Goal: Task Accomplishment & Management: Use online tool/utility

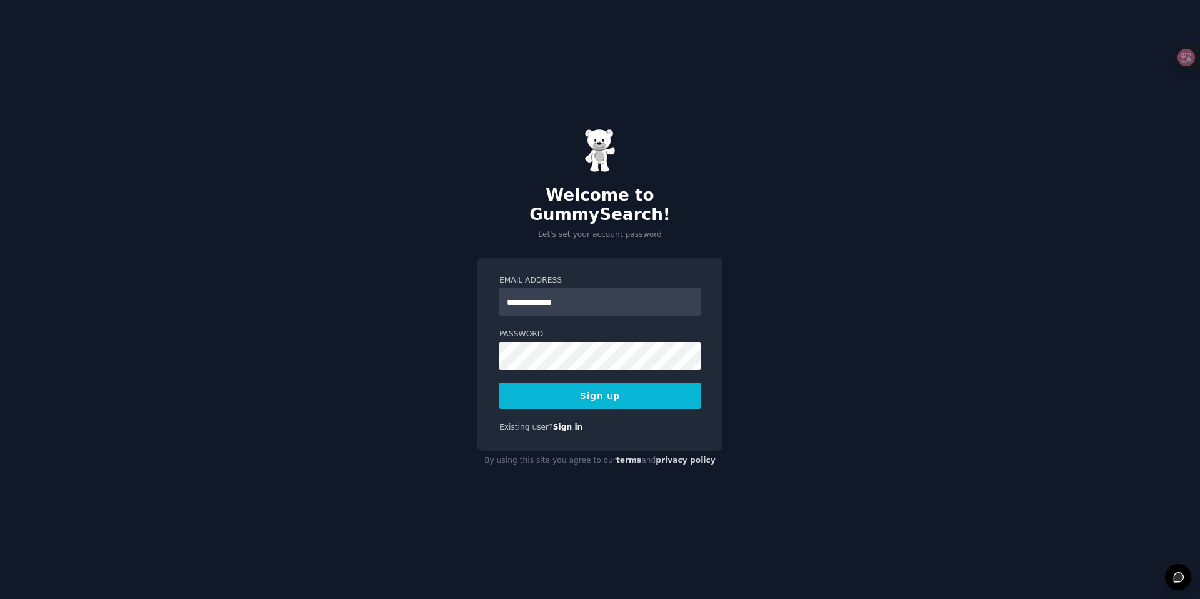
click at [608, 391] on button "Sign up" at bounding box center [600, 396] width 201 height 26
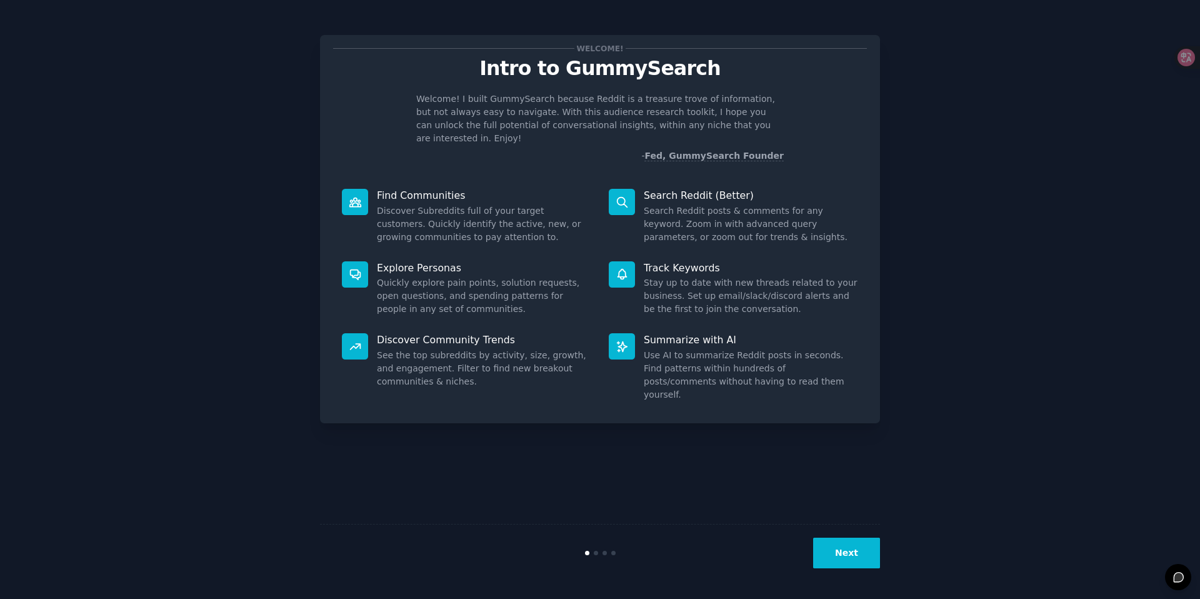
click at [839, 556] on button "Next" at bounding box center [846, 553] width 67 height 31
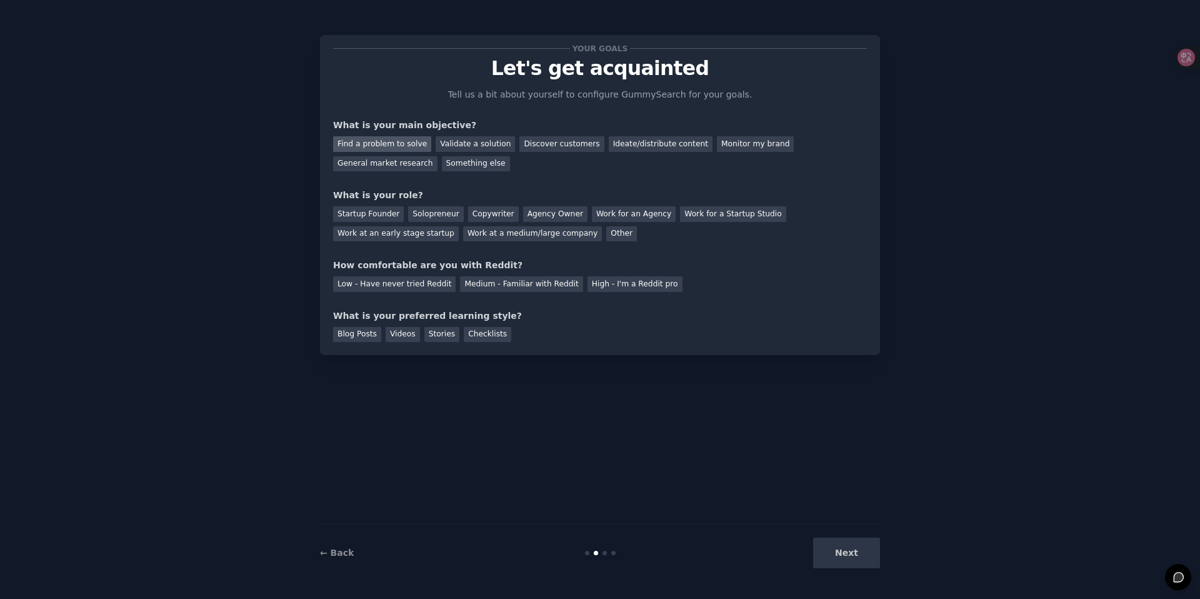
click at [391, 145] on div "Find a problem to solve" at bounding box center [382, 144] width 98 height 16
click at [561, 148] on div "Discover customers" at bounding box center [562, 144] width 84 height 16
click at [354, 218] on div "Startup Founder" at bounding box center [368, 214] width 71 height 16
click at [540, 286] on div "Medium - Familiar with Reddit" at bounding box center [521, 284] width 123 height 16
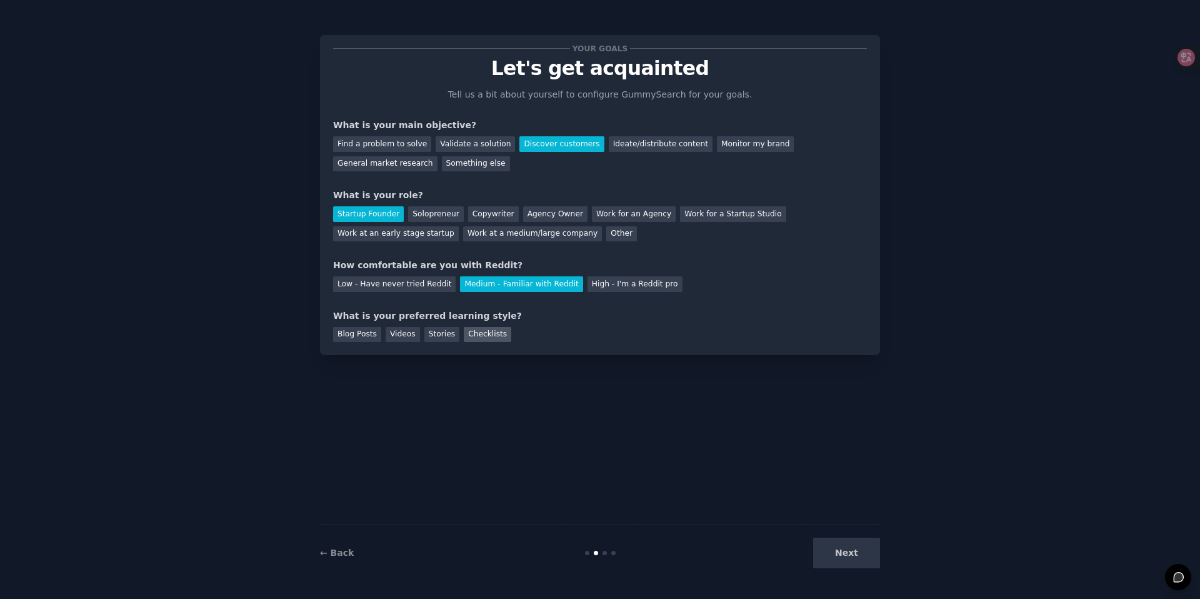
click at [484, 337] on div "Checklists" at bounding box center [488, 335] width 48 height 16
click at [407, 148] on div "Find a problem to solve" at bounding box center [382, 144] width 98 height 16
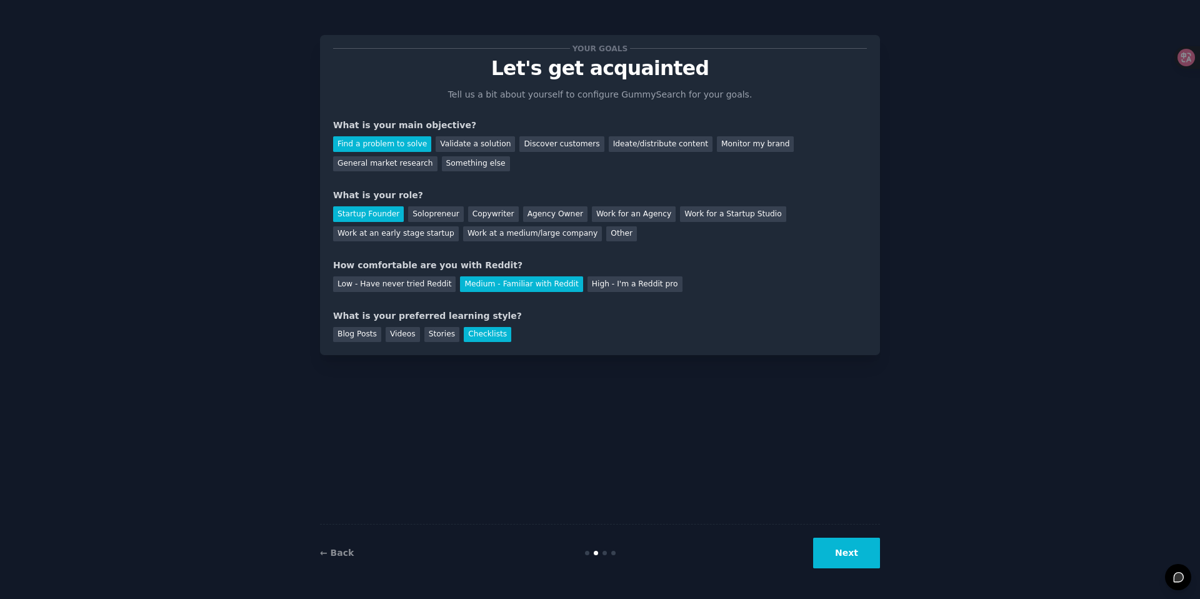
click at [853, 557] on button "Next" at bounding box center [846, 553] width 67 height 31
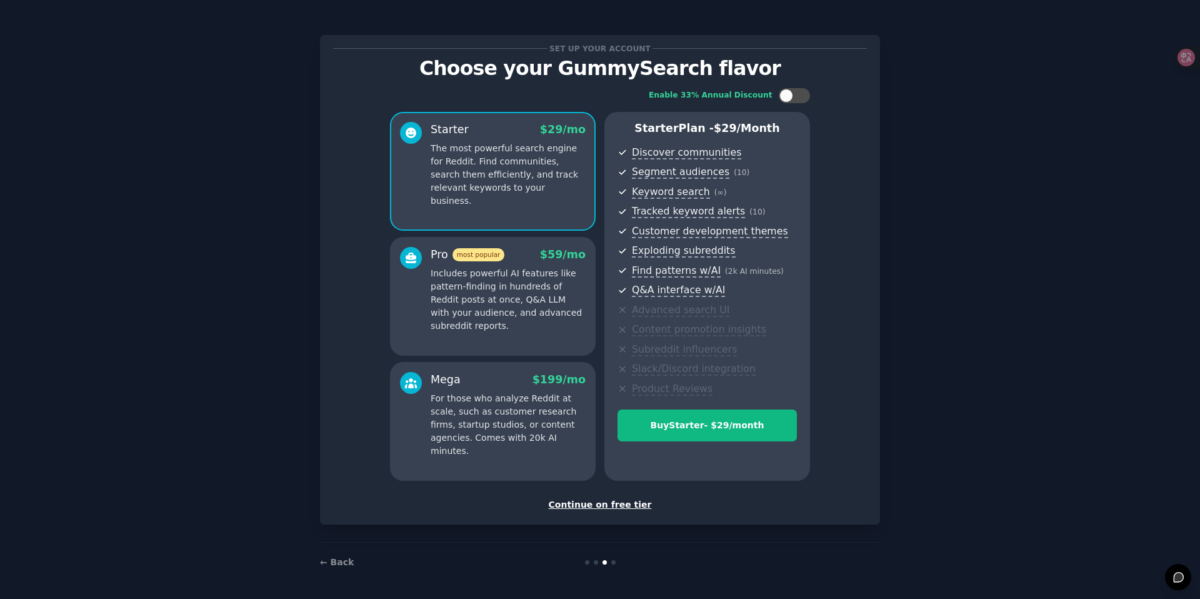
click at [625, 507] on div "Continue on free tier" at bounding box center [600, 504] width 534 height 13
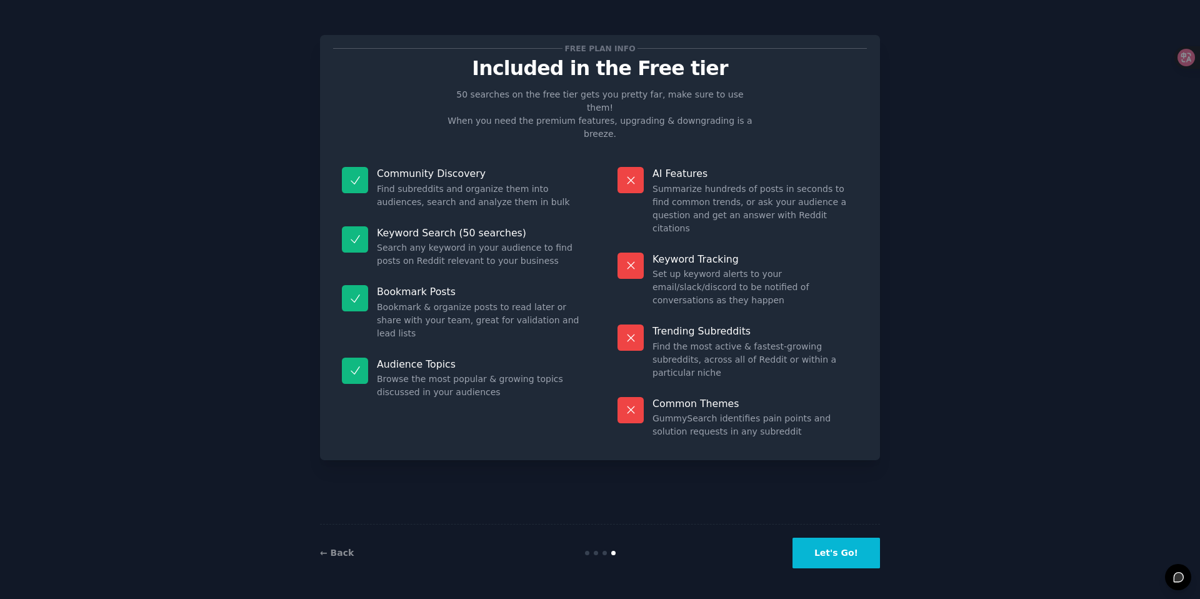
click at [853, 551] on button "Let's Go!" at bounding box center [837, 553] width 88 height 31
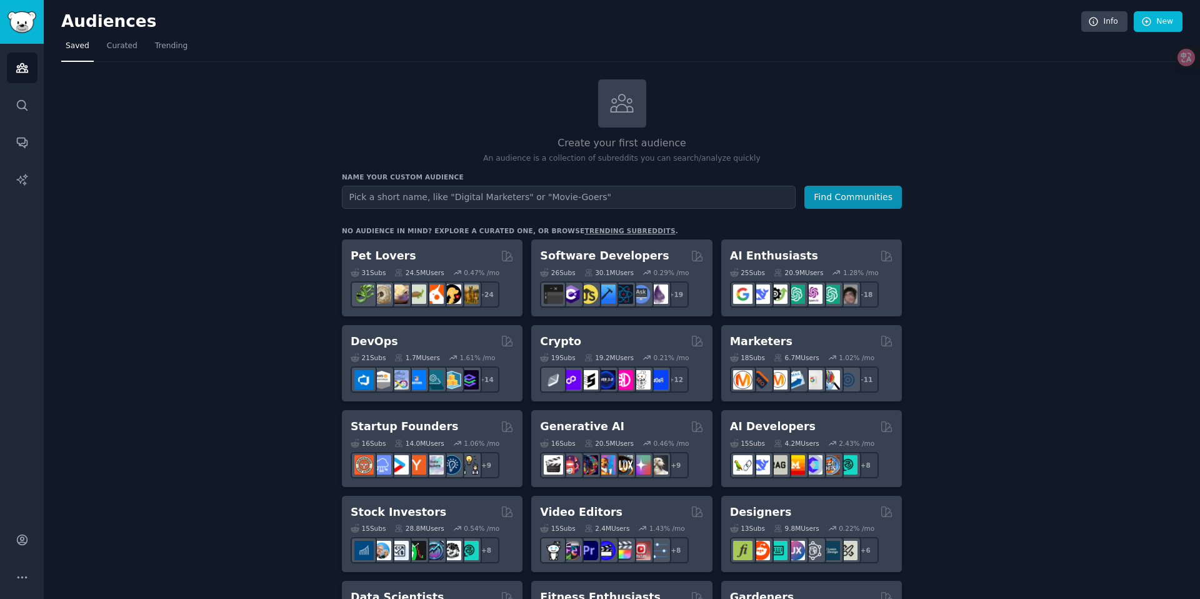
click at [383, 193] on input "text" at bounding box center [569, 197] width 454 height 23
type input "companion robot"
click at [805, 186] on button "Find Communities" at bounding box center [854, 197] width 98 height 23
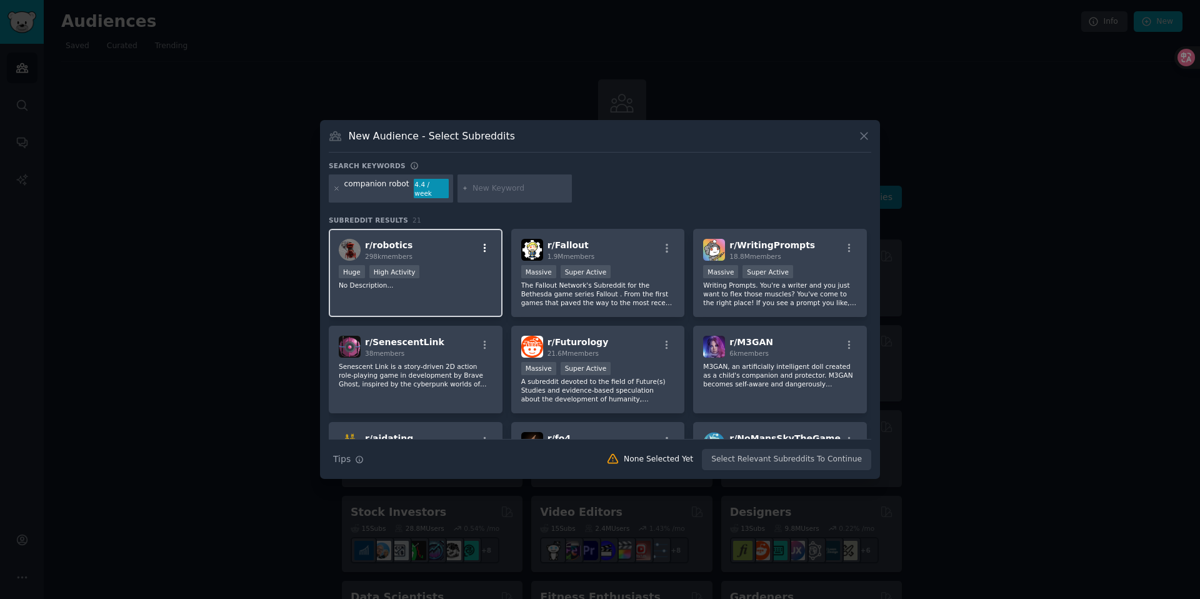
click at [483, 243] on icon "button" at bounding box center [484, 248] width 11 height 11
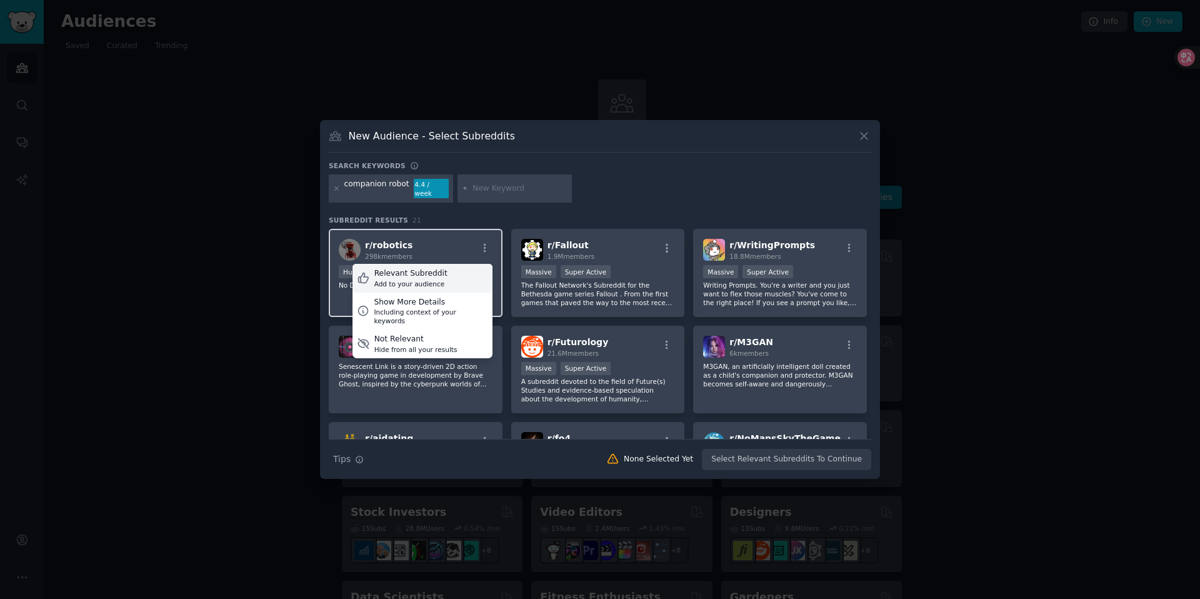
click at [468, 270] on div "Relevant Subreddit Add to your audience" at bounding box center [423, 278] width 140 height 29
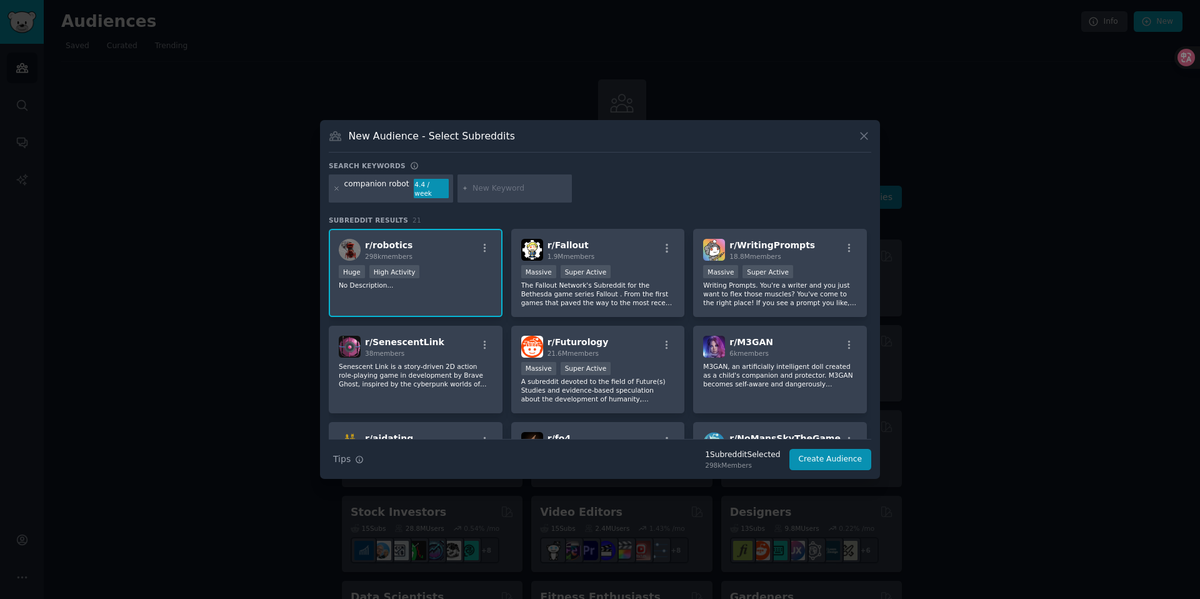
click at [493, 188] on input "text" at bounding box center [520, 188] width 95 height 11
type input "companionship"
drag, startPoint x: 651, startPoint y: 193, endPoint x: 683, endPoint y: 184, distance: 33.2
click at [528, 177] on div "Search keywords companionship 134 / day companion robot 3.9 / week companionshi…" at bounding box center [600, 315] width 543 height 309
click at [506, 193] on div "companion robot" at bounding box center [498, 189] width 65 height 20
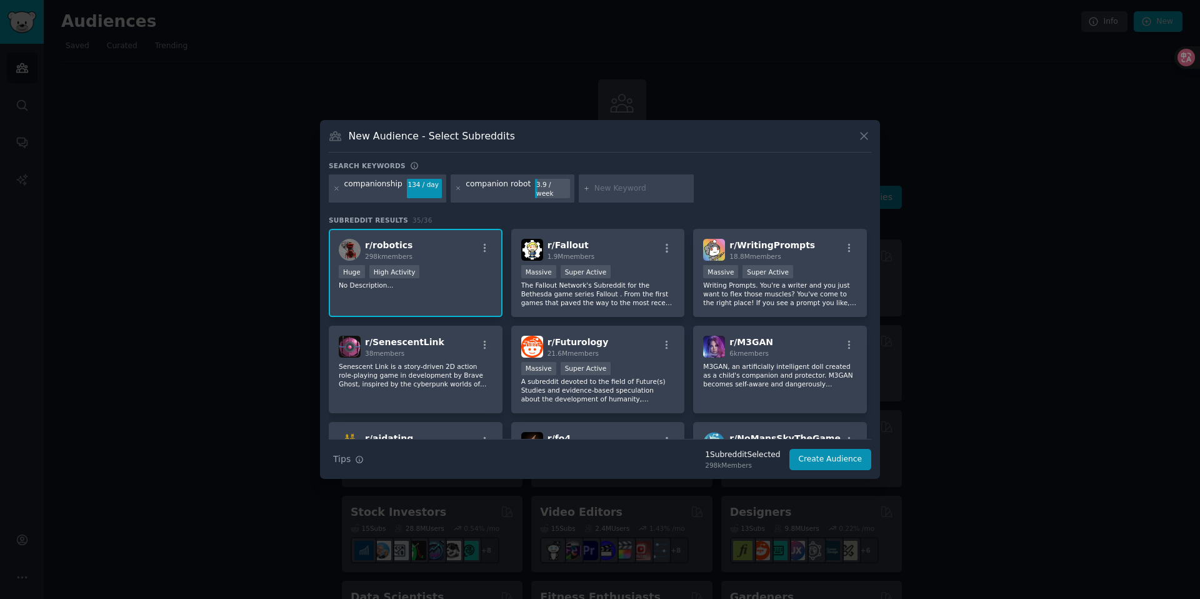
click at [508, 191] on div "companion robot" at bounding box center [498, 189] width 65 height 20
click at [455, 191] on icon at bounding box center [458, 188] width 7 height 7
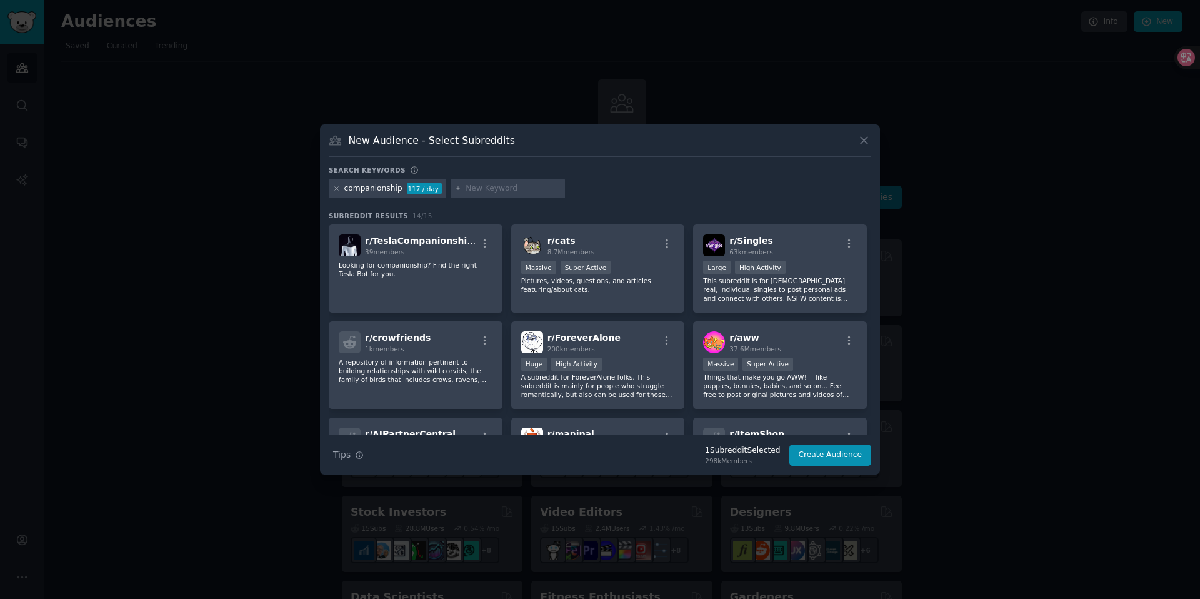
click at [471, 193] on input "text" at bounding box center [513, 188] width 95 height 11
type input "meditation"
click at [580, 197] on div "companionship 117 / day meditation" at bounding box center [600, 191] width 543 height 24
click at [536, 192] on input "meditation" at bounding box center [513, 188] width 95 height 11
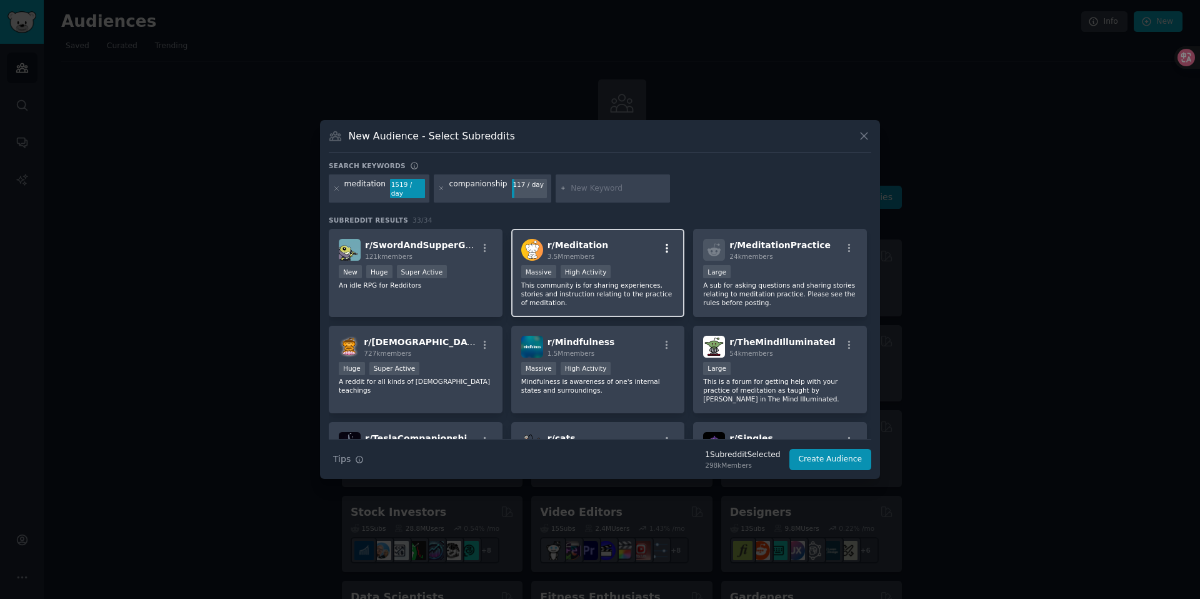
click at [666, 246] on icon "button" at bounding box center [666, 248] width 11 height 11
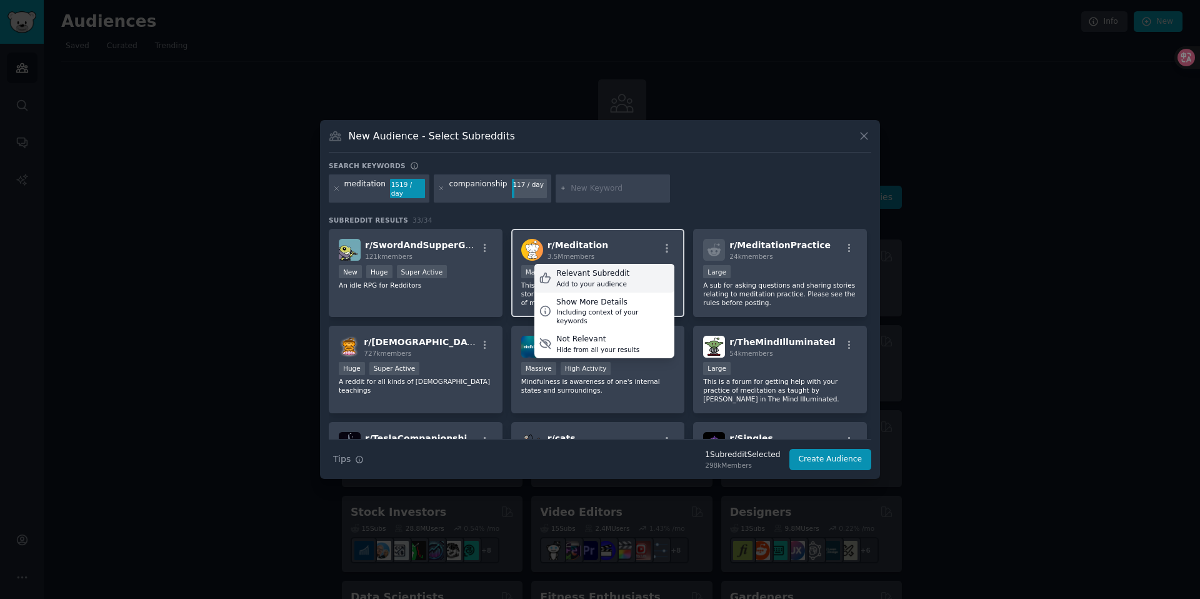
click at [645, 276] on div "Relevant Subreddit Add to your audience" at bounding box center [605, 278] width 140 height 29
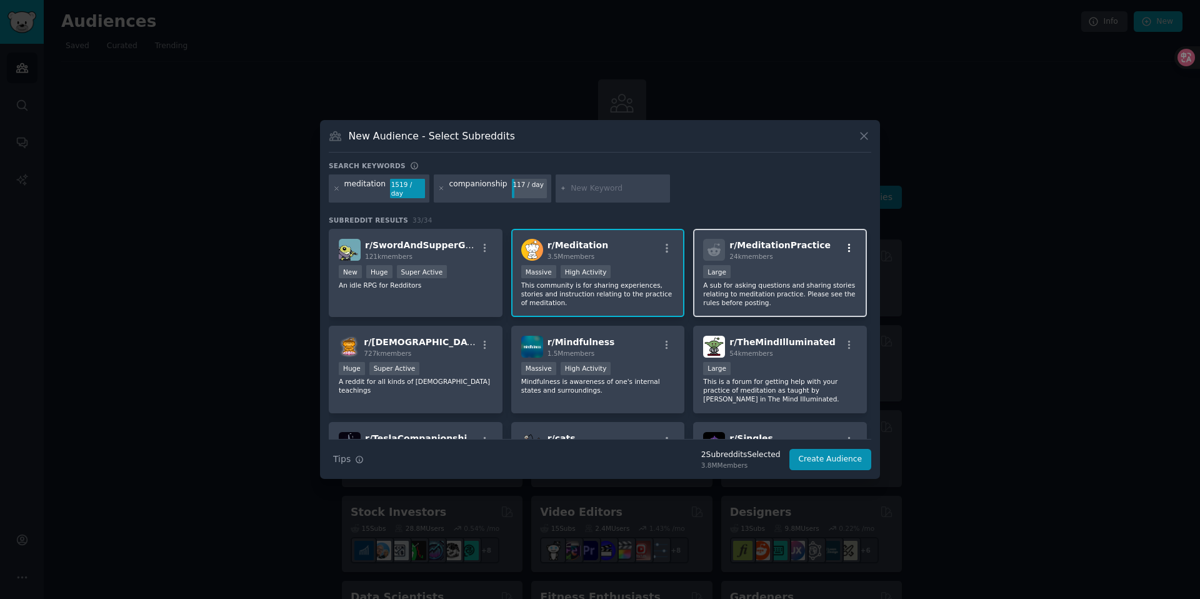
click at [850, 244] on icon "button" at bounding box center [849, 248] width 11 height 11
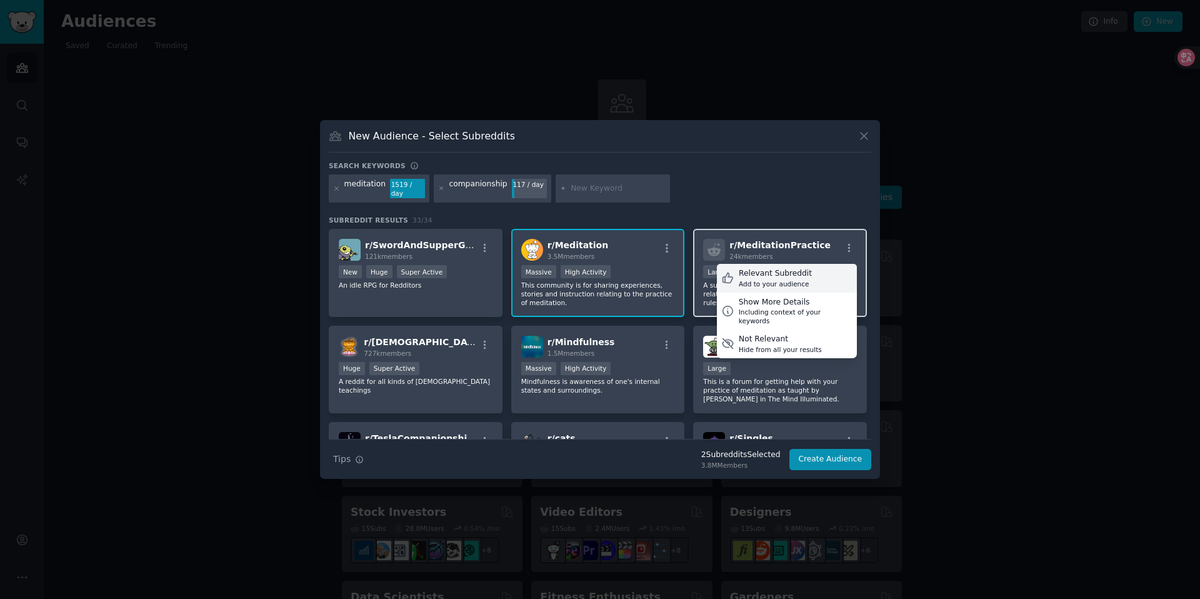
click at [814, 280] on div "Relevant Subreddit Add to your audience" at bounding box center [787, 278] width 140 height 29
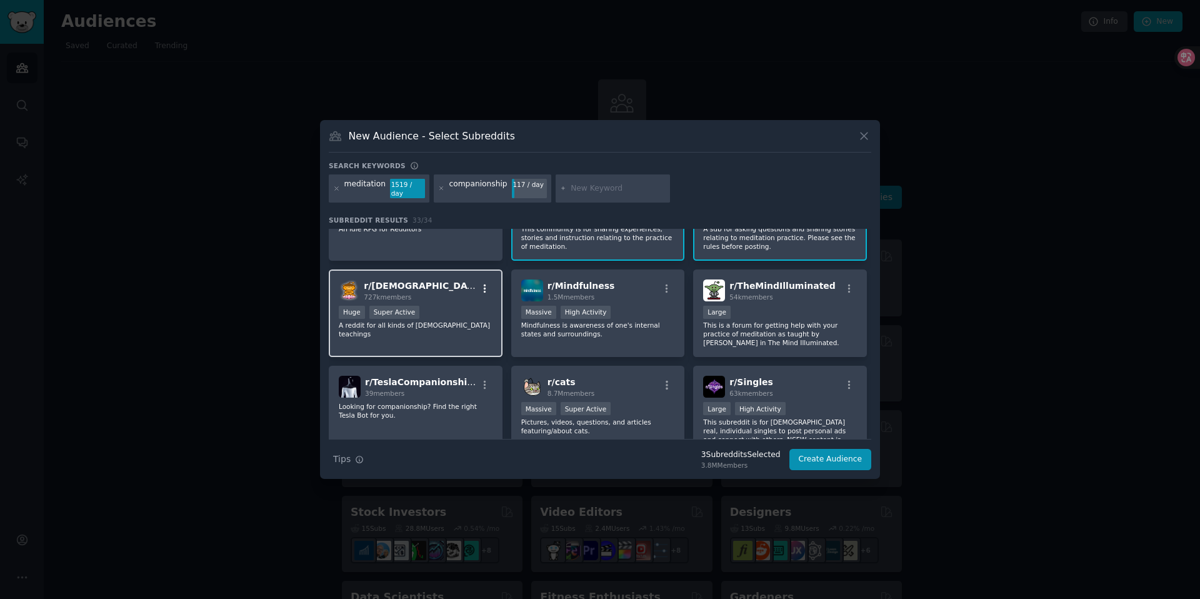
scroll to position [58, 0]
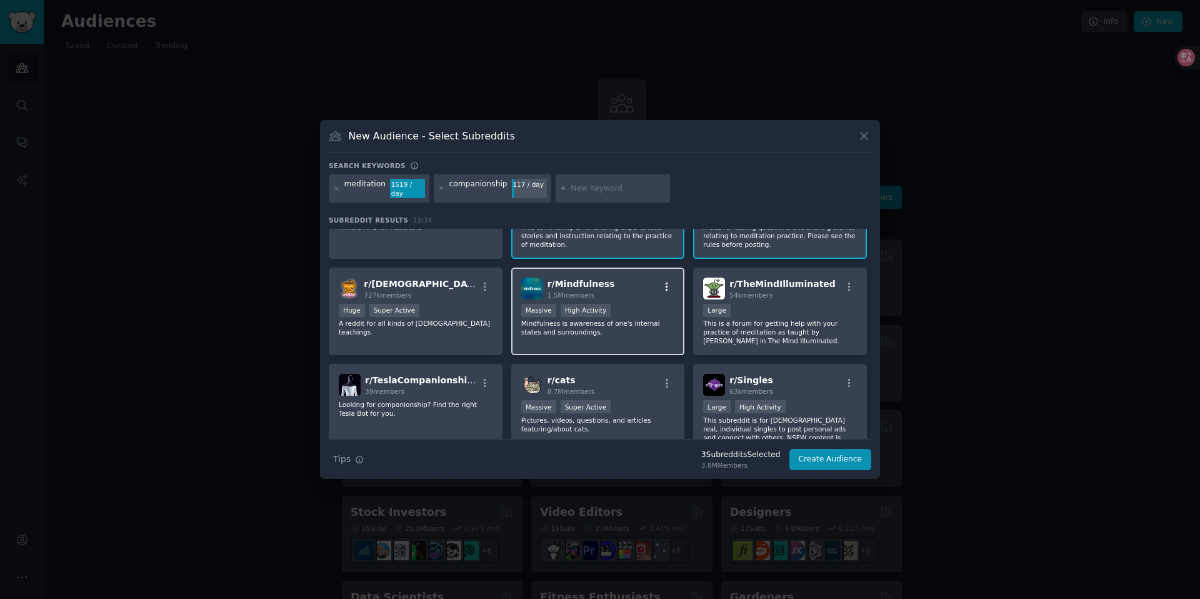
click at [666, 282] on icon "button" at bounding box center [667, 286] width 3 height 9
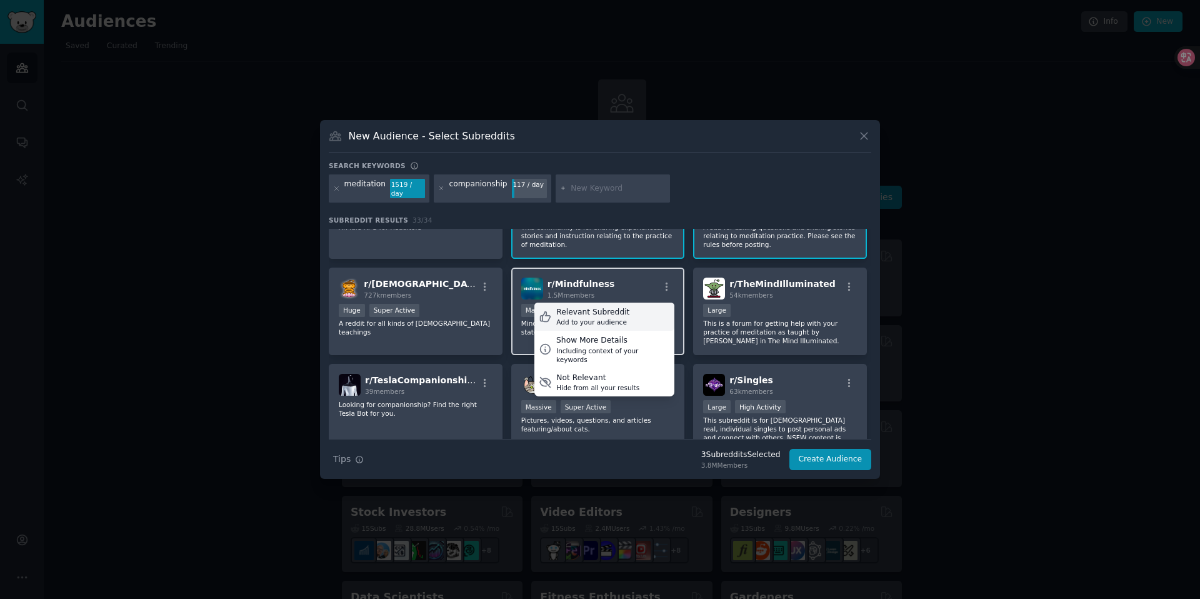
click at [643, 314] on div "Relevant Subreddit Add to your audience" at bounding box center [605, 317] width 140 height 29
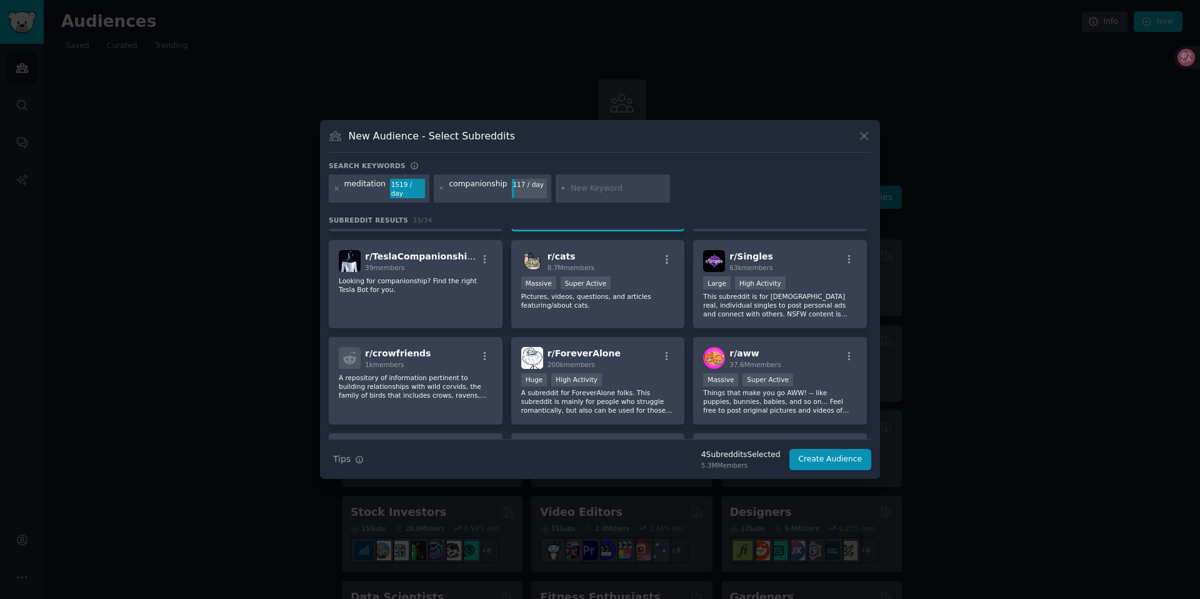
scroll to position [183, 0]
click at [665, 352] on icon "button" at bounding box center [666, 355] width 11 height 11
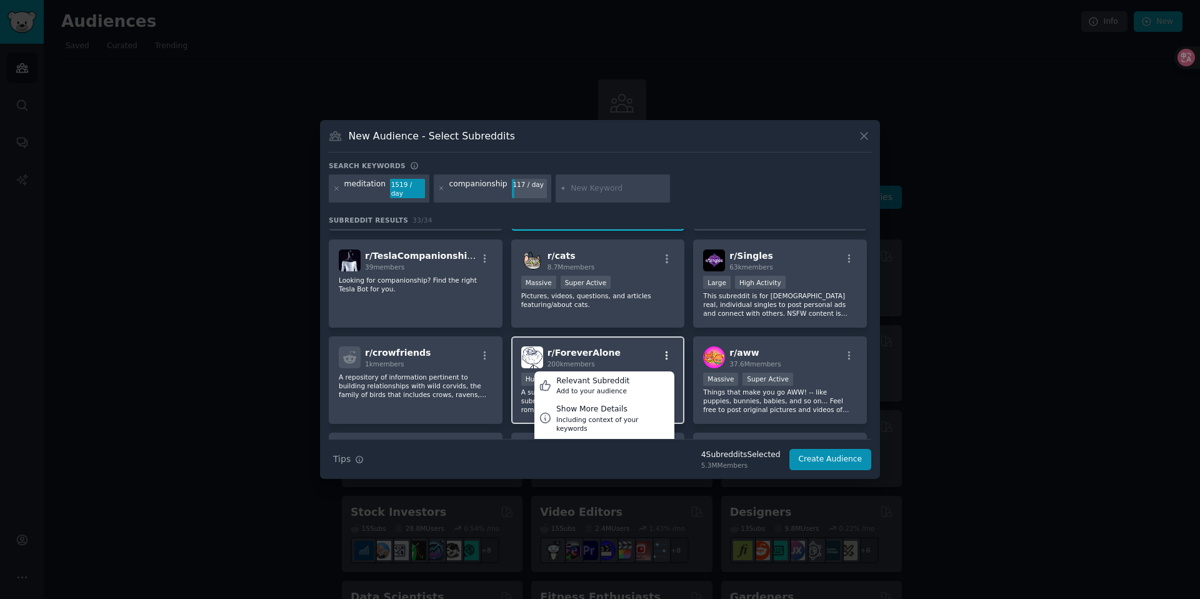
click at [665, 352] on icon "button" at bounding box center [666, 355] width 11 height 11
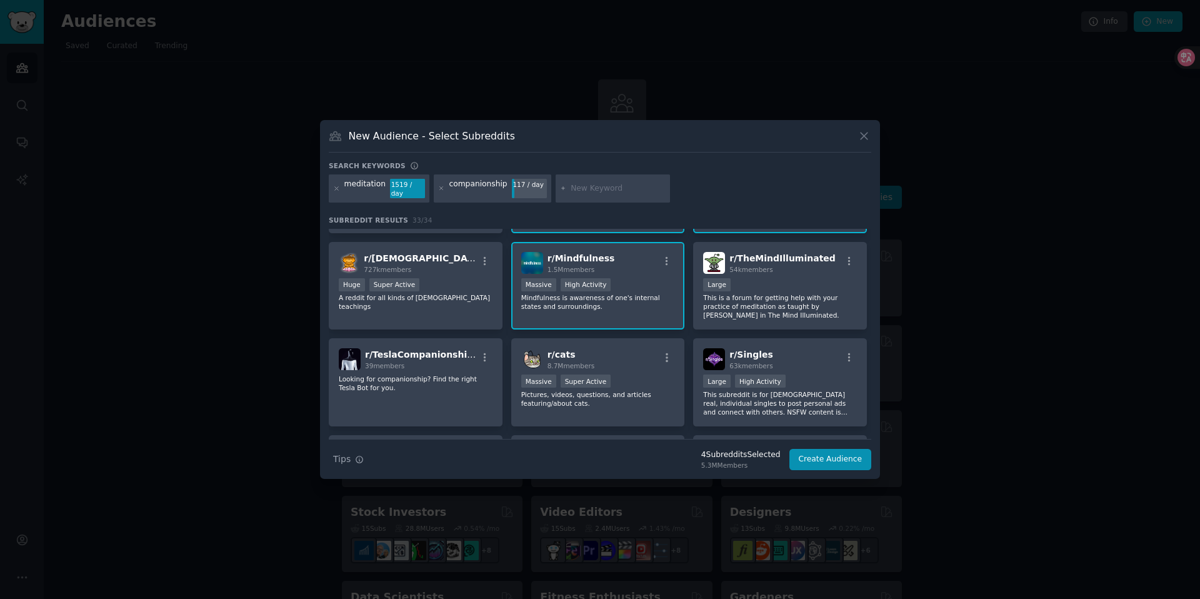
scroll to position [68, 0]
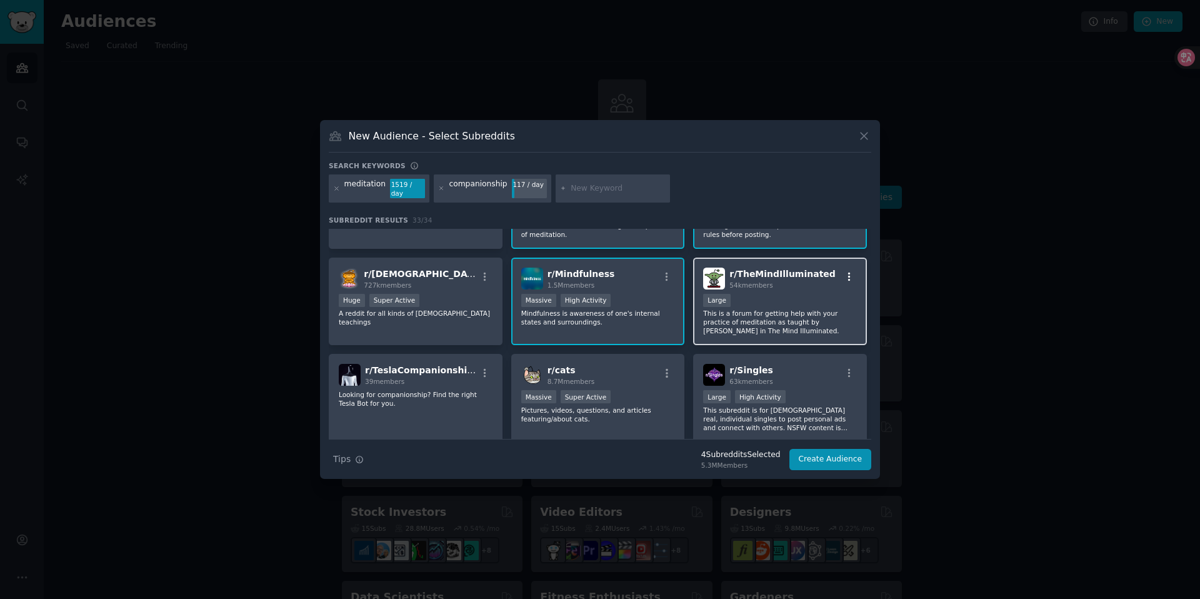
click at [848, 272] on icon "button" at bounding box center [849, 276] width 3 height 9
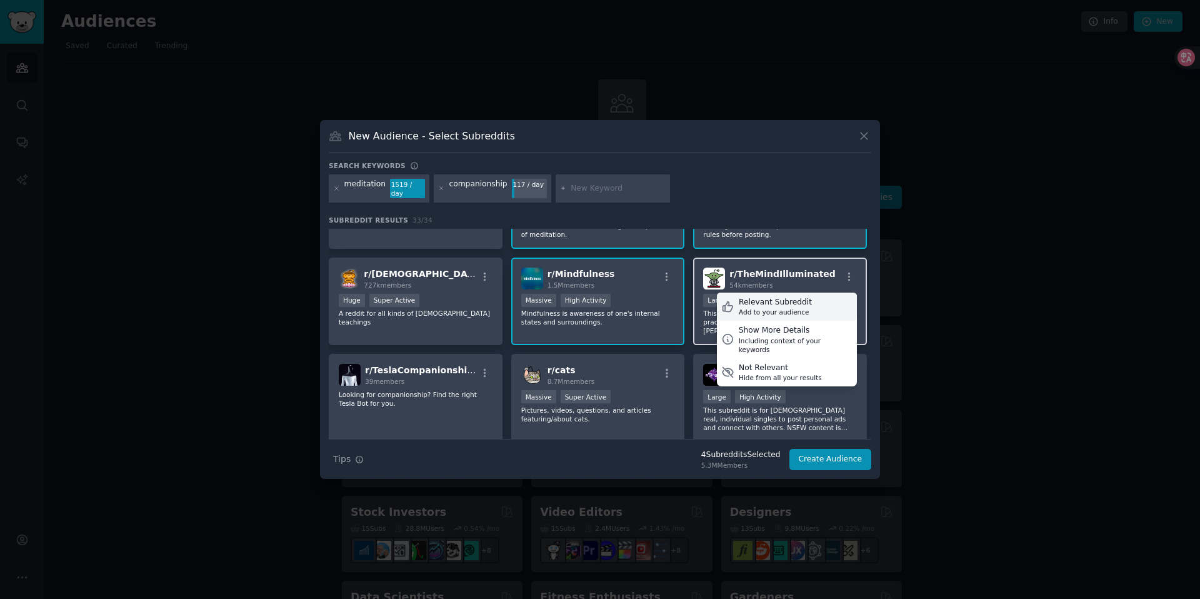
click at [816, 293] on div "Relevant Subreddit Add to your audience" at bounding box center [787, 307] width 140 height 29
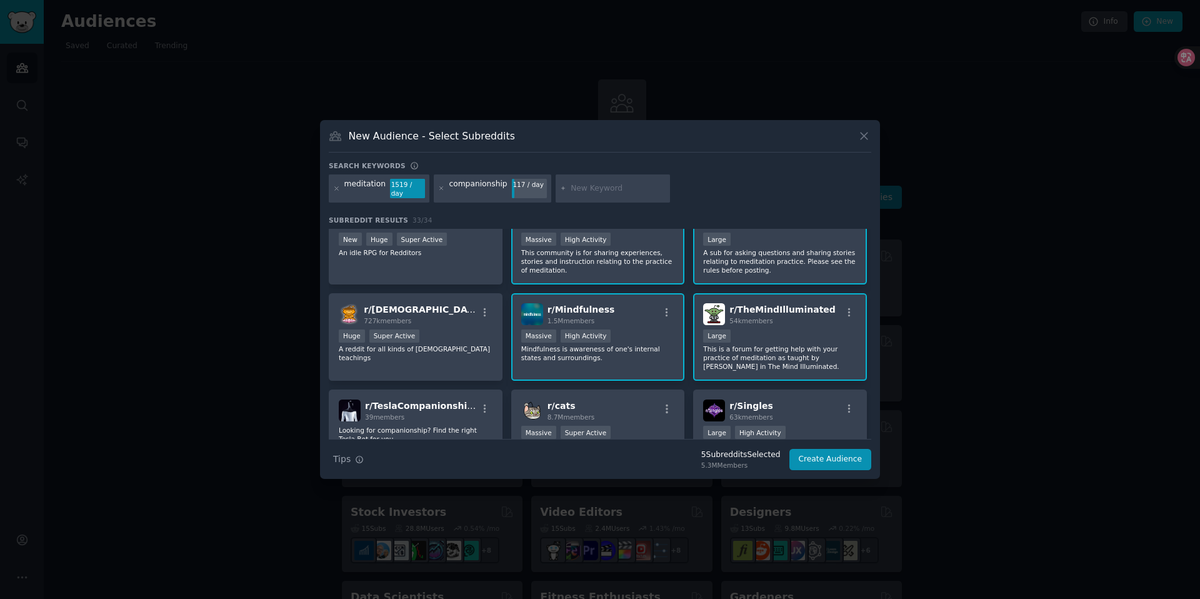
scroll to position [0, 0]
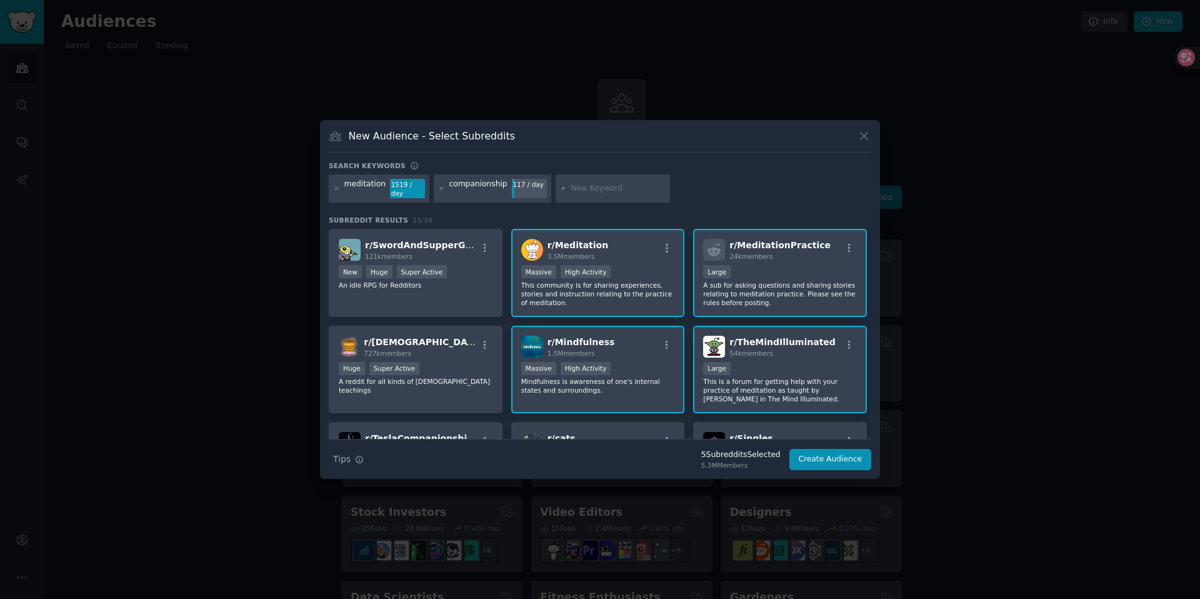
click at [571, 193] on input "text" at bounding box center [618, 188] width 95 height 11
click at [608, 184] on input "text" at bounding box center [618, 188] width 95 height 11
type input "mesitation product"
click at [843, 455] on button "Create Audience" at bounding box center [831, 459] width 83 height 21
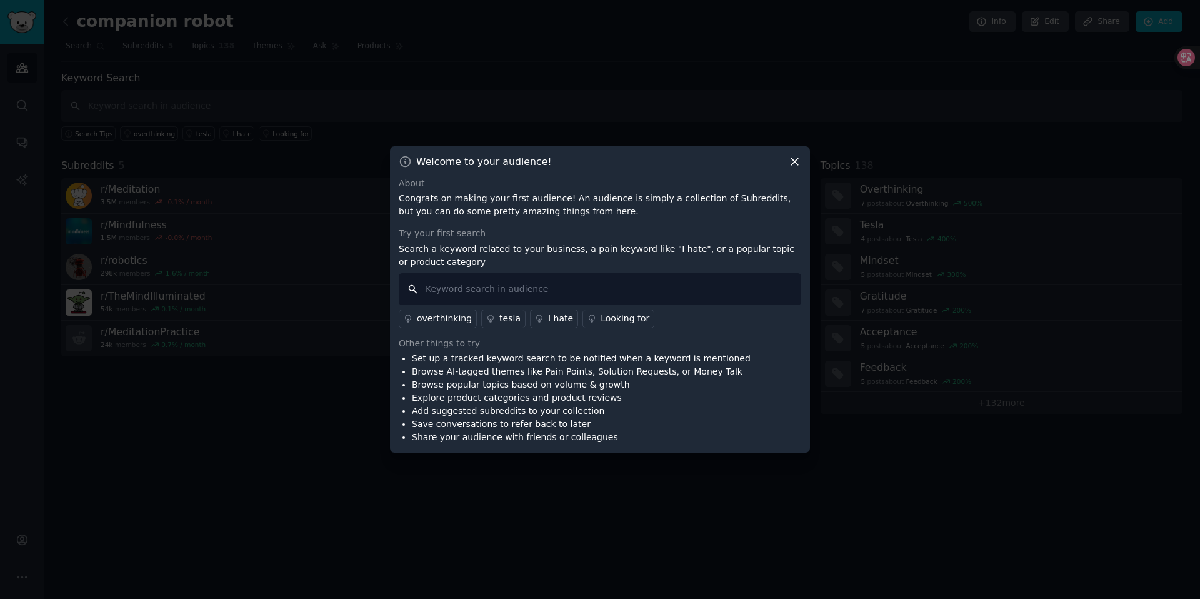
click at [566, 293] on input "text" at bounding box center [600, 289] width 403 height 32
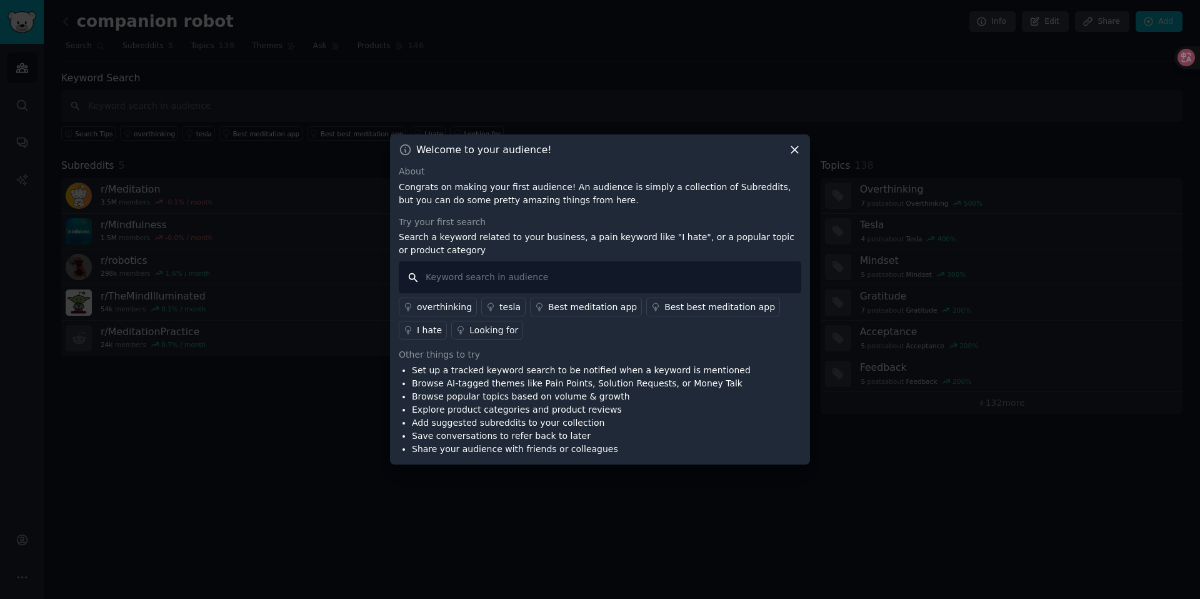
click at [466, 279] on input "text" at bounding box center [600, 277] width 403 height 32
type input "meditation product"
click at [497, 334] on div "Looking for" at bounding box center [493, 330] width 49 height 13
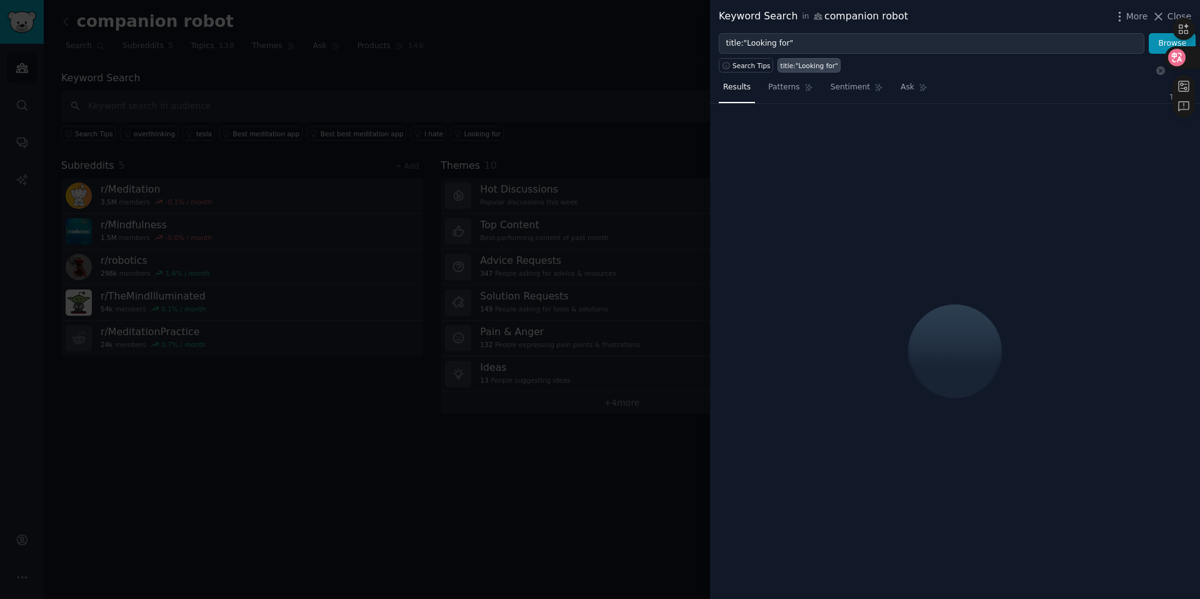
click at [1157, 18] on div at bounding box center [1179, 64] width 44 height 106
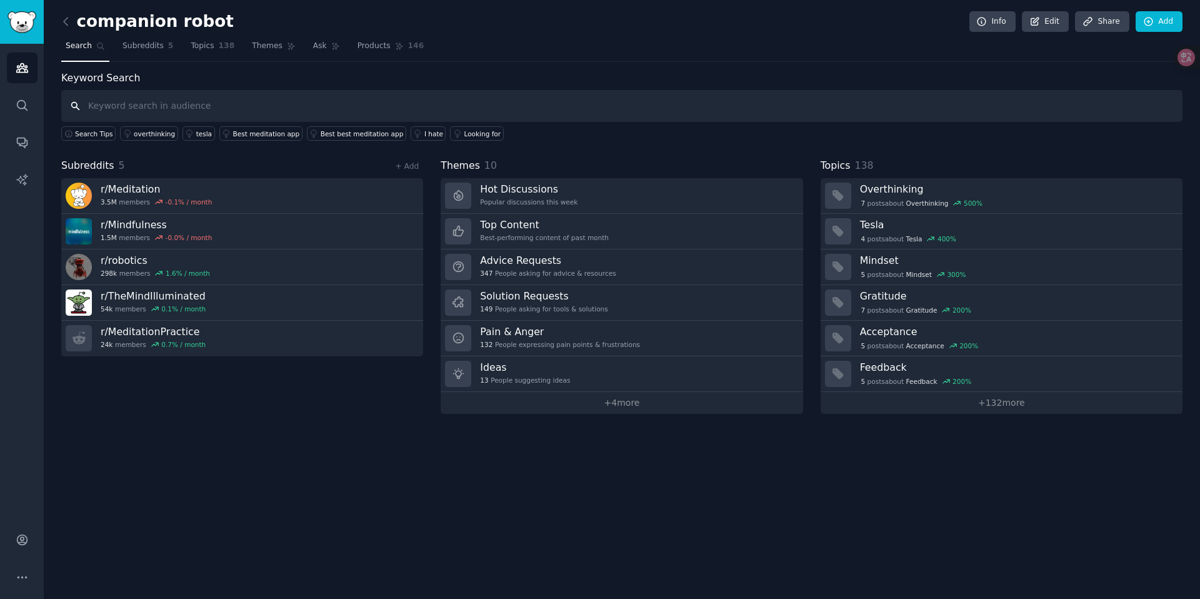
click at [195, 109] on input "text" at bounding box center [622, 106] width 1122 height 32
type input "meditation product"
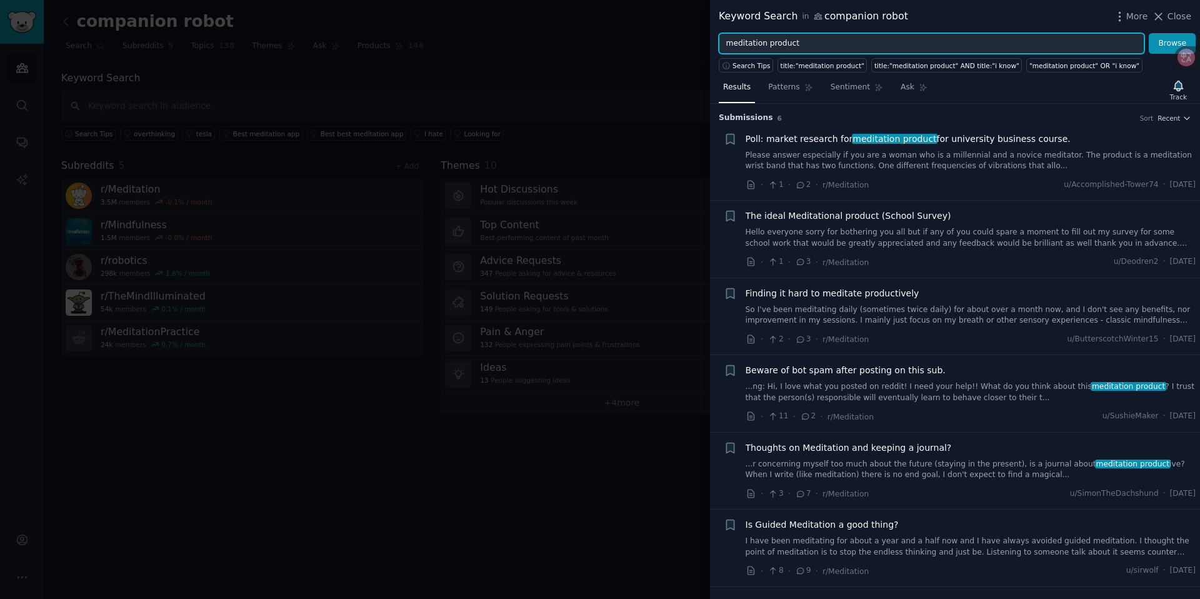
click at [858, 41] on input "meditation product" at bounding box center [932, 43] width 426 height 21
drag, startPoint x: 847, startPoint y: 34, endPoint x: 640, endPoint y: -19, distance: 213.6
click at [640, 0] on html "Audiences Search Conversations AI Reports Account More companion robot Info Edi…" at bounding box center [600, 299] width 1200 height 599
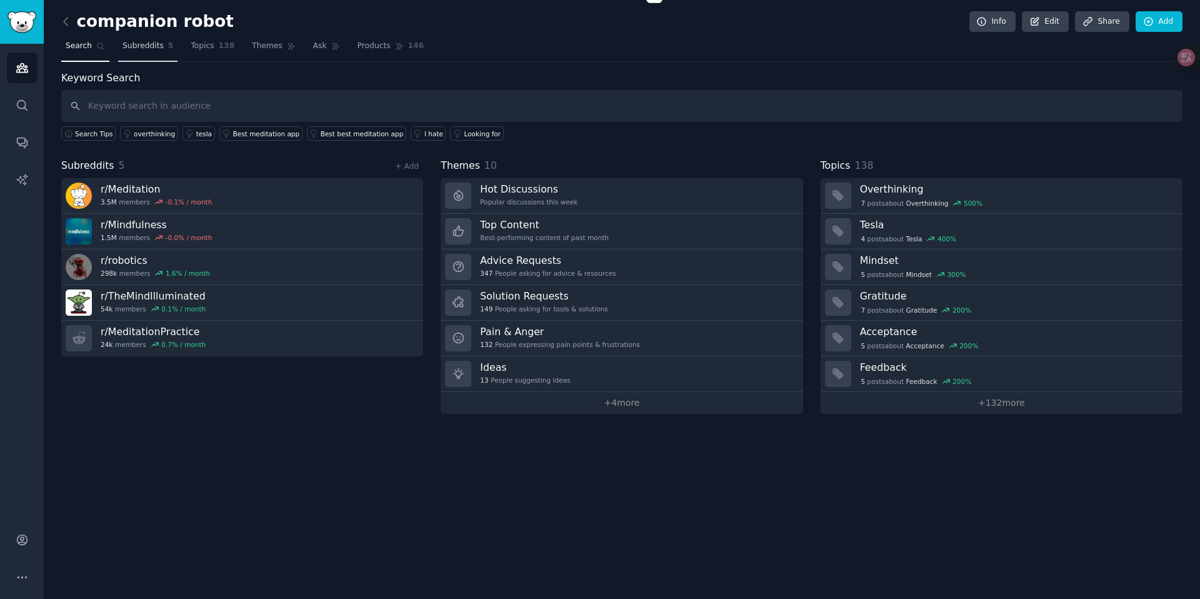
click at [148, 43] on span "Subreddits" at bounding box center [143, 46] width 41 height 11
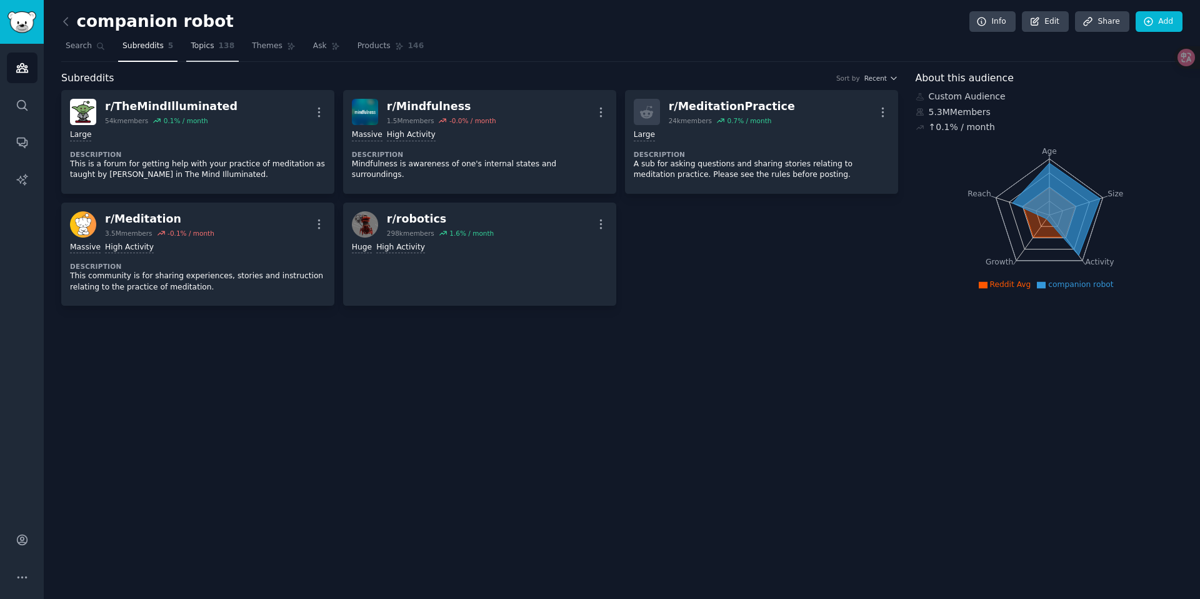
click at [210, 46] on span "Topics" at bounding box center [202, 46] width 23 height 11
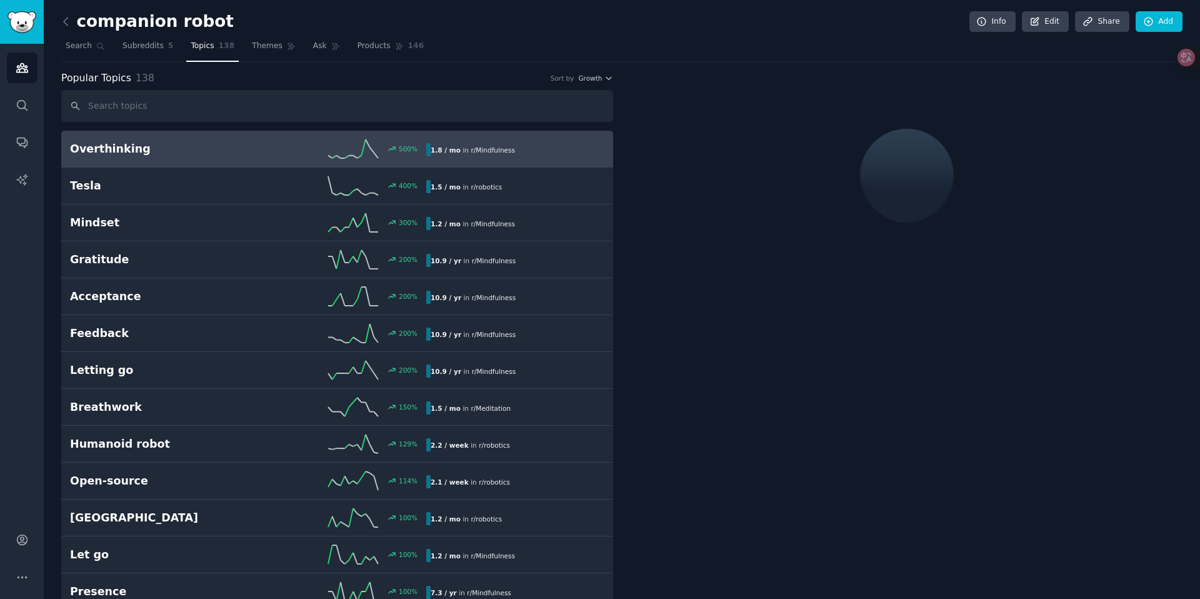
click at [221, 104] on input "text" at bounding box center [337, 106] width 552 height 32
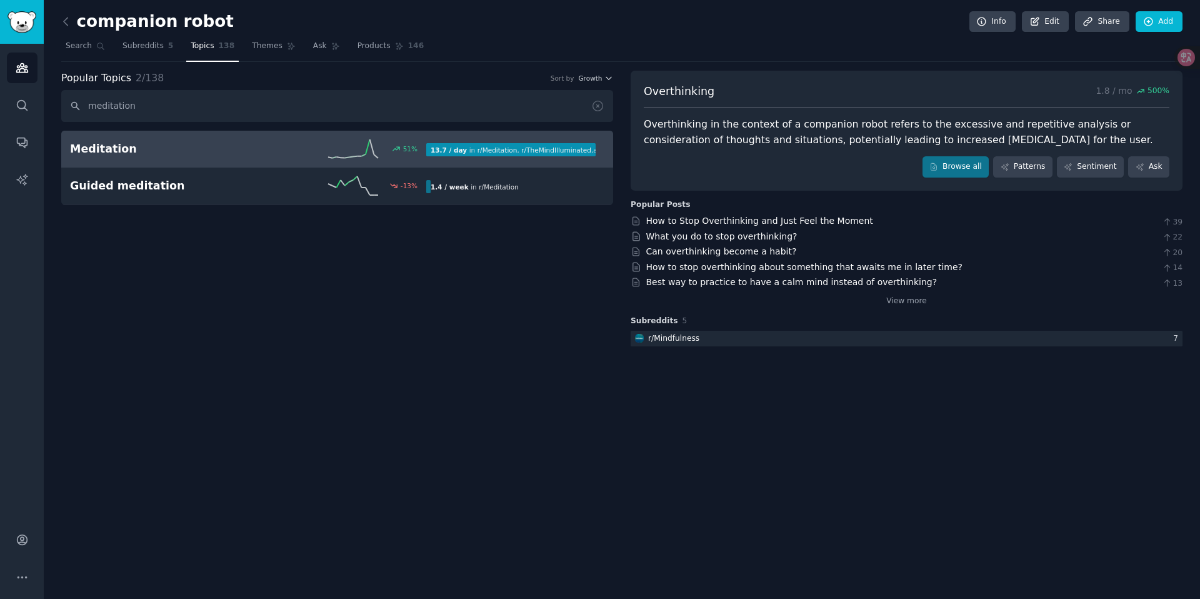
click at [236, 159] on link "Meditation 51 % 13.7 / day in r/ Meditation , r/ TheMindIlluminated , and 2 oth…" at bounding box center [337, 149] width 552 height 37
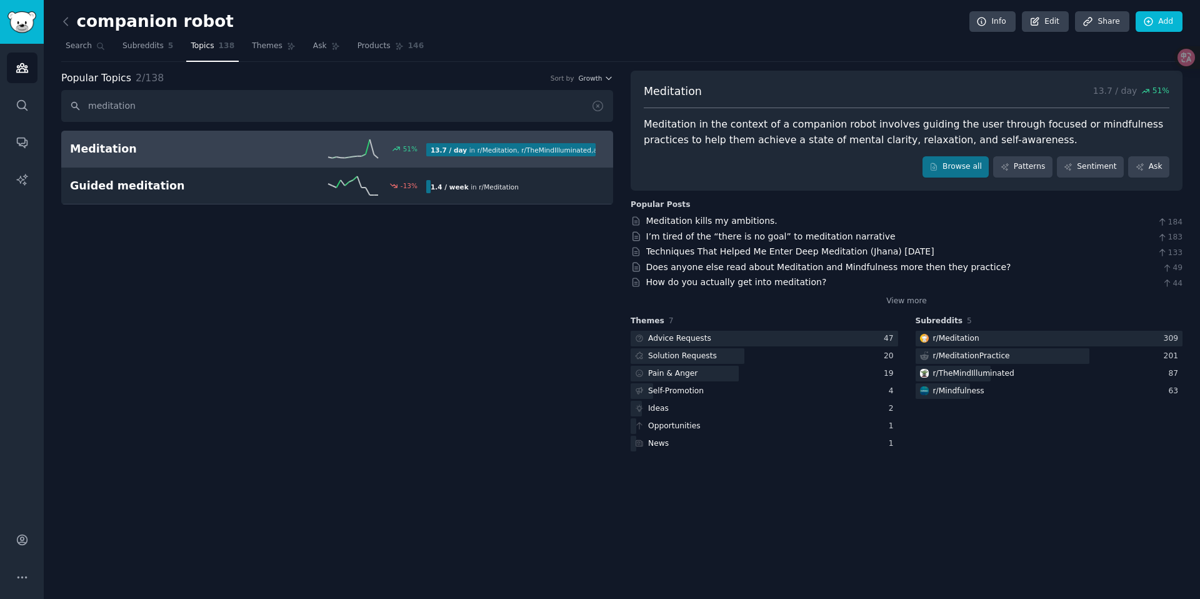
drag, startPoint x: 481, startPoint y: 328, endPoint x: 496, endPoint y: 319, distance: 16.8
click at [481, 327] on div "Popular Topics 2 / 138 Sort by Growth meditation Meditation 51 % 13.7 / day in …" at bounding box center [337, 262] width 552 height 383
click at [570, 346] on div "Popular Topics 2 / 138 Sort by Growth meditation Meditation 51 % 13.7 / day in …" at bounding box center [337, 262] width 552 height 383
click at [776, 99] on div "Meditation 13.7 / day 51 %" at bounding box center [907, 96] width 526 height 25
click at [765, 95] on div "Meditation 13.7 / day 51 %" at bounding box center [907, 96] width 526 height 25
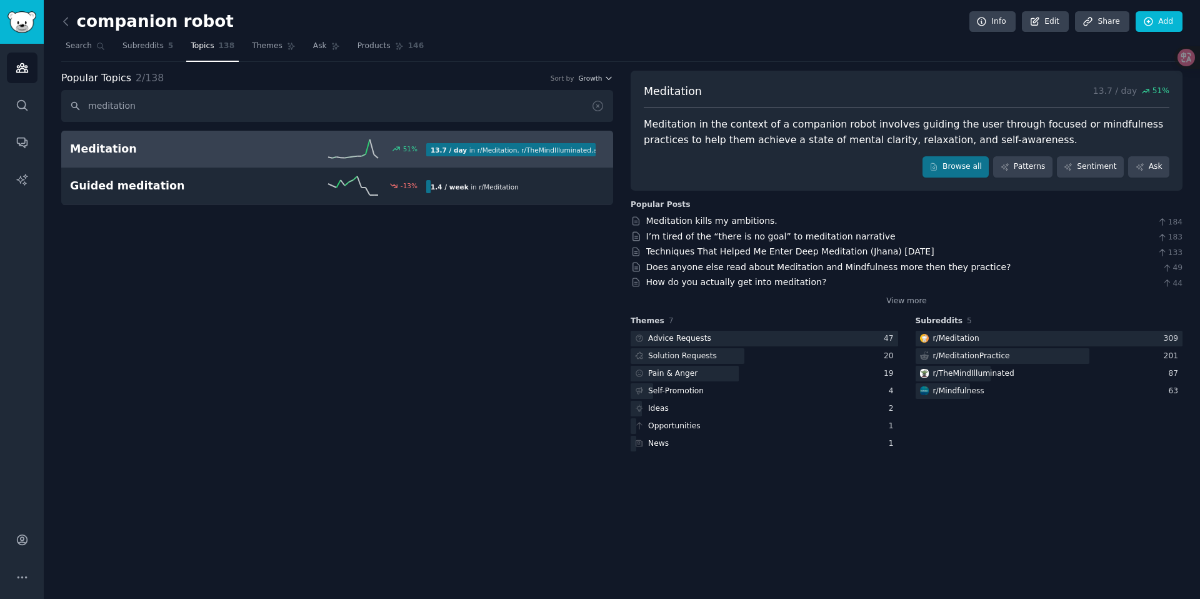
drag, startPoint x: 728, startPoint y: 91, endPoint x: 700, endPoint y: 92, distance: 28.1
click at [728, 91] on div "Meditation 13.7 / day 51 %" at bounding box center [907, 96] width 526 height 25
click at [194, 106] on input "meditation" at bounding box center [337, 106] width 552 height 32
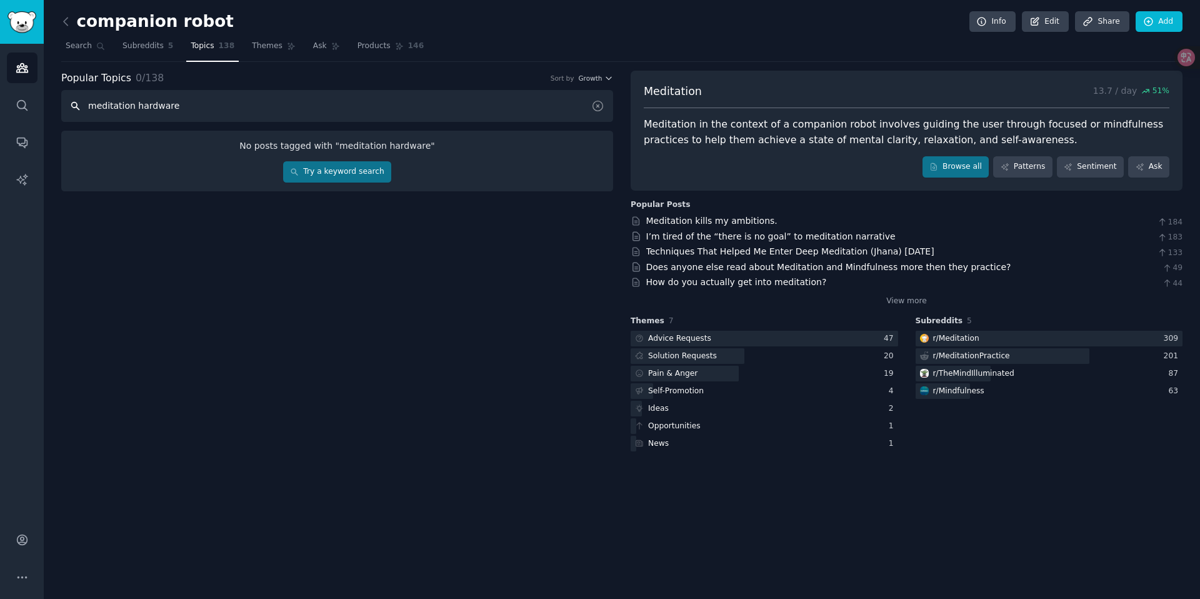
type input "meditation hardware"
click at [355, 178] on link "Try a keyword search" at bounding box center [337, 171] width 108 height 21
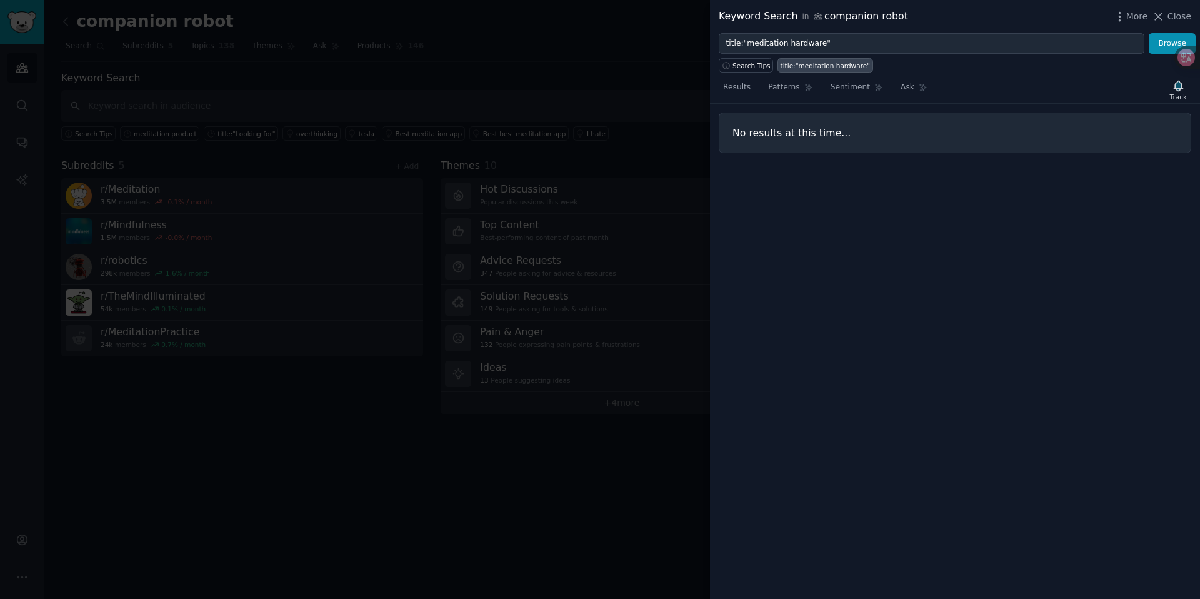
click at [861, 21] on div "Keyword Search in companion robot" at bounding box center [813, 17] width 189 height 16
click at [815, 19] on icon at bounding box center [819, 17] width 8 height 6
click at [1132, 21] on span "More" at bounding box center [1138, 16] width 22 height 13
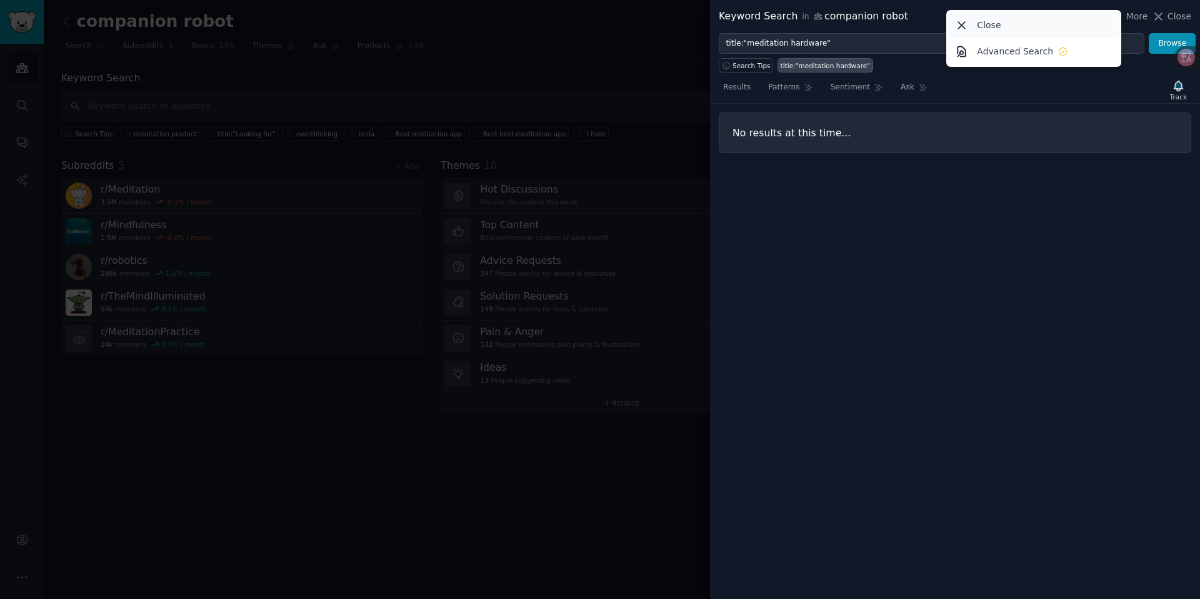
click at [997, 33] on div "Close" at bounding box center [1034, 25] width 171 height 26
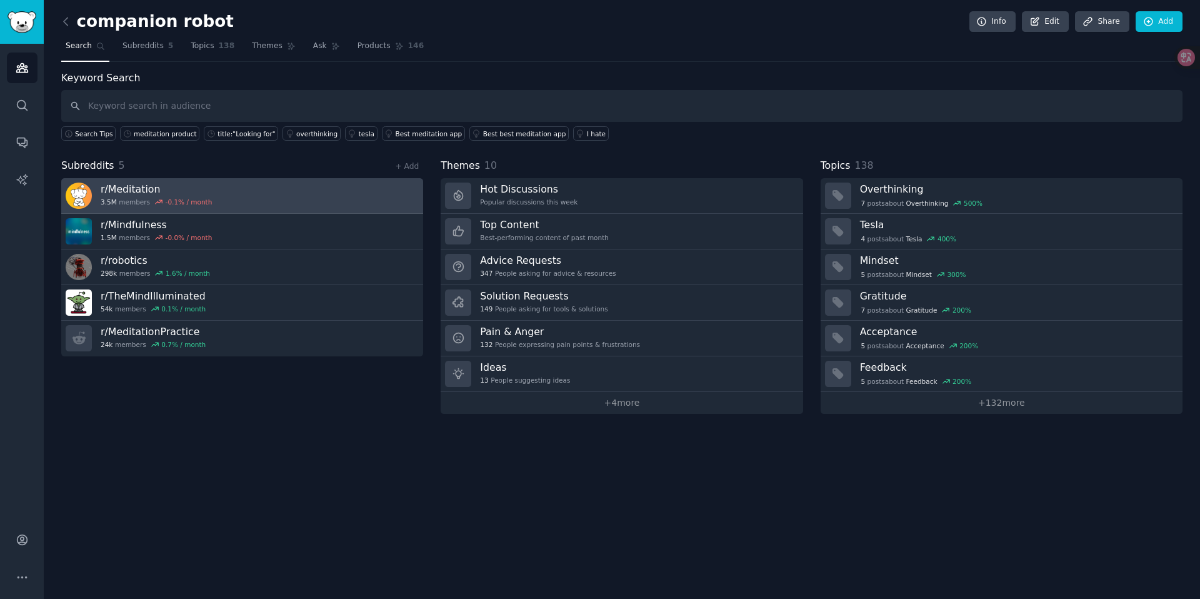
click at [249, 198] on link "r/ Meditation 3.5M members -0.1 % / month" at bounding box center [242, 196] width 362 height 36
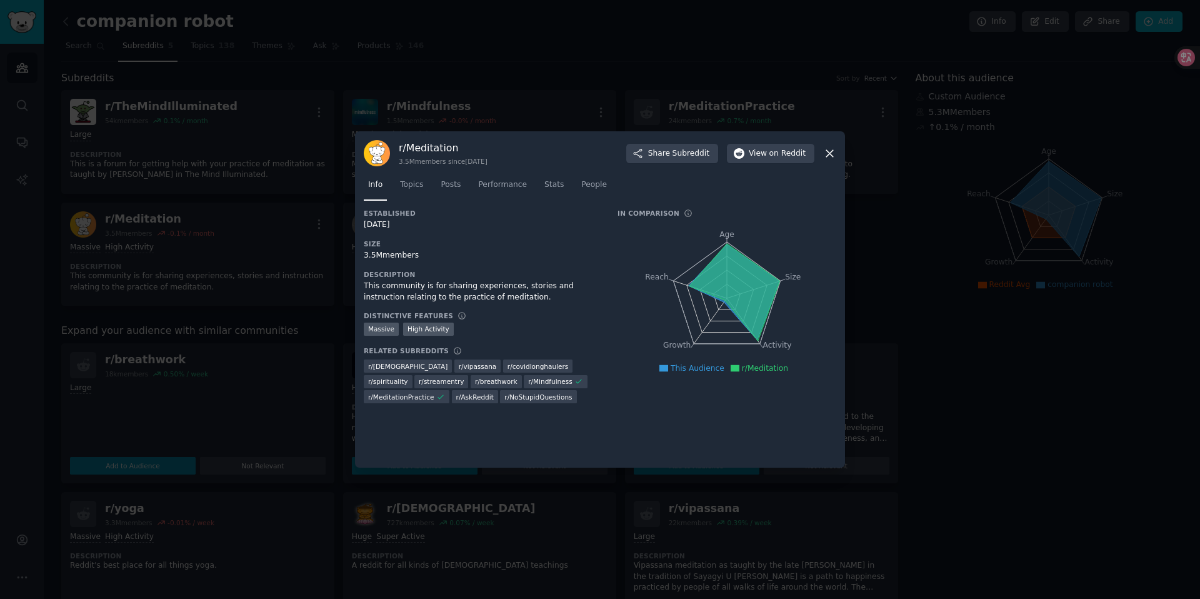
click at [259, 393] on div at bounding box center [600, 299] width 1200 height 599
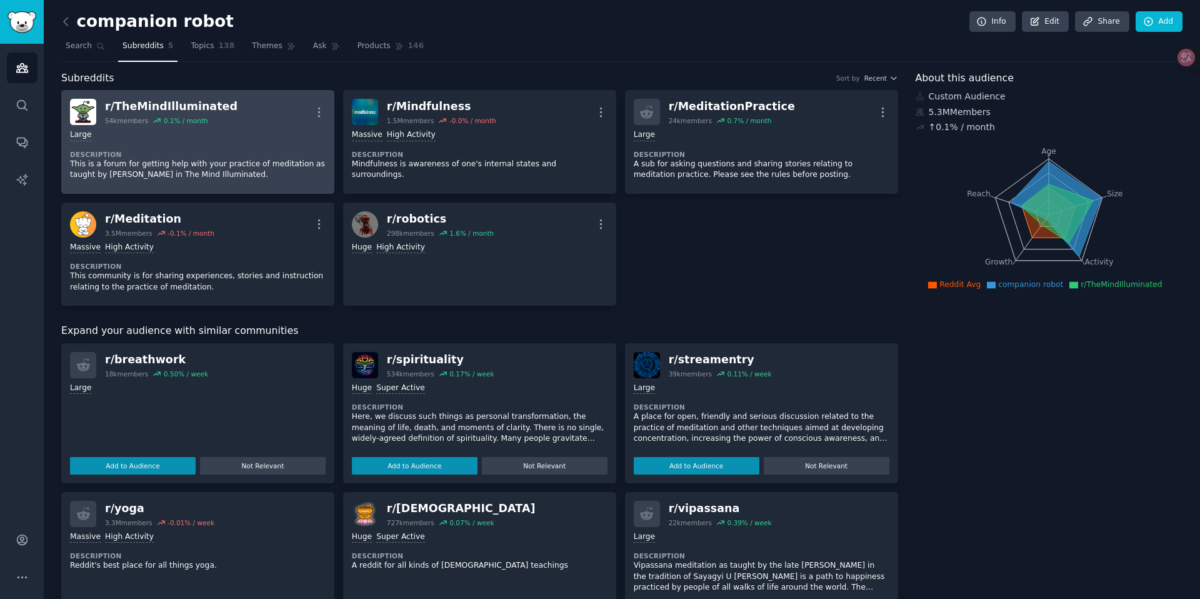
click at [166, 115] on h2 "r/ TheMindIlluminated 54k members 0.1 % / month" at bounding box center [171, 112] width 133 height 26
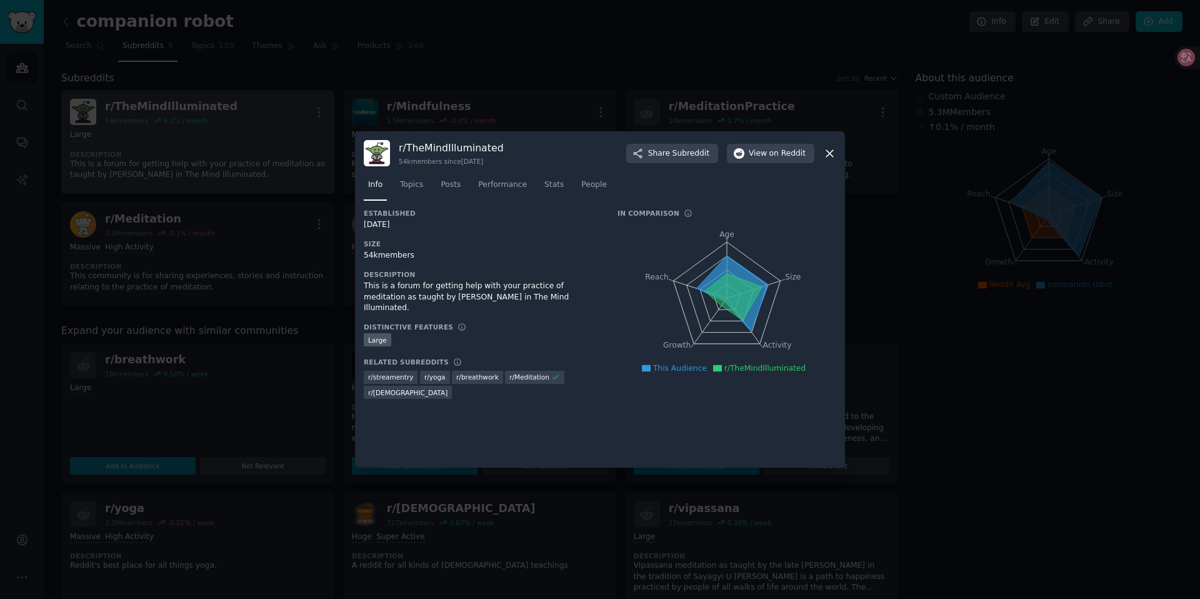
click at [166, 115] on div at bounding box center [600, 299] width 1200 height 599
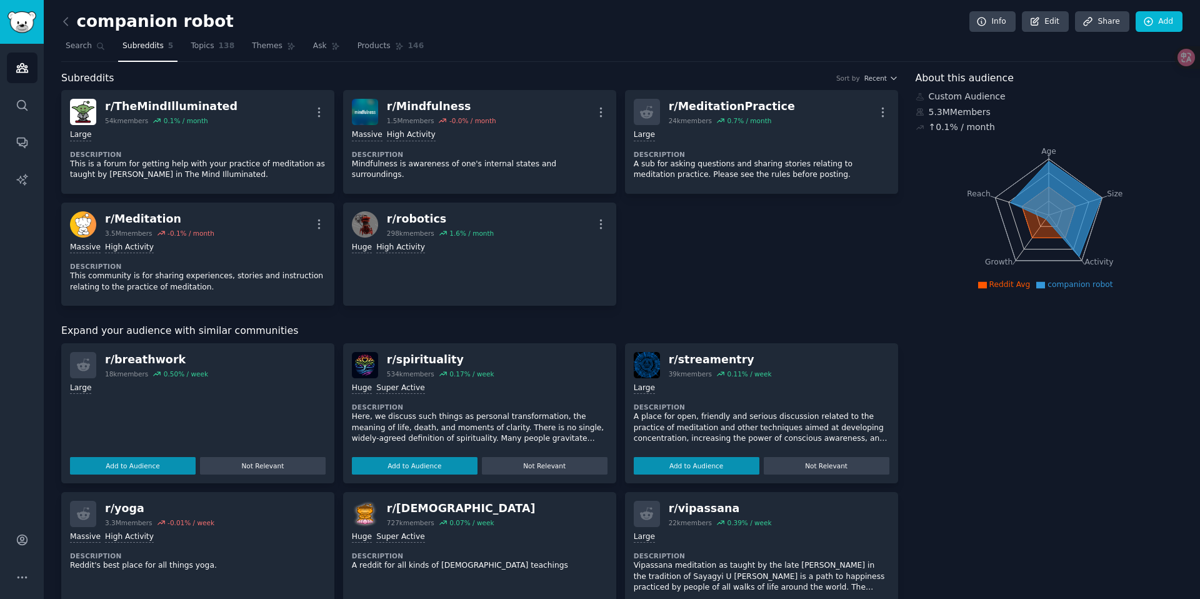
click at [60, 32] on div "companion robot Info Edit Share Add Search Subreddits 5 Topics 138 Themes Ask P…" at bounding box center [622, 473] width 1157 height 947
click at [71, 46] on span "Search" at bounding box center [79, 46] width 26 height 11
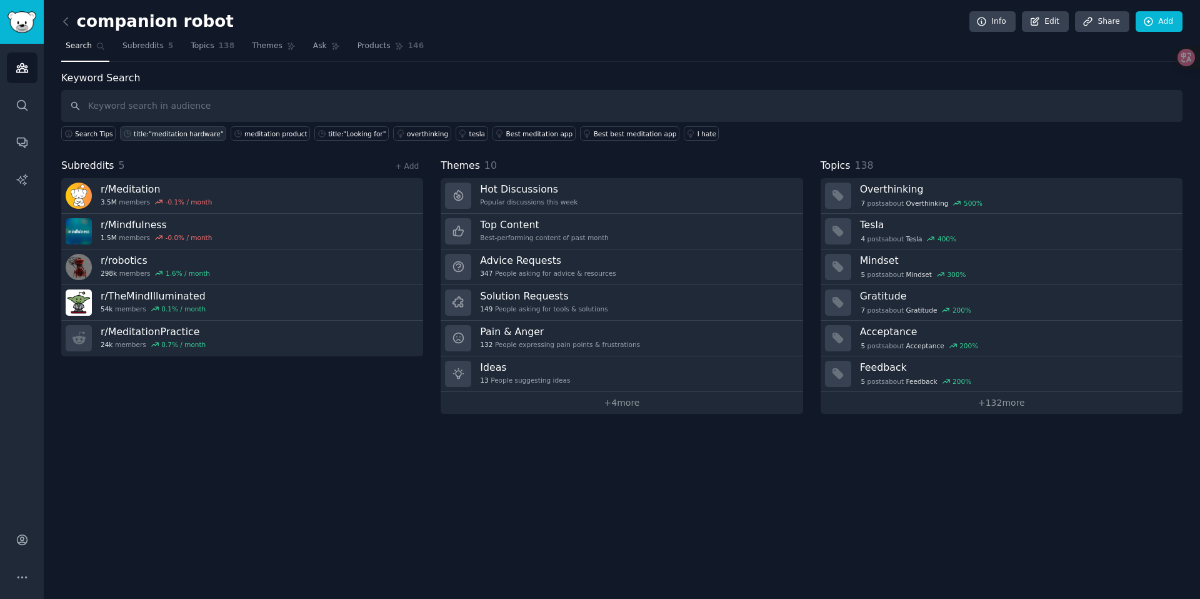
click at [203, 133] on div "title:"meditation hardware"" at bounding box center [178, 133] width 89 height 9
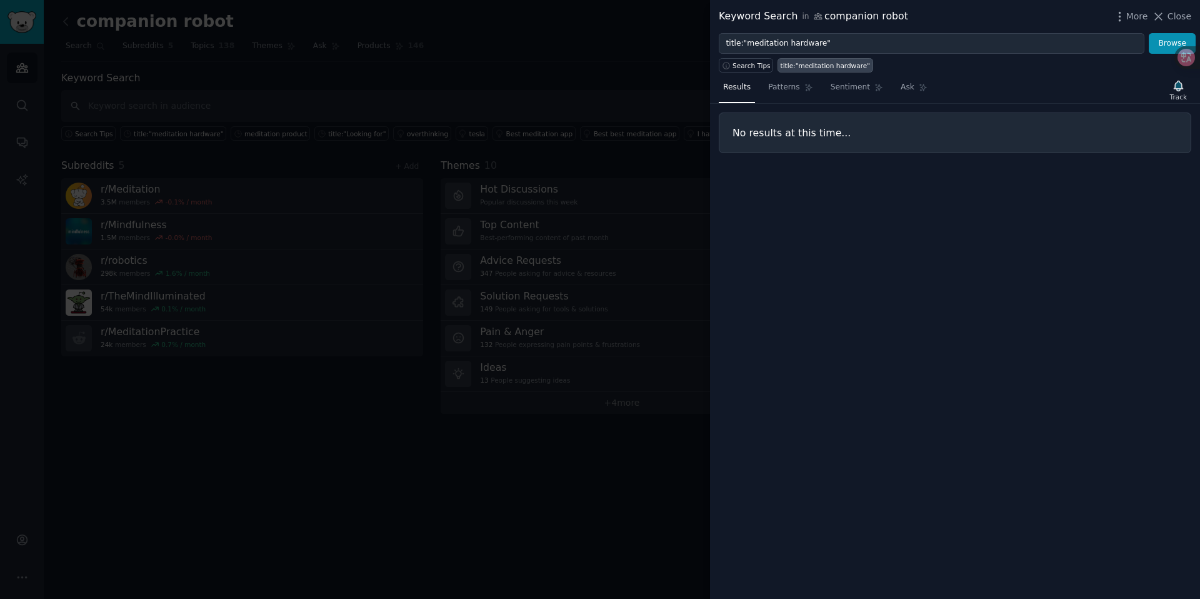
click at [820, 18] on div "Keyword Search in companion robot" at bounding box center [813, 17] width 189 height 16
drag, startPoint x: 811, startPoint y: 20, endPoint x: 1065, endPoint y: 9, distance: 254.7
click at [814, 21] on icon at bounding box center [818, 16] width 9 height 9
click at [1137, 20] on span "More" at bounding box center [1138, 16] width 22 height 13
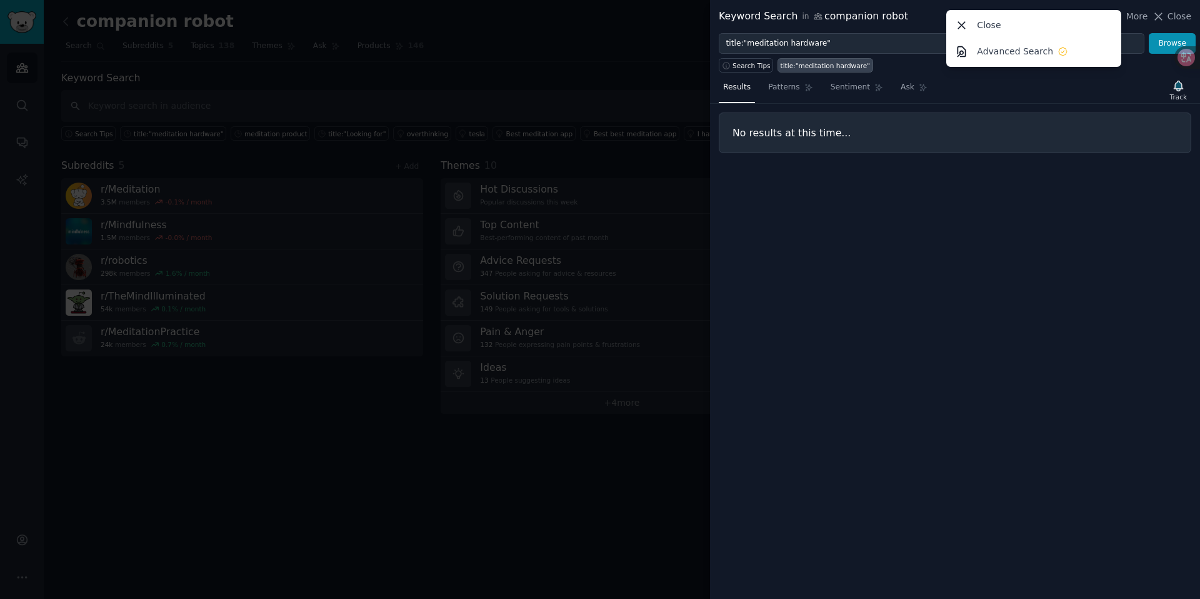
click at [1003, 239] on div "Results Patterns Sentiment Ask Track No results at this time..." at bounding box center [955, 336] width 490 height 526
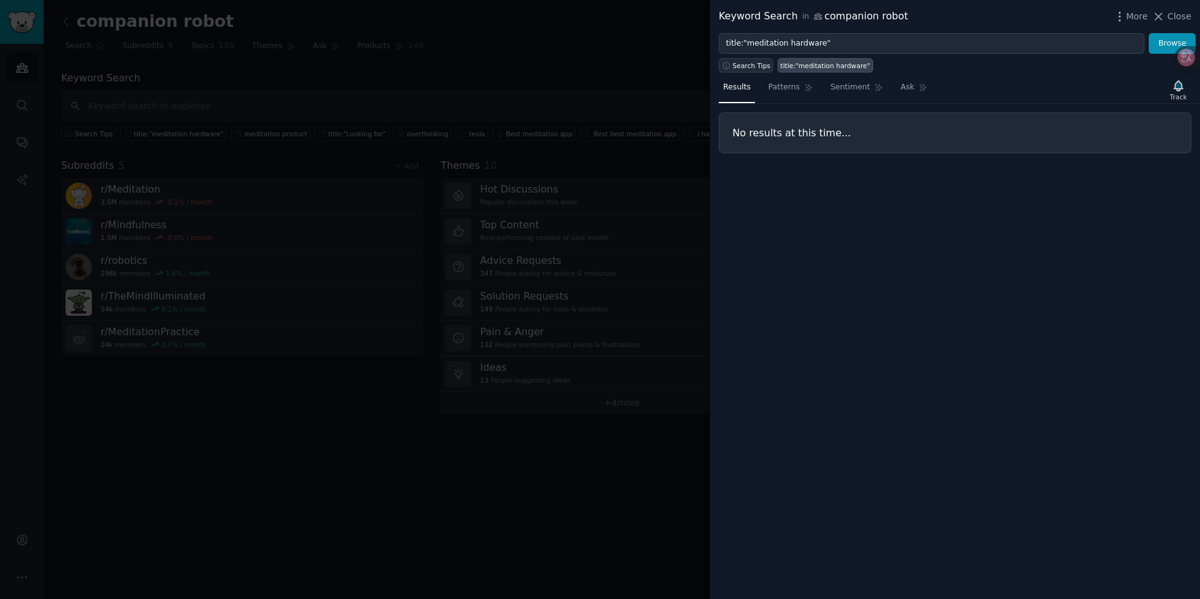
click at [763, 68] on span "Search Tips" at bounding box center [752, 65] width 38 height 9
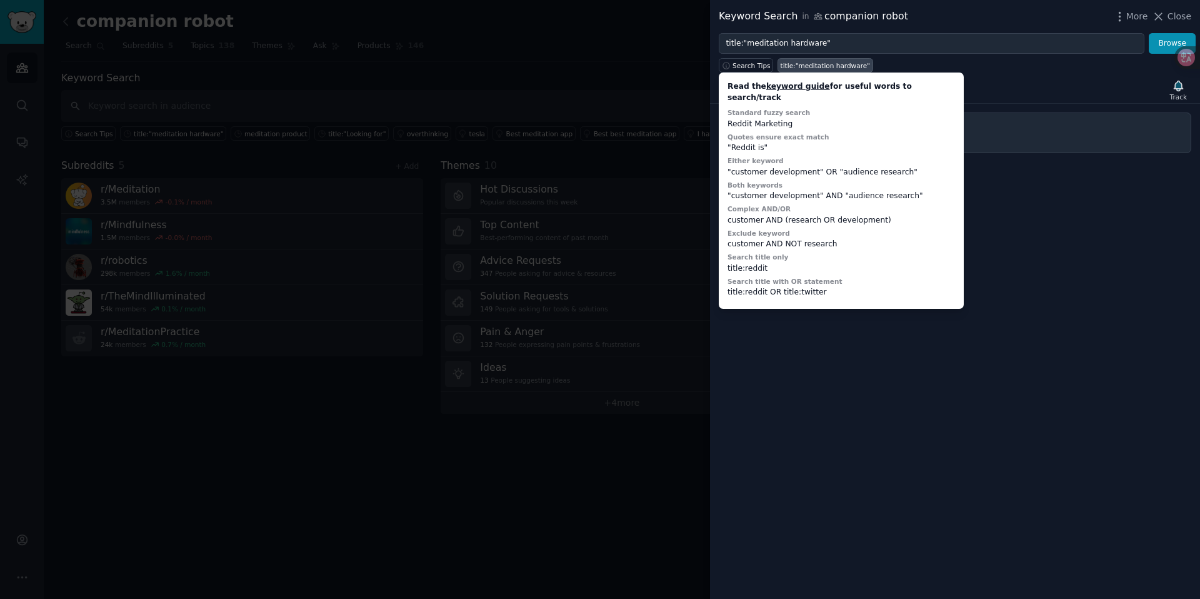
click at [1033, 88] on div "Results Patterns Sentiment Ask Track" at bounding box center [955, 90] width 490 height 27
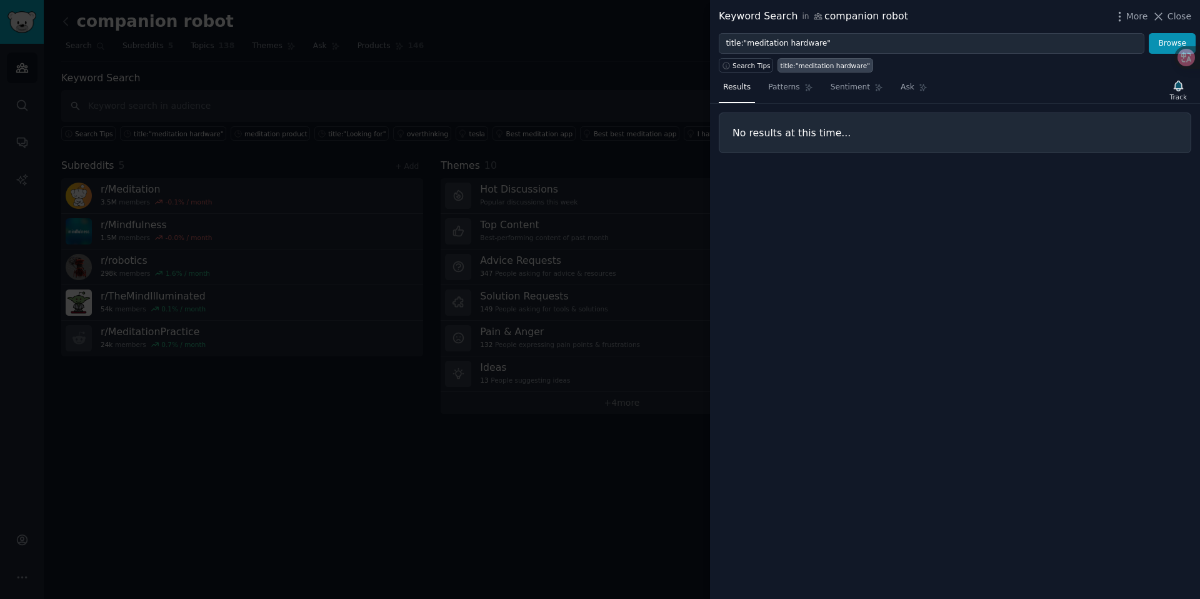
click at [777, 23] on div "Keyword Search in companion robot" at bounding box center [813, 17] width 189 height 16
click at [1172, 16] on span "Close" at bounding box center [1180, 16] width 24 height 13
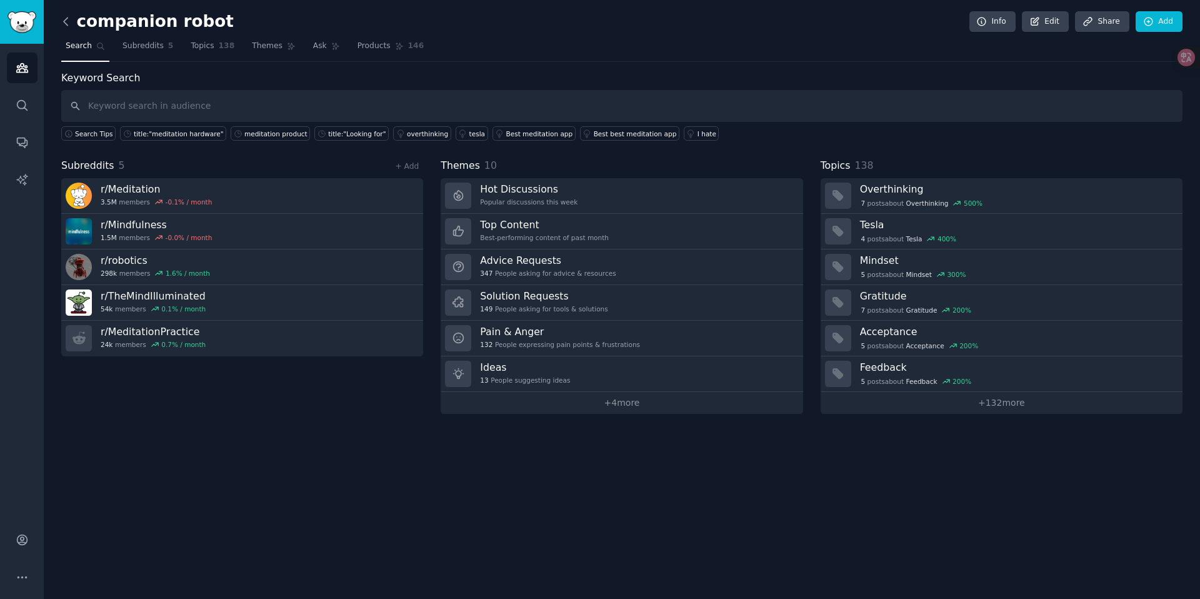
click at [64, 21] on icon at bounding box center [66, 22] width 4 height 8
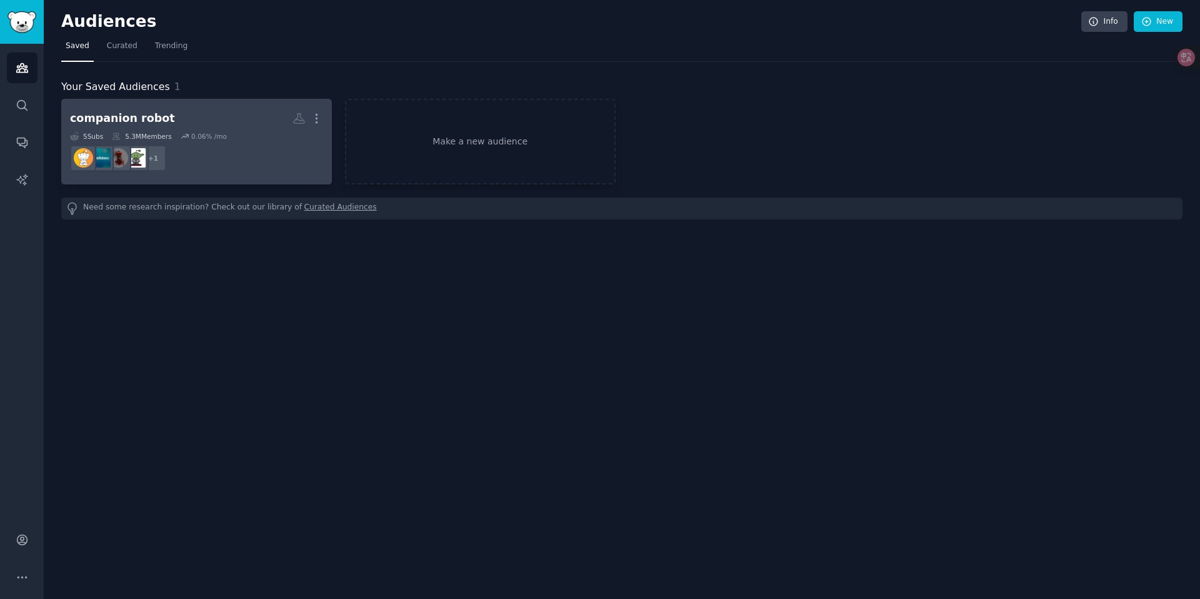
click at [201, 106] on link "companion robot More 5 Sub s 5.3M Members 0.06 % /mo r/TheMindIlluminated + 1" at bounding box center [196, 142] width 271 height 86
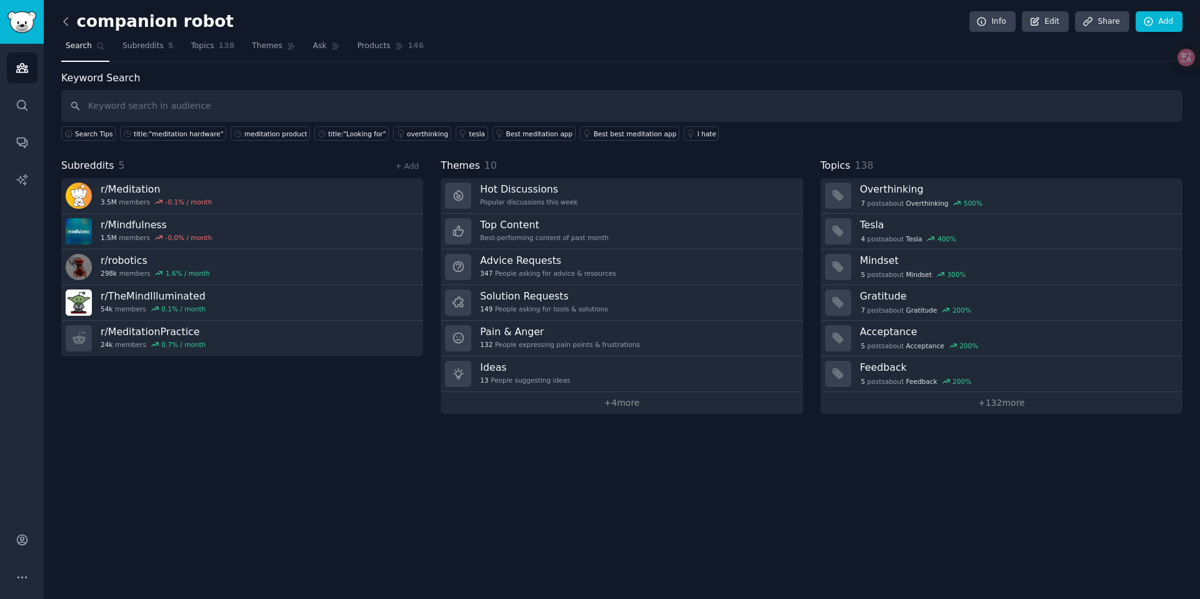
click at [69, 21] on icon at bounding box center [65, 21] width 13 height 13
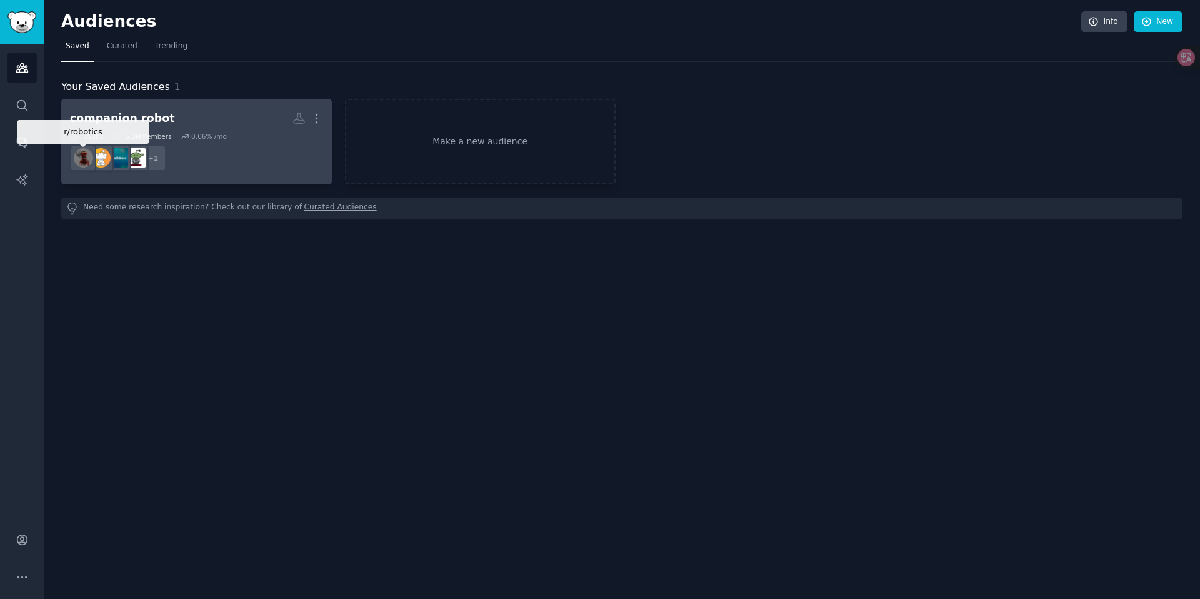
click at [76, 160] on img at bounding box center [83, 157] width 19 height 19
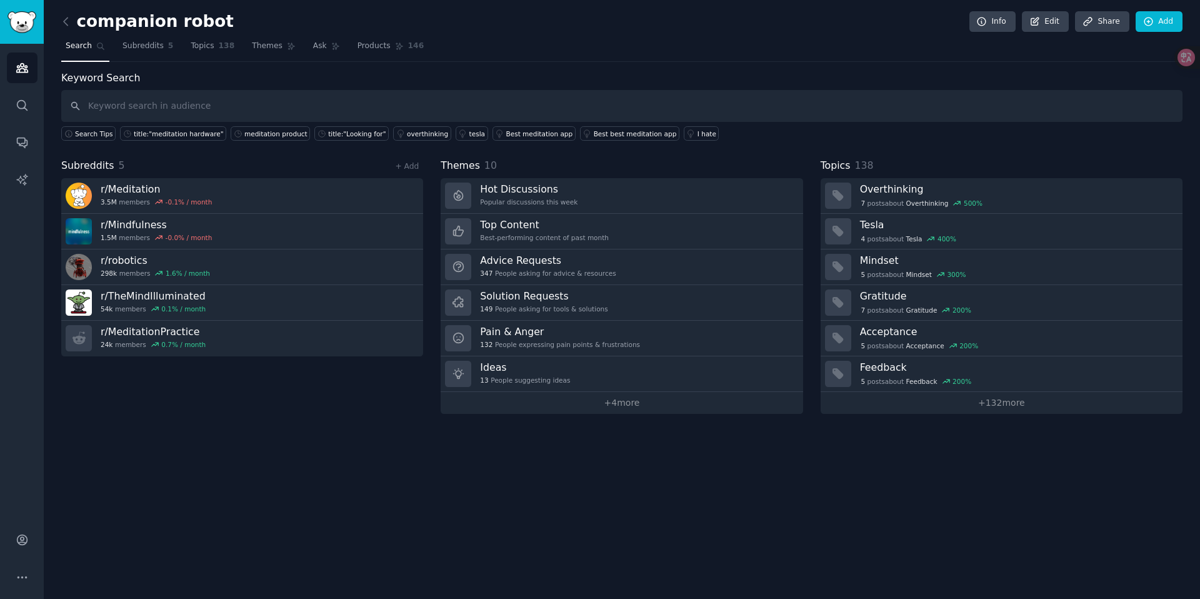
click at [27, 79] on link "Audiences" at bounding box center [22, 68] width 31 height 31
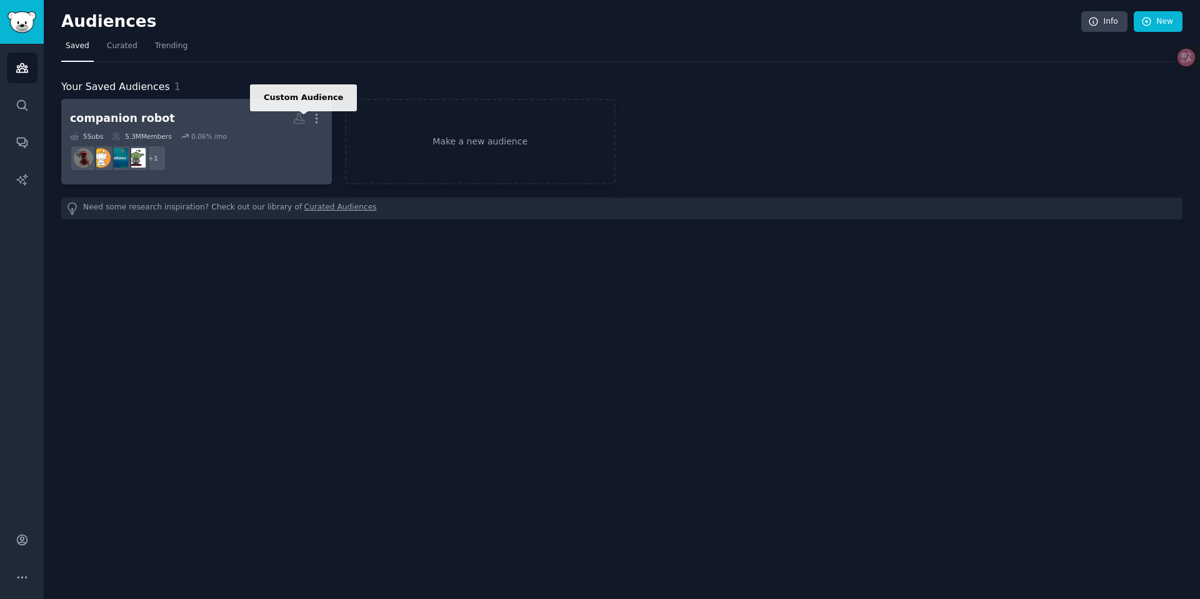
click at [299, 121] on icon at bounding box center [299, 118] width 13 height 13
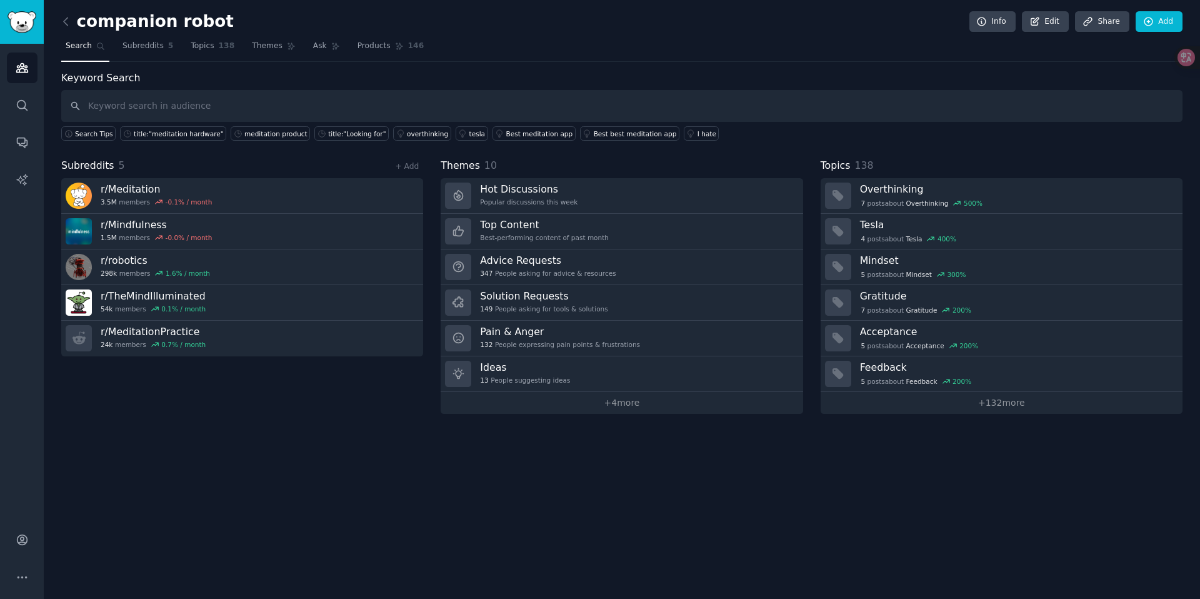
click at [123, 26] on h2 "companion robot" at bounding box center [147, 22] width 173 height 20
click at [1053, 22] on link "Edit" at bounding box center [1045, 21] width 47 height 21
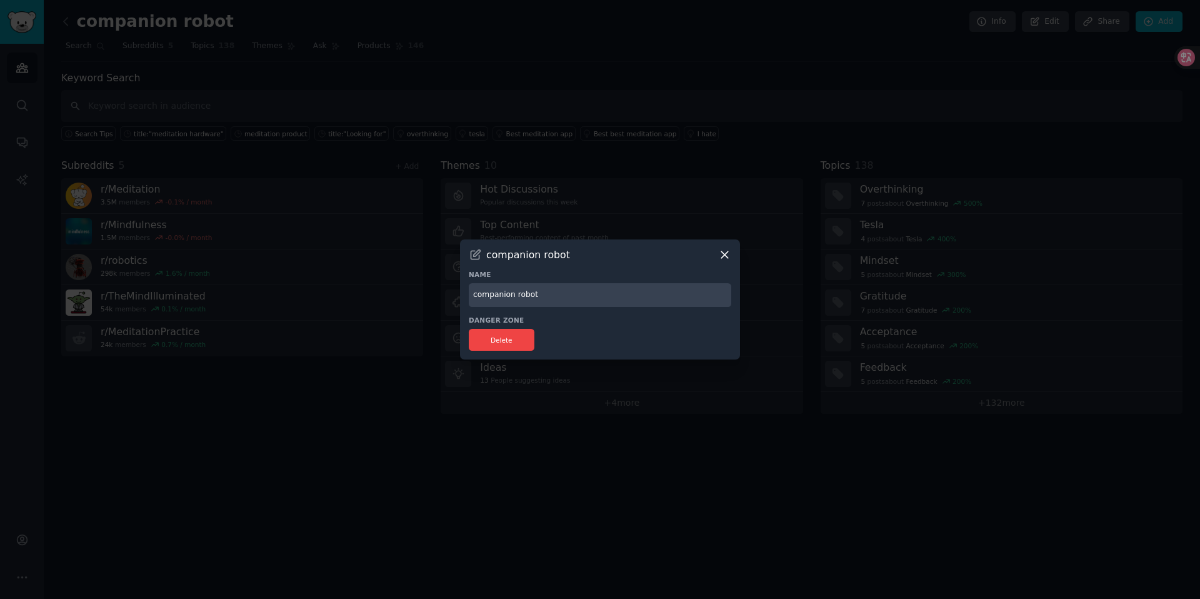
drag, startPoint x: 576, startPoint y: 299, endPoint x: 350, endPoint y: 251, distance: 230.9
click at [350, 251] on div "​ companion robot Name companion robot Danger Zone Delete" at bounding box center [600, 299] width 1192 height 599
type input "Meditation"
click at [501, 343] on button "Delete" at bounding box center [502, 340] width 66 height 22
click at [523, 299] on input "Meditation" at bounding box center [600, 295] width 263 height 24
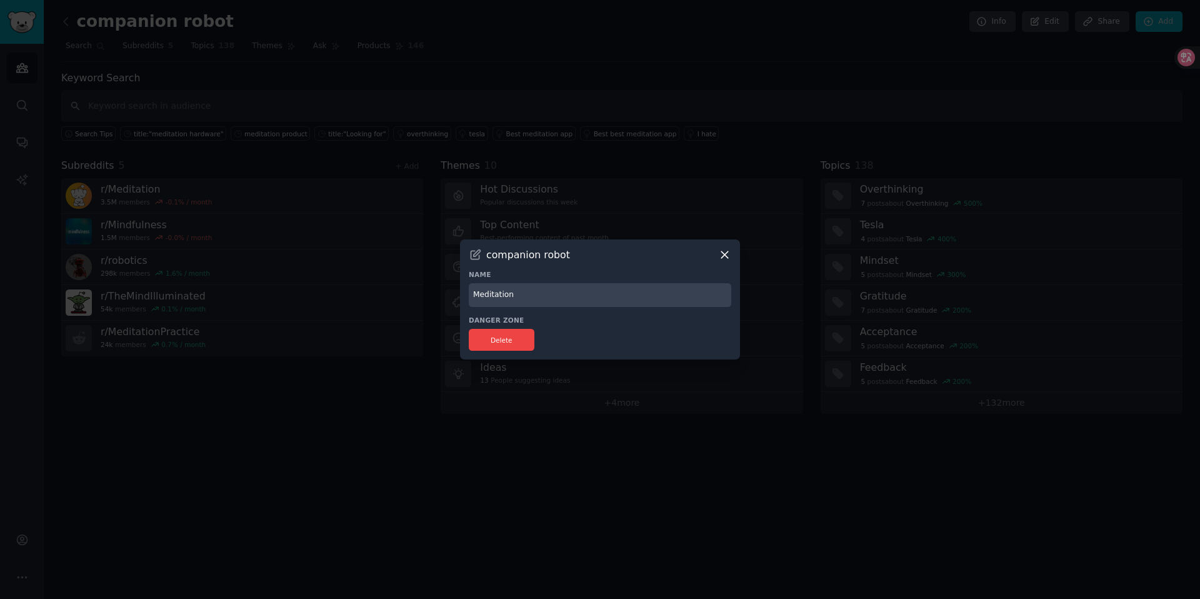
click at [538, 300] on input "Meditation" at bounding box center [600, 295] width 263 height 24
drag, startPoint x: 489, startPoint y: 294, endPoint x: 453, endPoint y: 286, distance: 37.2
click at [453, 286] on div "​ companion robot Name Meditation Danger Zone Delete" at bounding box center [600, 299] width 1192 height 599
click at [726, 258] on icon at bounding box center [724, 254] width 13 height 13
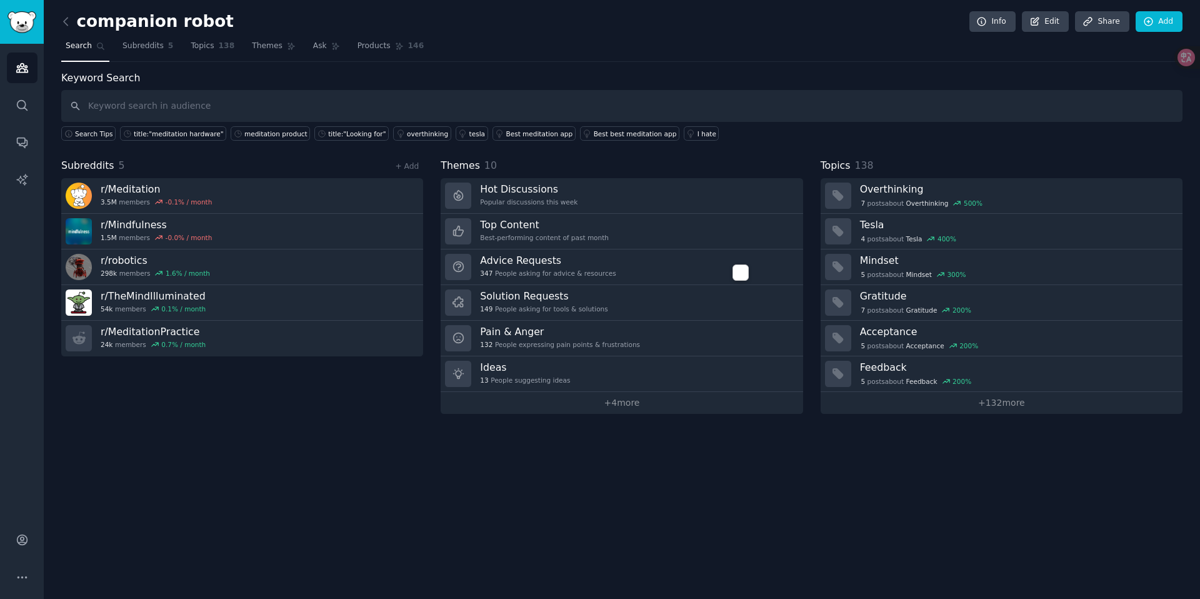
click at [1019, 28] on div "Info Edit Share Add" at bounding box center [1073, 21] width 220 height 21
click at [1045, 25] on link "Edit" at bounding box center [1045, 21] width 47 height 21
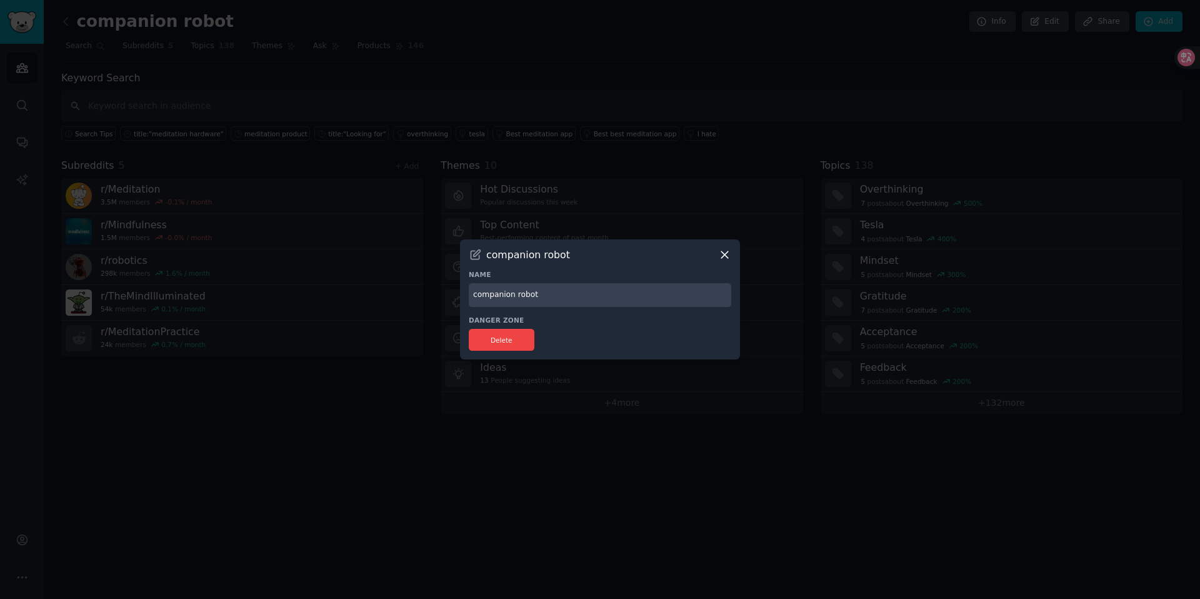
drag, startPoint x: 551, startPoint y: 298, endPoint x: 390, endPoint y: 261, distance: 165.5
click at [390, 261] on div "​ companion robot Name companion robot Danger Zone Delete" at bounding box center [600, 299] width 1192 height 599
type input "meditation"
click at [515, 349] on button "Delete" at bounding box center [502, 340] width 66 height 22
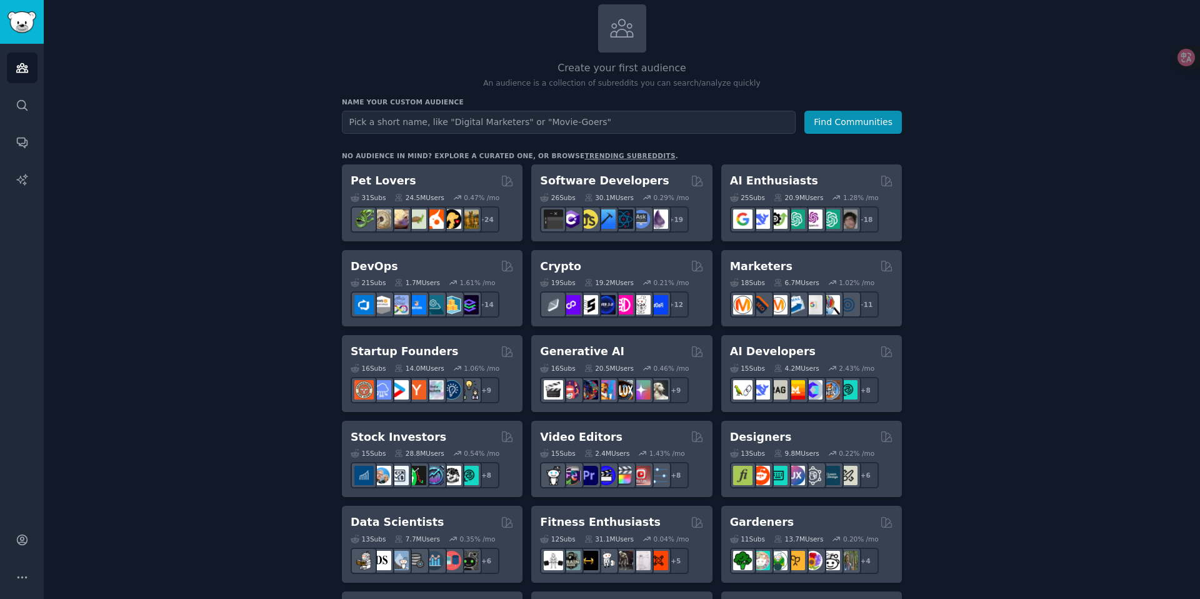
scroll to position [76, 0]
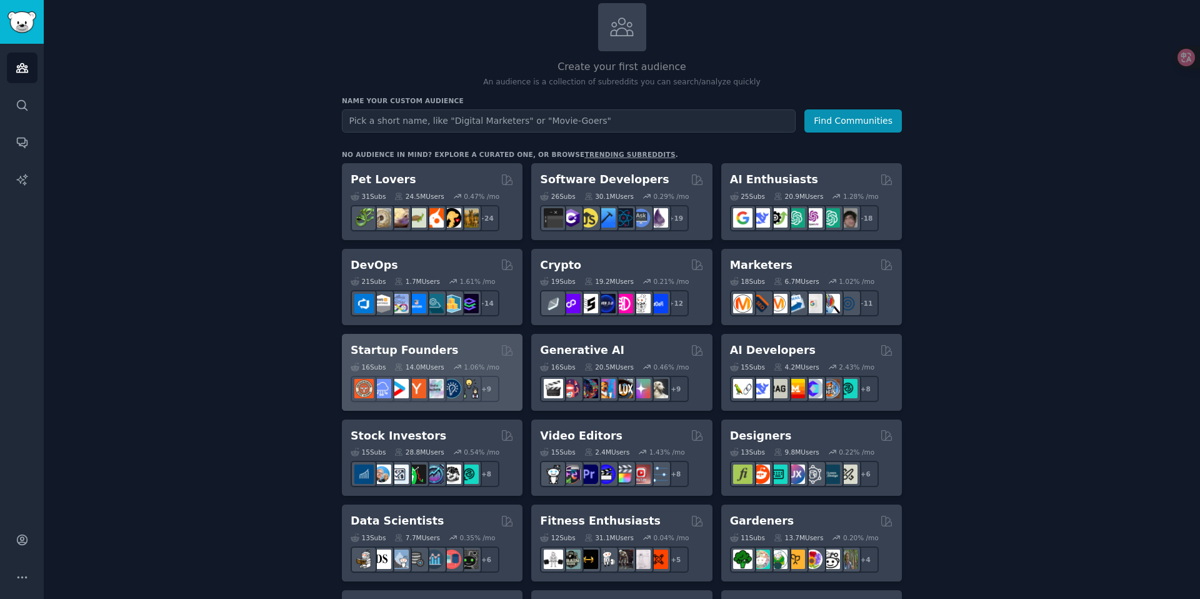
click at [363, 351] on h2 "Startup Founders" at bounding box center [405, 351] width 108 height 16
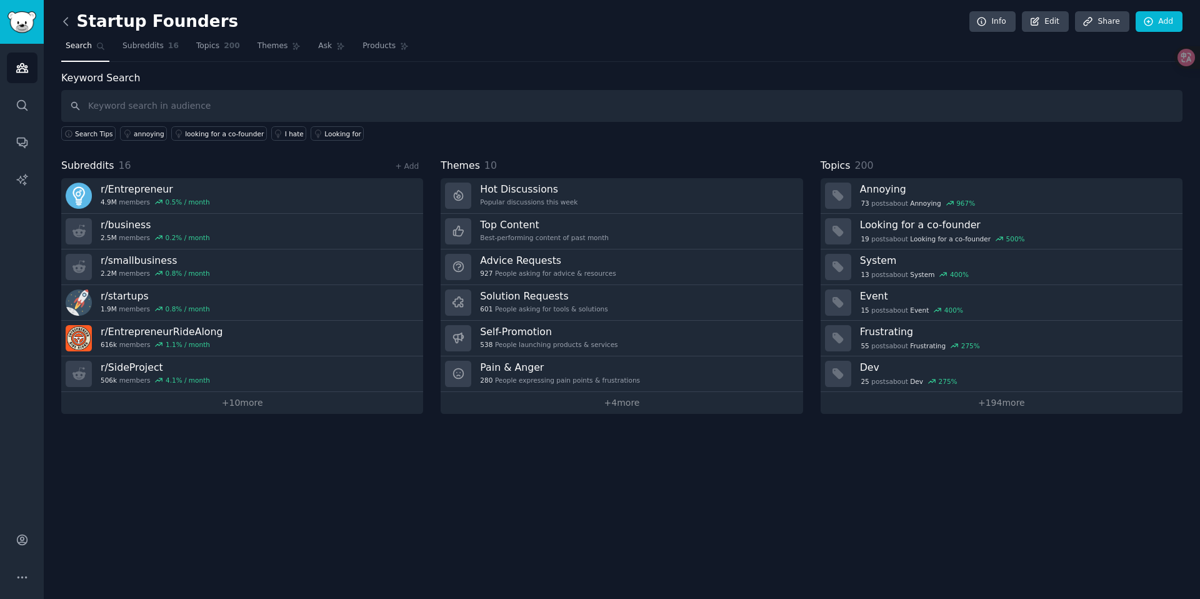
click at [66, 19] on icon at bounding box center [66, 22] width 4 height 8
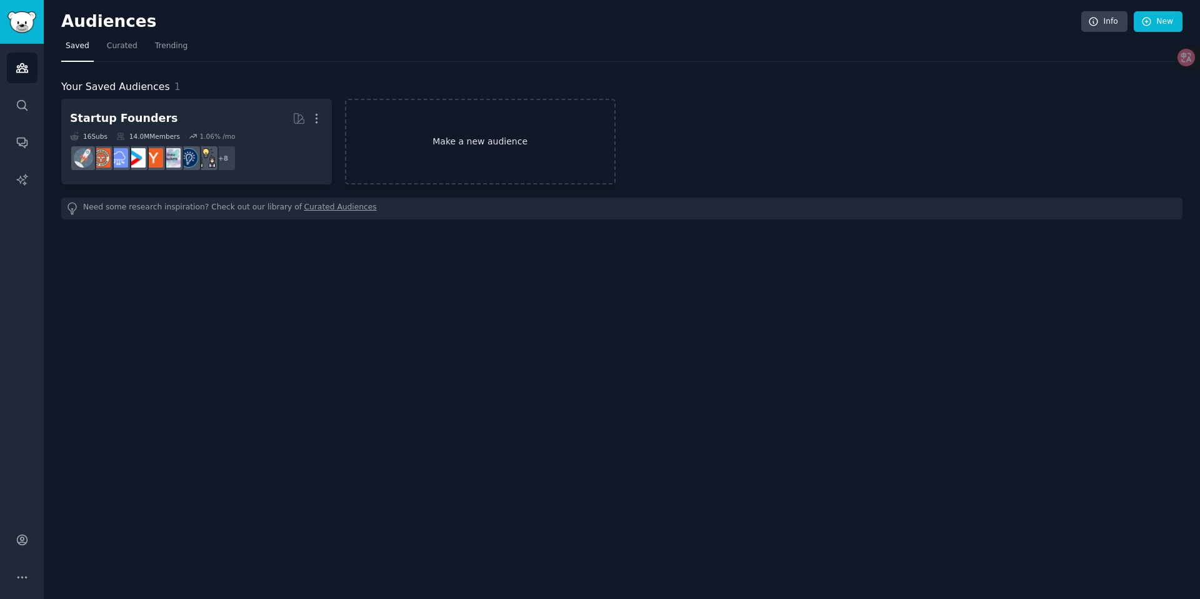
click at [451, 129] on link "Make a new audience" at bounding box center [480, 142] width 271 height 86
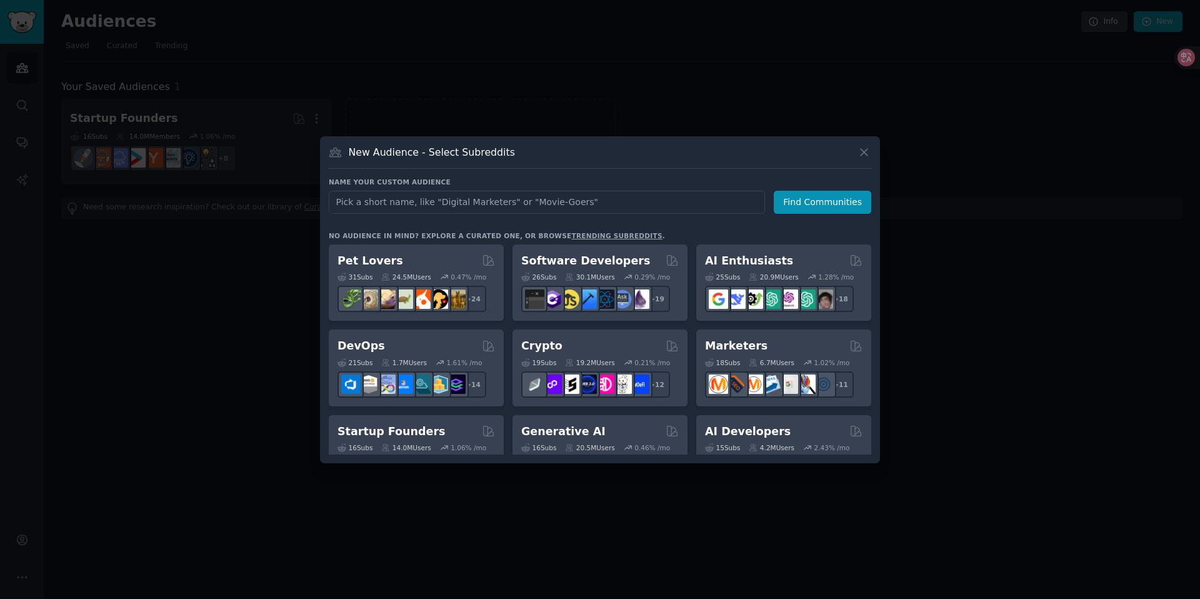
click at [455, 219] on div "Name your custom audience Audience Name Find Communities No audience in mind? E…" at bounding box center [600, 316] width 543 height 277
click at [461, 208] on input "text" at bounding box center [547, 202] width 436 height 23
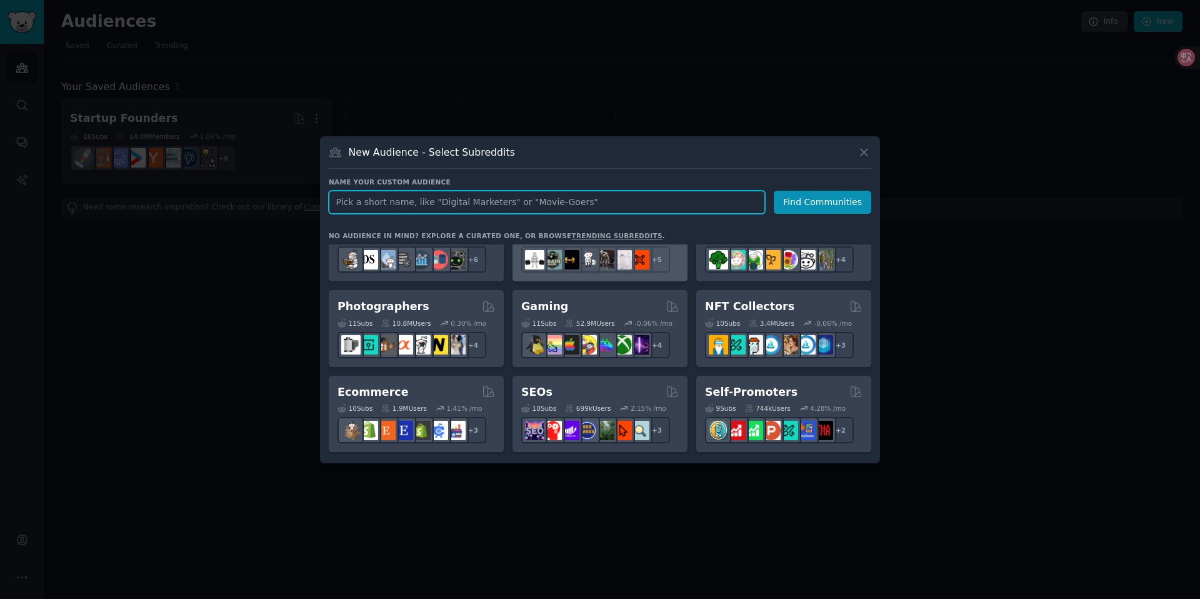
scroll to position [381, 0]
click at [482, 199] on input "text" at bounding box center [547, 202] width 436 height 23
type input "C"
type input "o"
click at [652, 200] on input "Companion" at bounding box center [547, 202] width 436 height 23
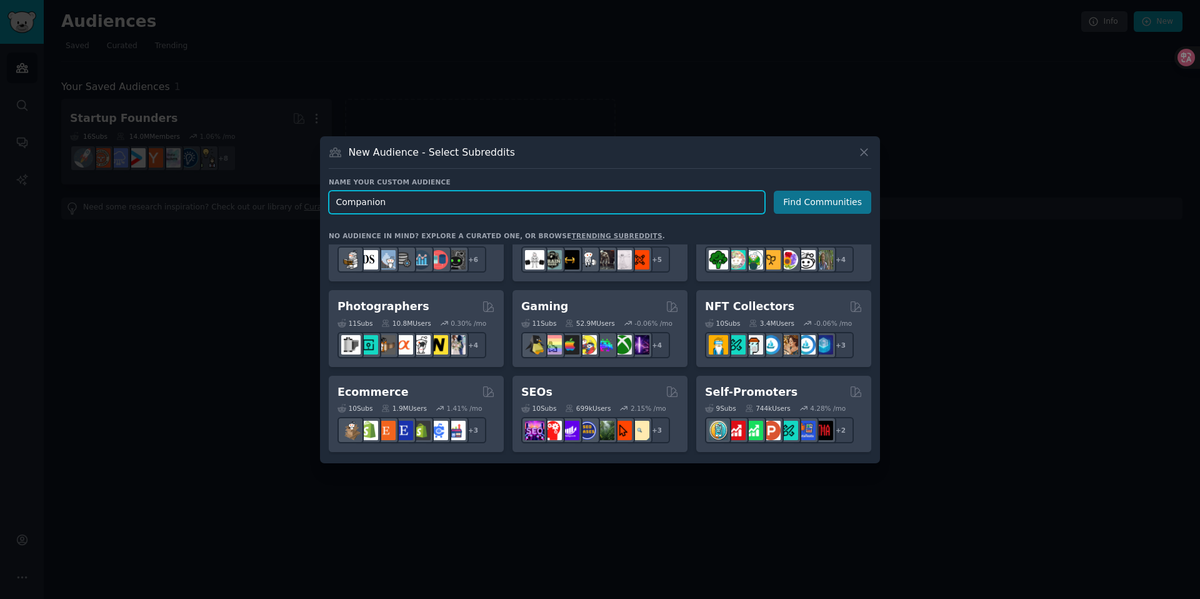
type input "Companion"
click at [785, 209] on button "Find Communities" at bounding box center [823, 202] width 98 height 23
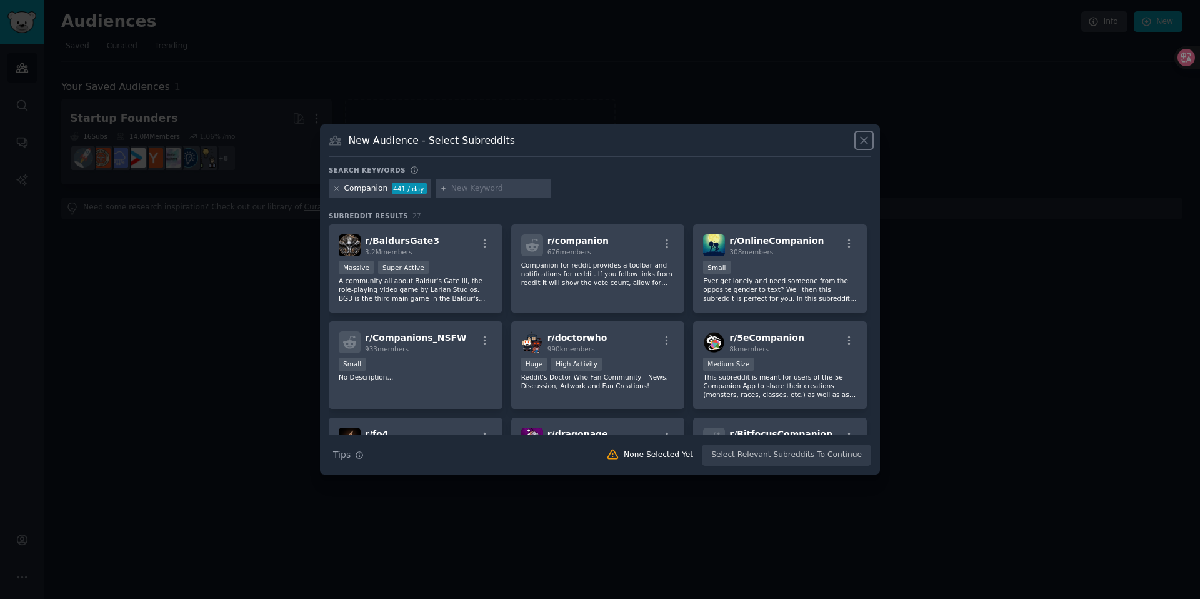
click at [860, 141] on icon at bounding box center [864, 140] width 13 height 13
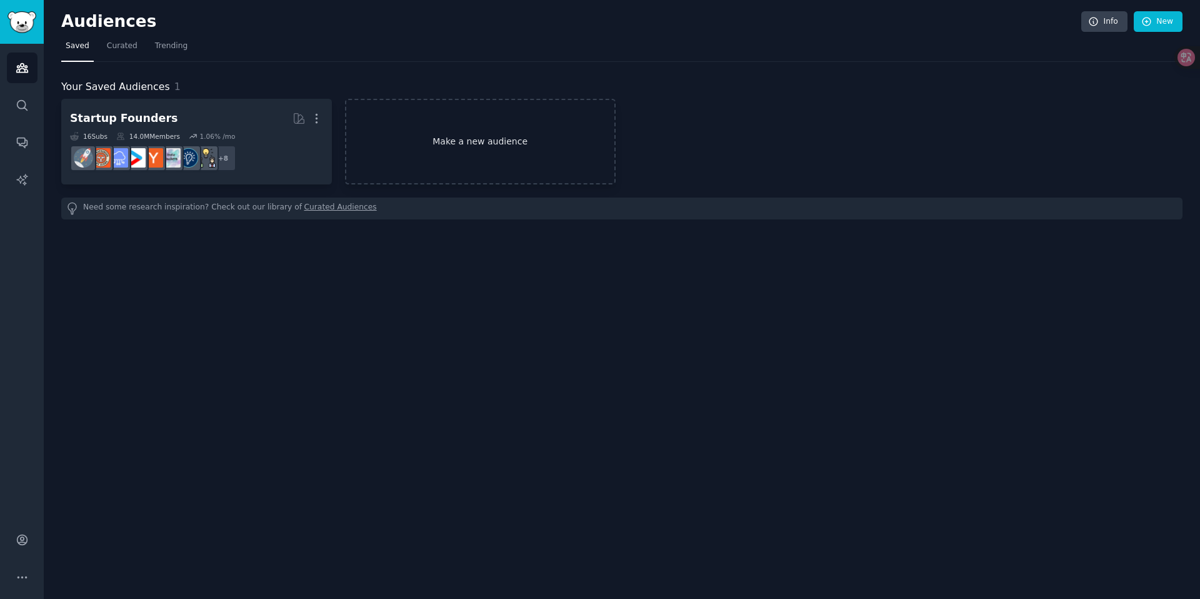
click at [451, 158] on link "Make a new audience" at bounding box center [480, 142] width 271 height 86
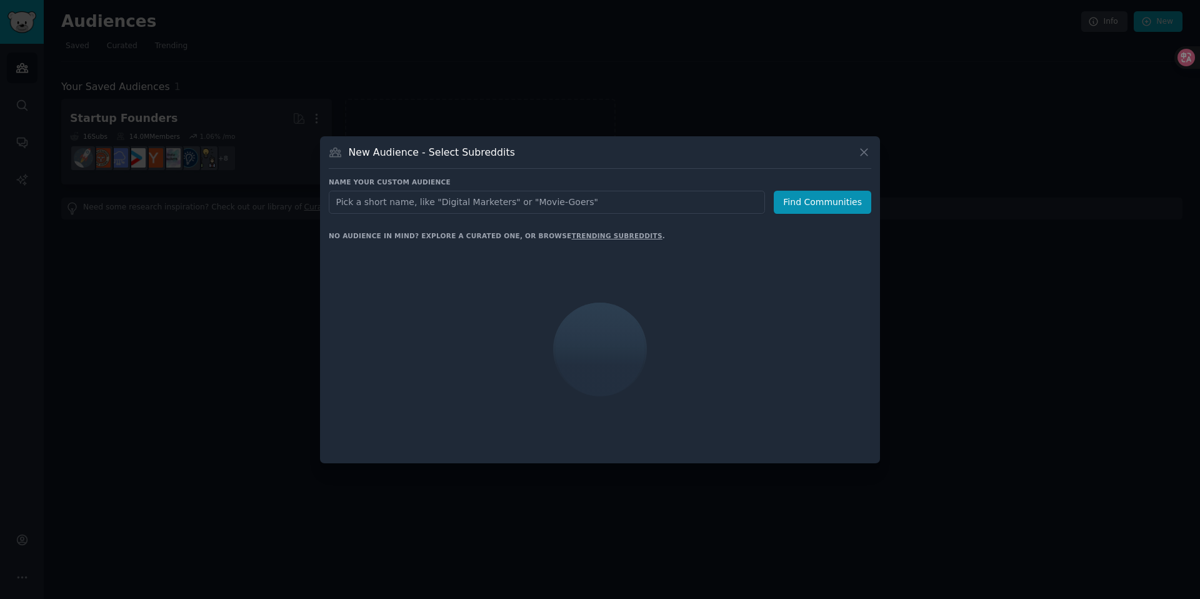
click at [446, 208] on input "text" at bounding box center [547, 202] width 436 height 23
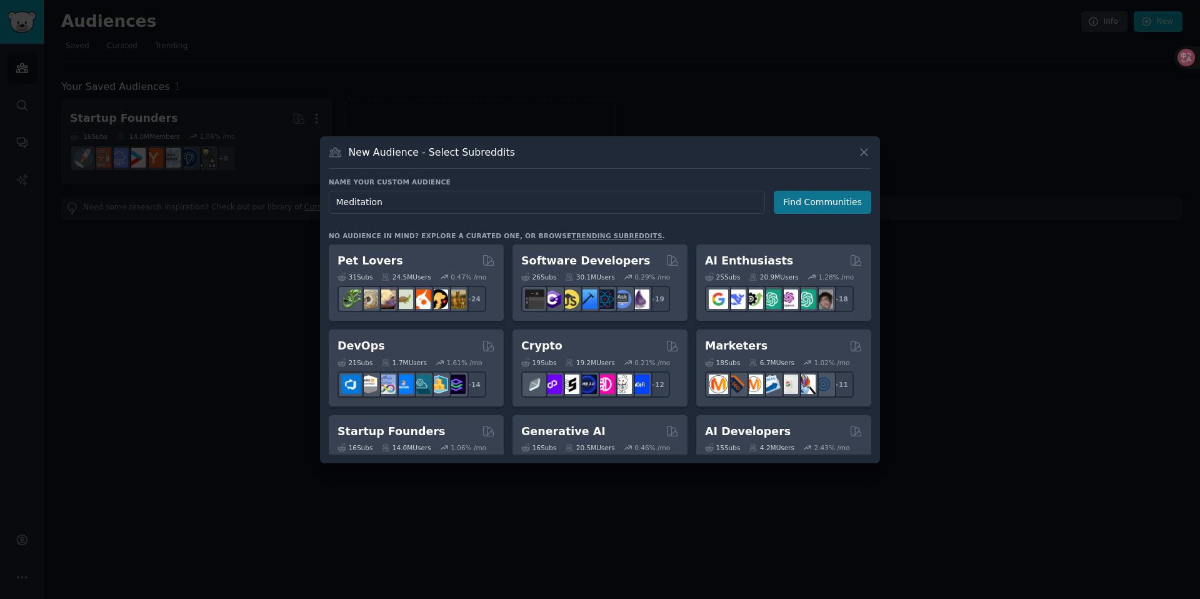
type input "Meditation"
click at [825, 205] on button "Find Communities" at bounding box center [823, 202] width 98 height 23
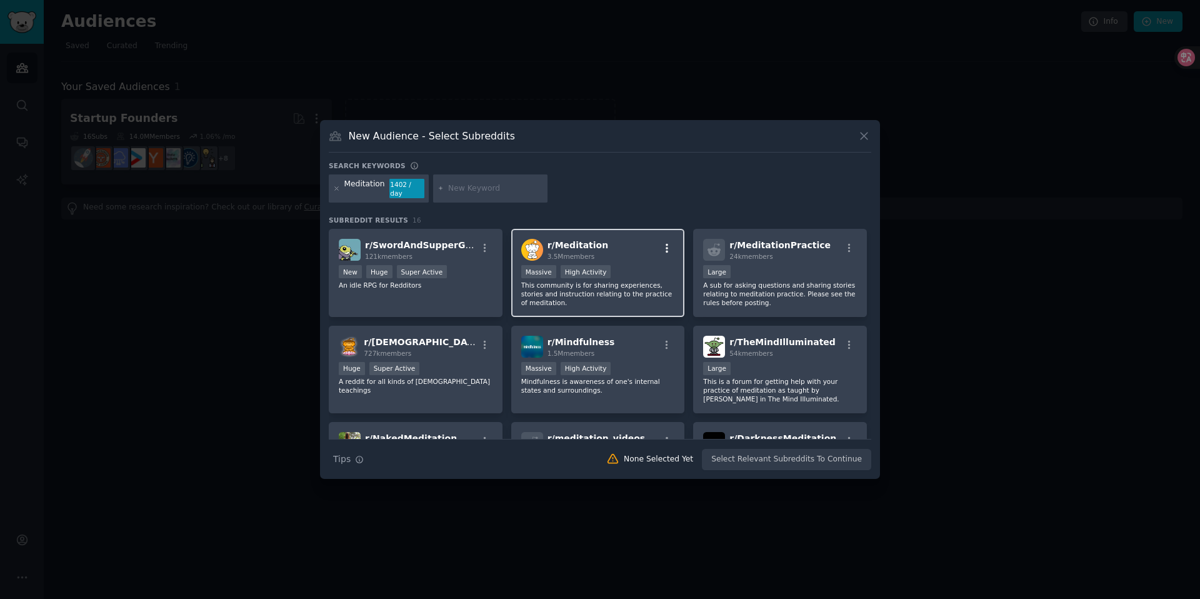
click at [663, 244] on icon "button" at bounding box center [666, 248] width 11 height 11
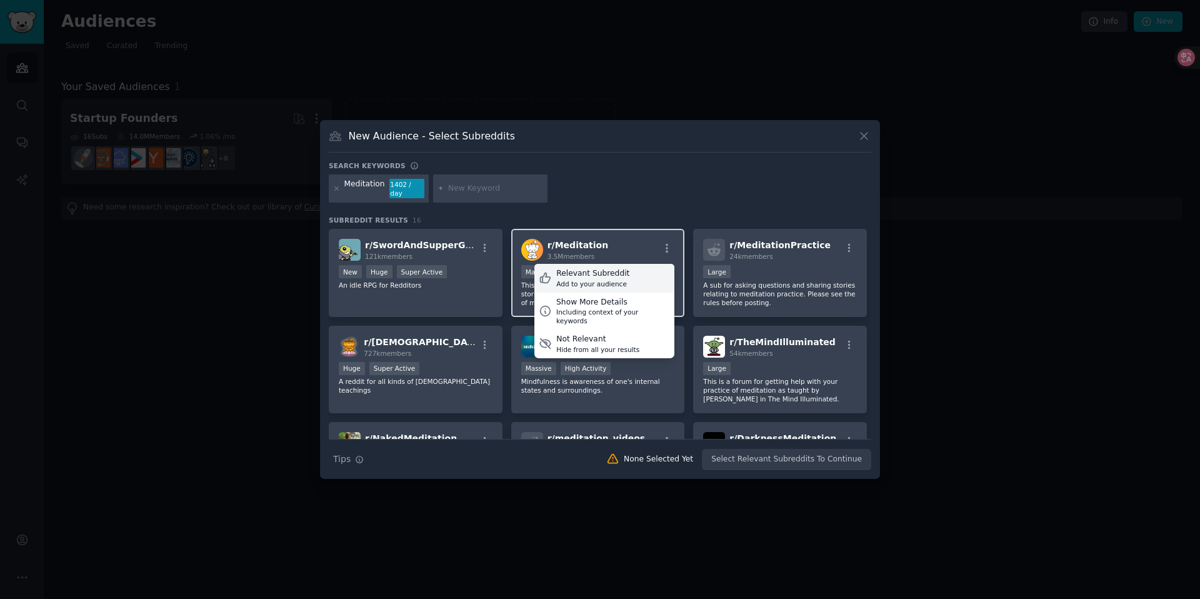
click at [655, 271] on div "Relevant Subreddit Add to your audience" at bounding box center [605, 278] width 140 height 29
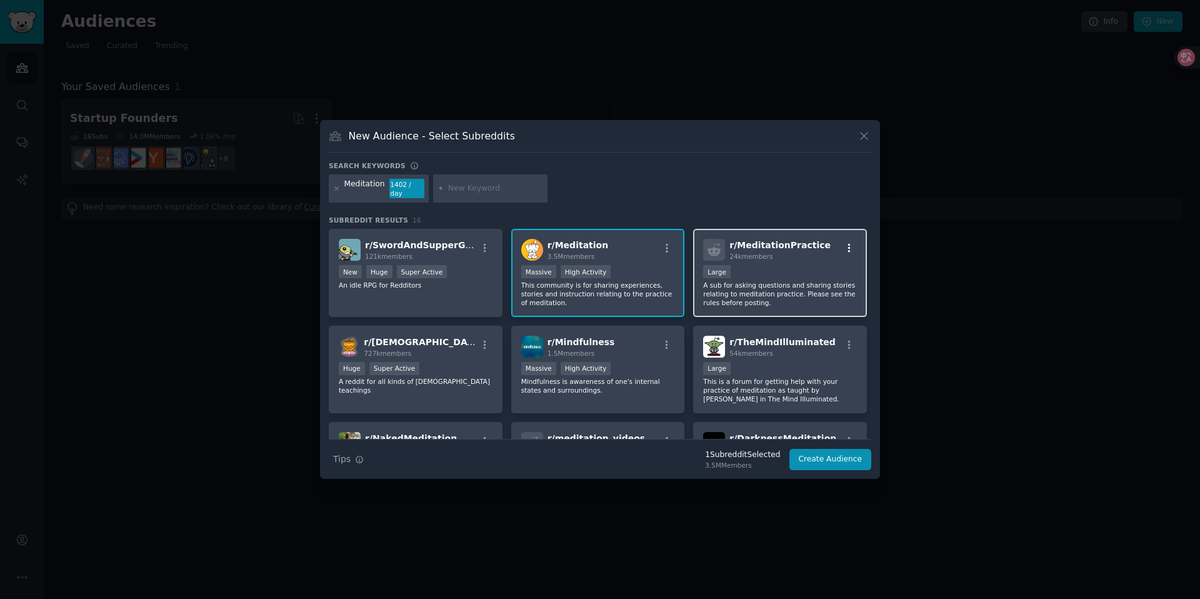
click at [849, 245] on icon "button" at bounding box center [849, 248] width 11 height 11
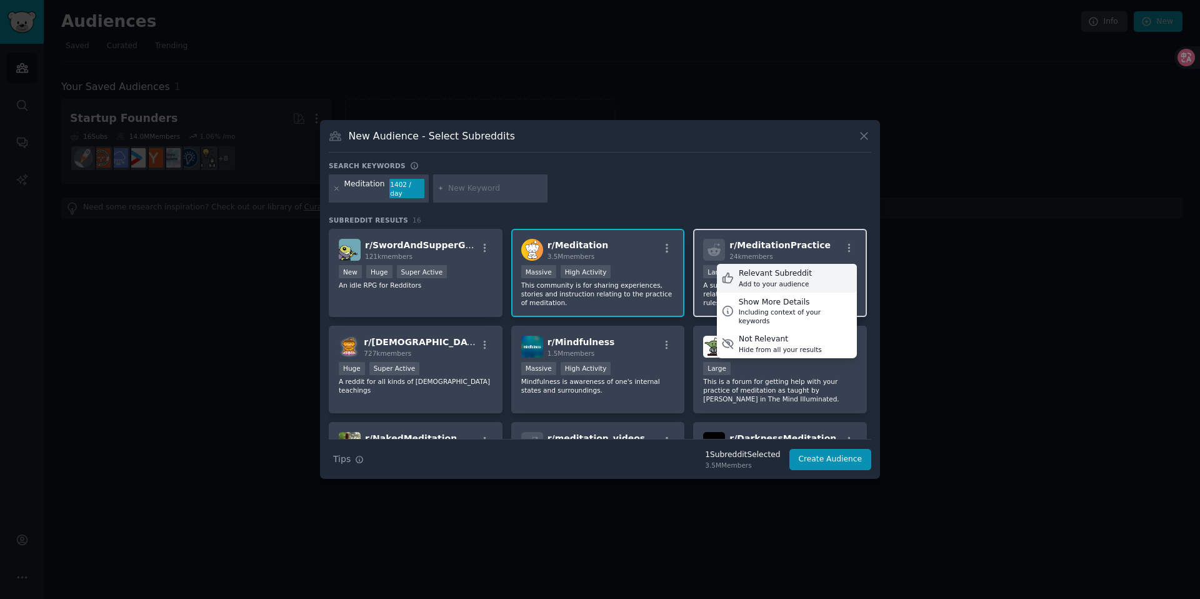
click at [810, 271] on div "Relevant Subreddit Add to your audience" at bounding box center [787, 278] width 140 height 29
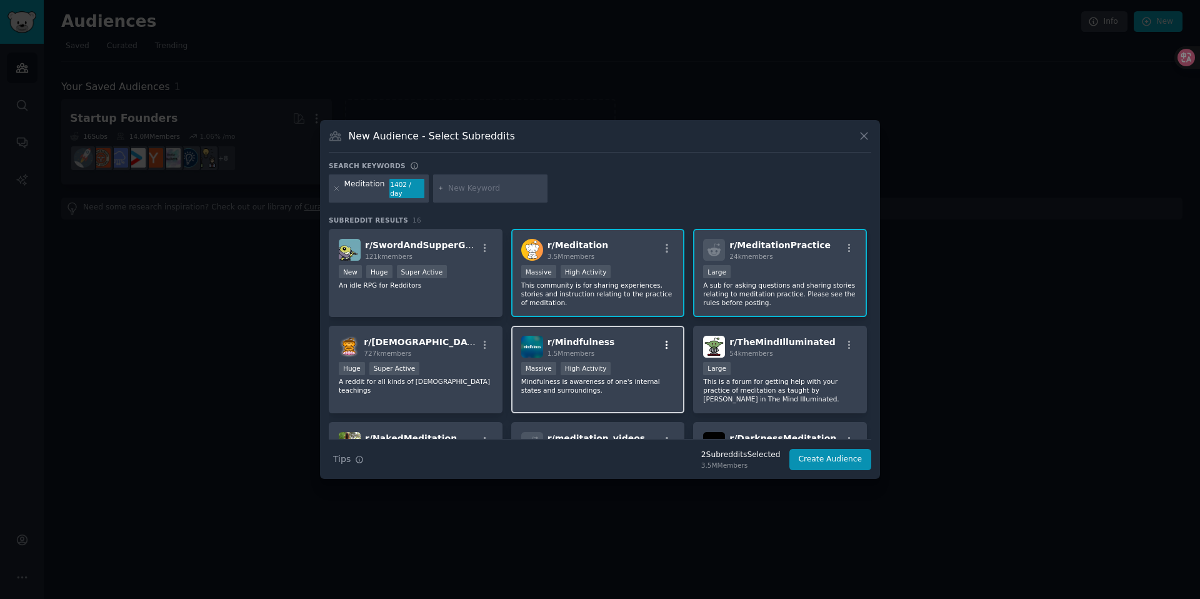
click at [663, 343] on icon "button" at bounding box center [666, 344] width 11 height 11
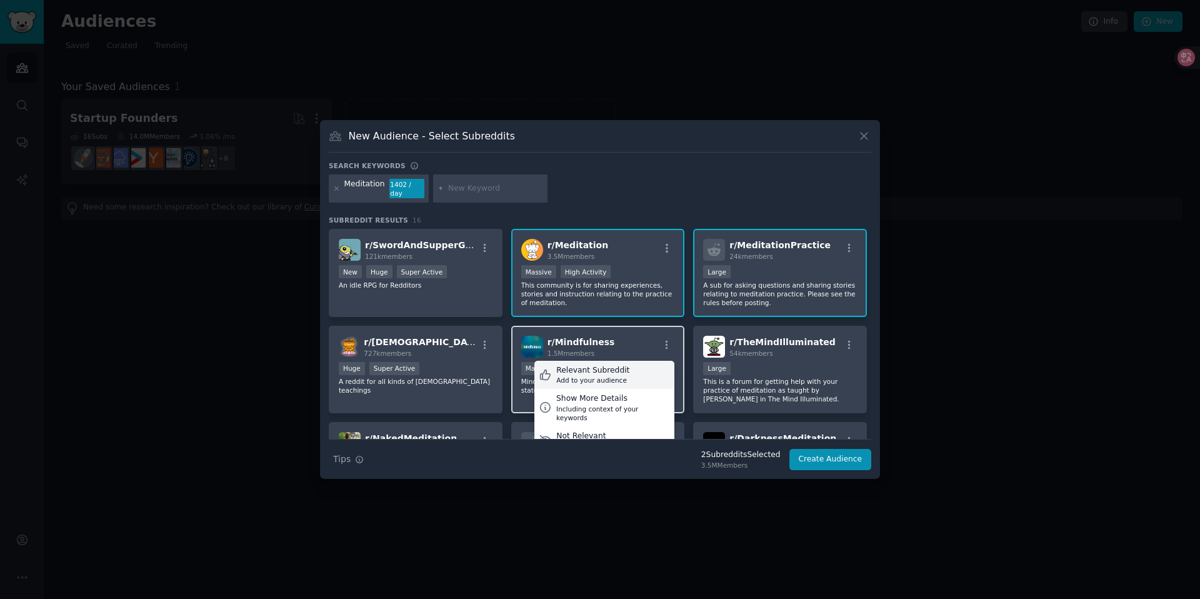
click at [628, 366] on div "Relevant Subreddit Add to your audience" at bounding box center [605, 375] width 140 height 29
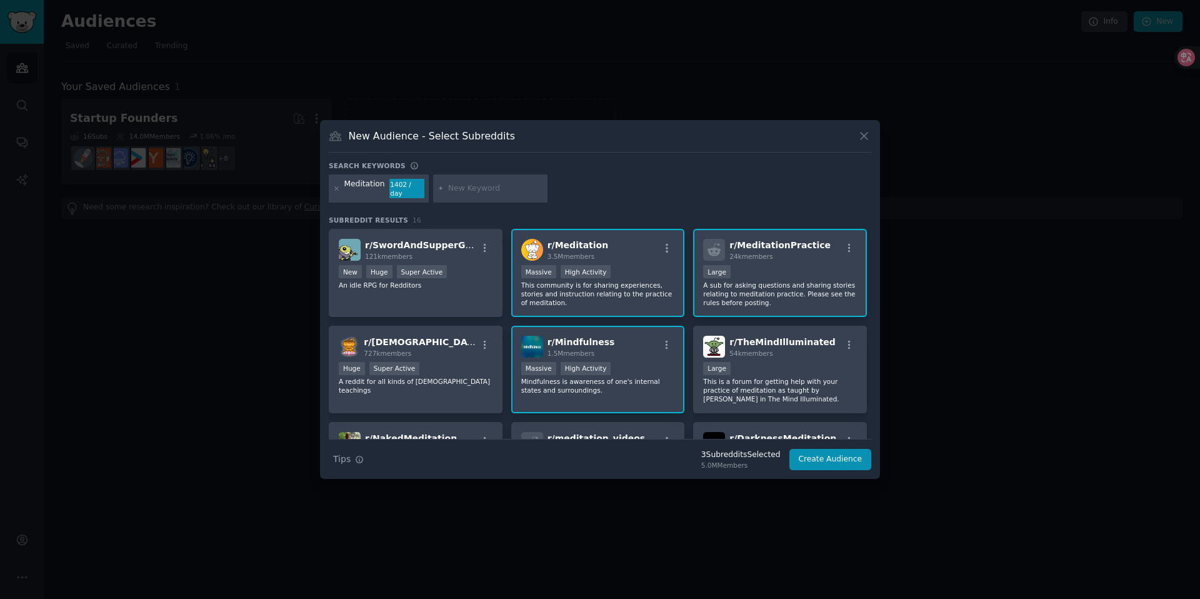
click at [495, 191] on input "text" at bounding box center [495, 188] width 95 height 11
type input "headspace"
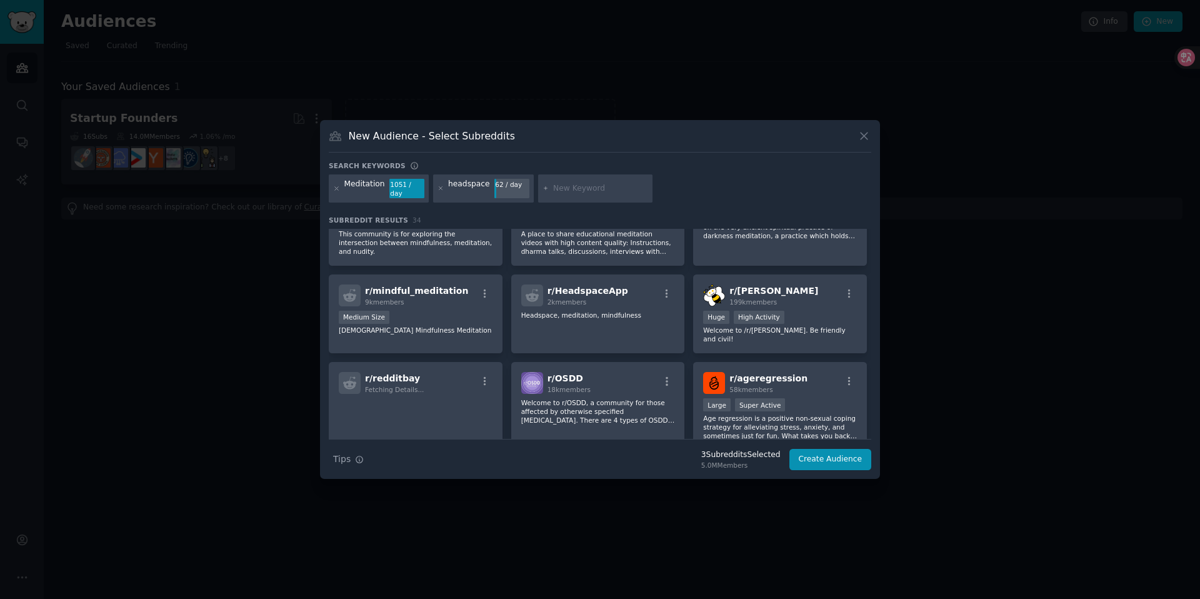
scroll to position [439, 0]
click at [667, 287] on icon "button" at bounding box center [666, 292] width 11 height 11
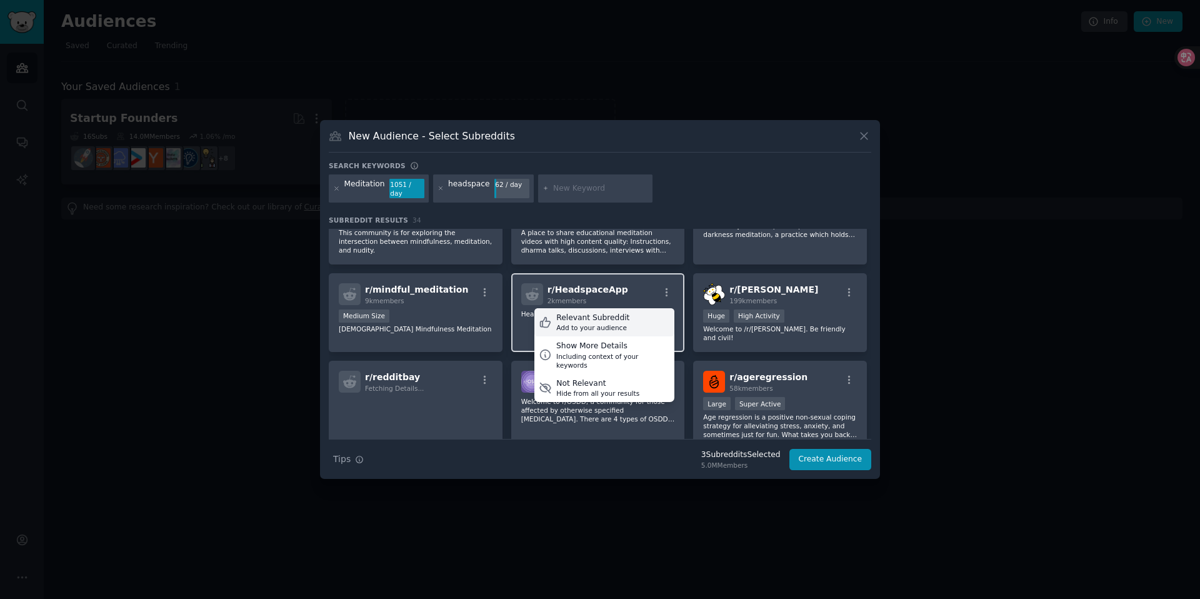
click at [651, 316] on div "Relevant Subreddit Add to your audience" at bounding box center [605, 322] width 140 height 29
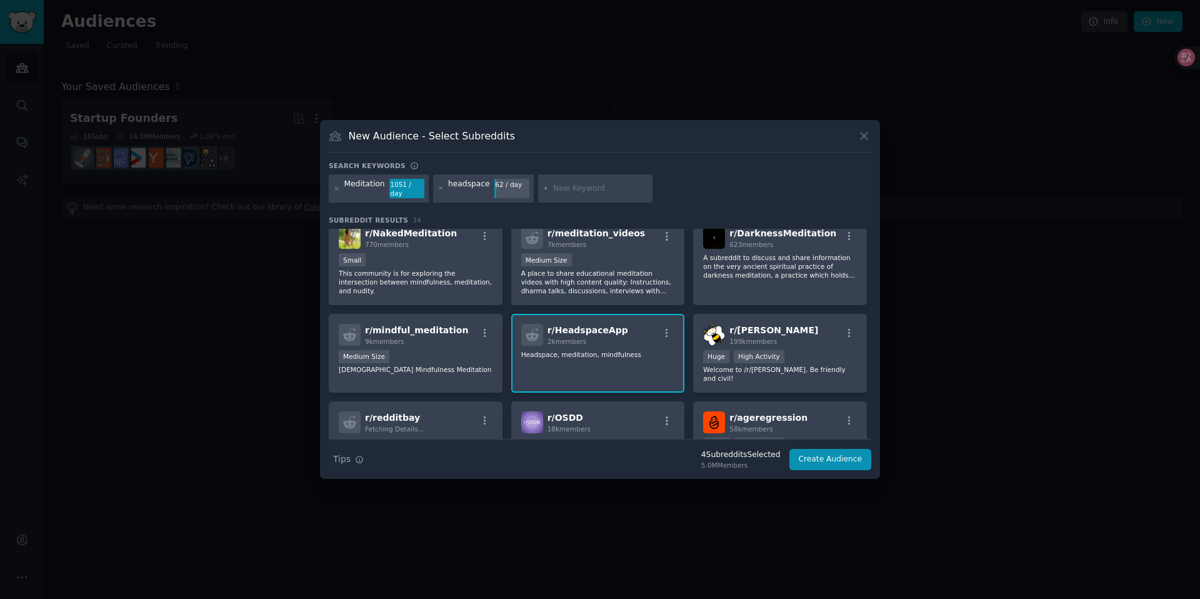
scroll to position [463, 0]
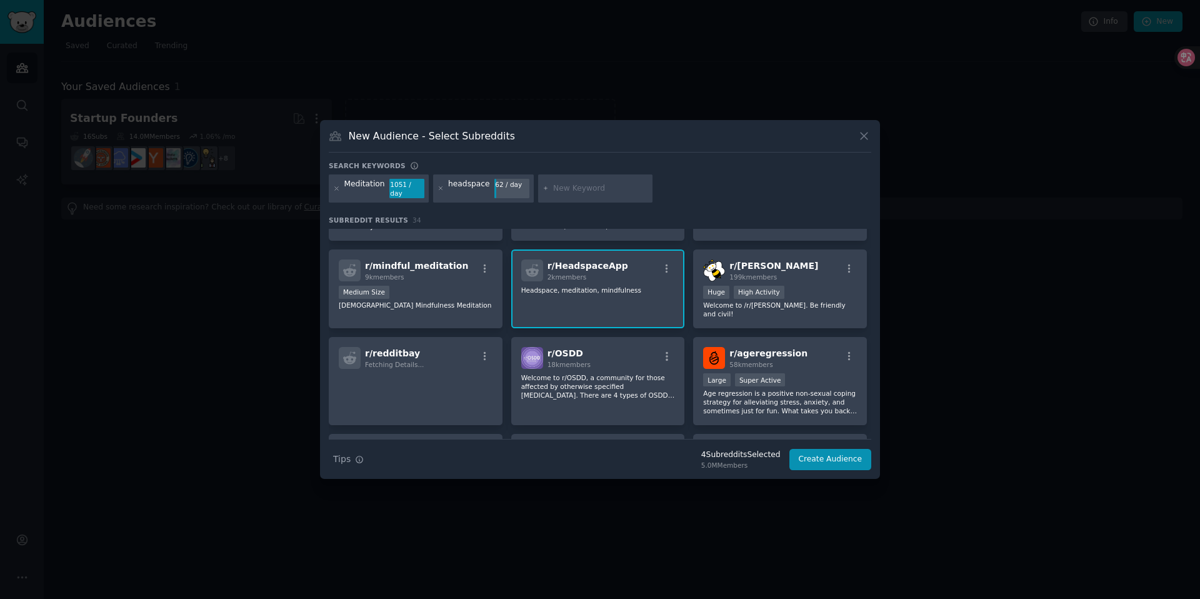
click at [580, 196] on div at bounding box center [595, 188] width 115 height 29
click at [581, 188] on input "text" at bounding box center [600, 188] width 95 height 11
type input "[PERSON_NAME]"
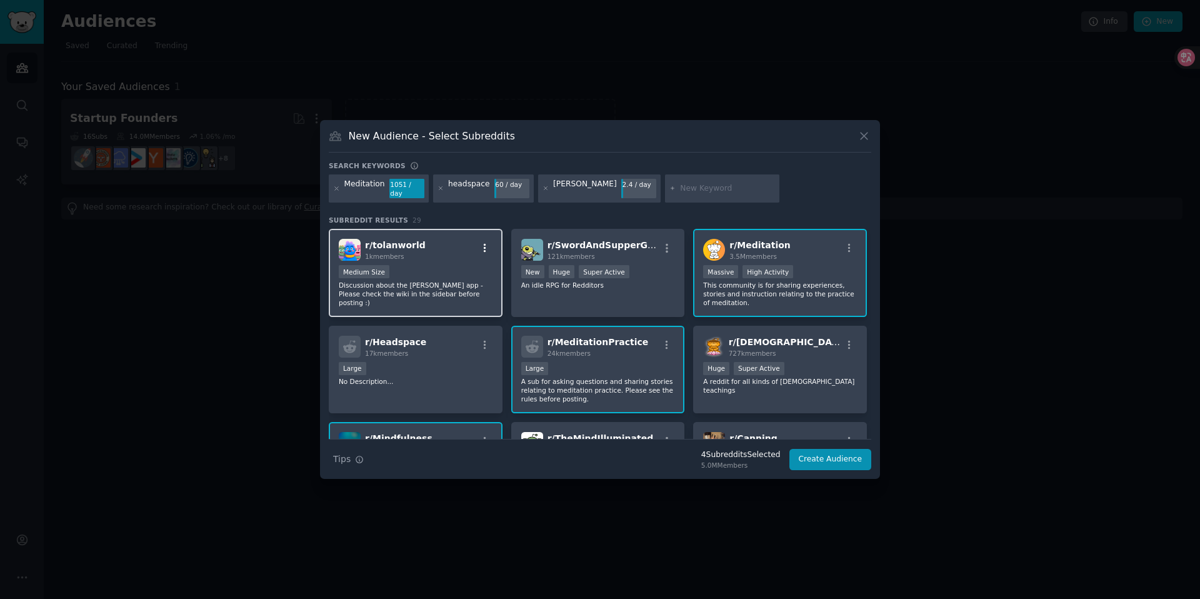
click at [484, 244] on icon "button" at bounding box center [485, 248] width 3 height 9
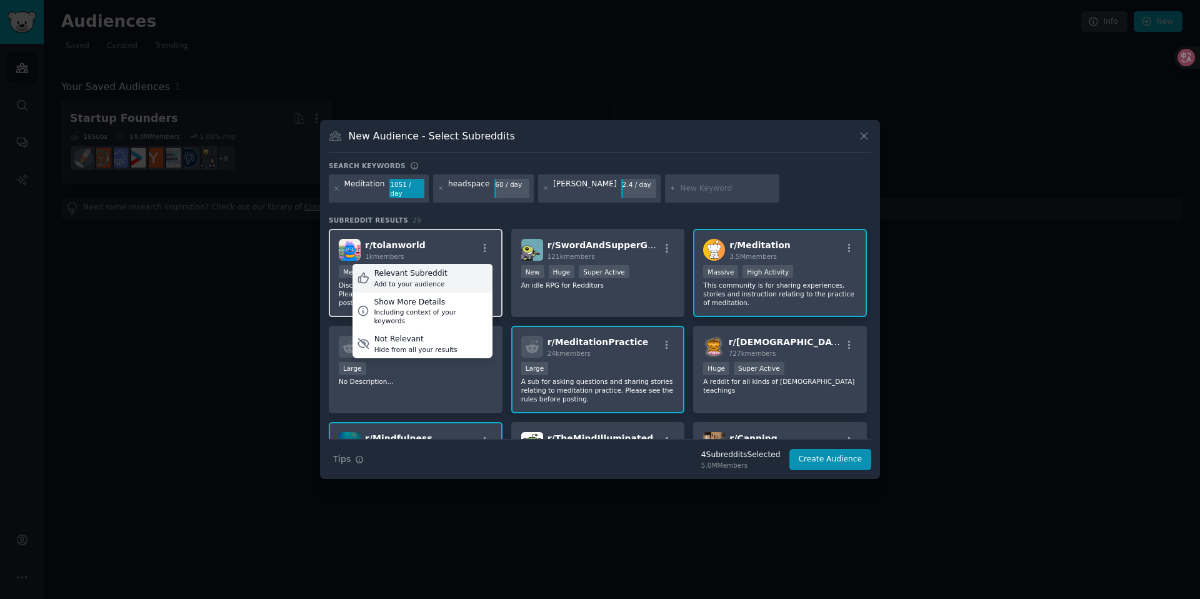
click at [476, 271] on div "Relevant Subreddit Add to your audience" at bounding box center [423, 278] width 140 height 29
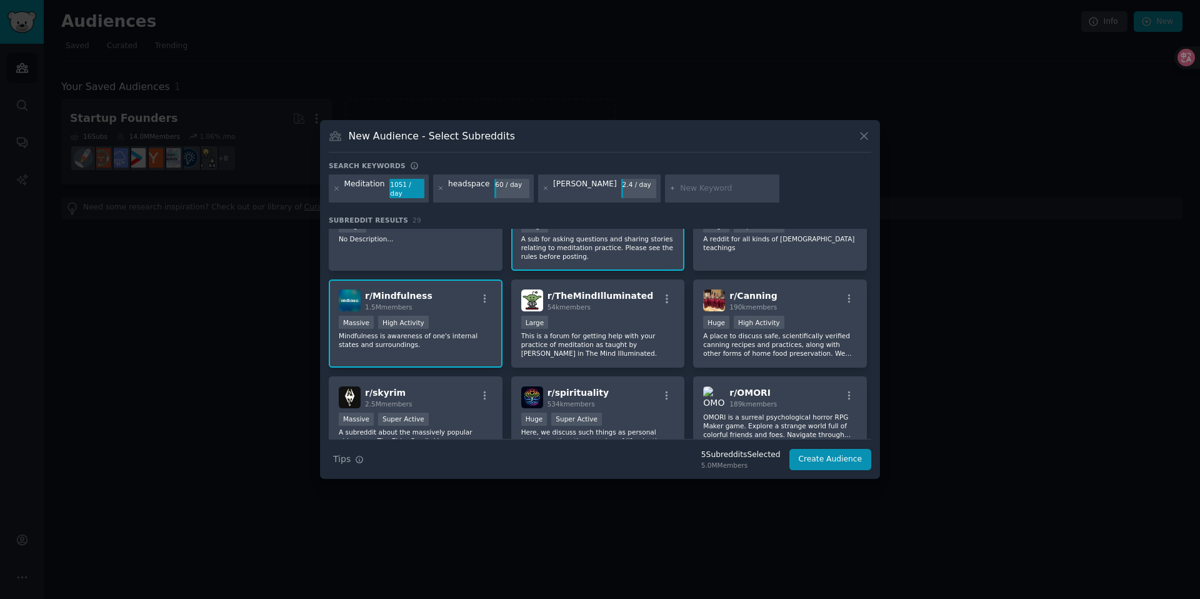
scroll to position [91, 0]
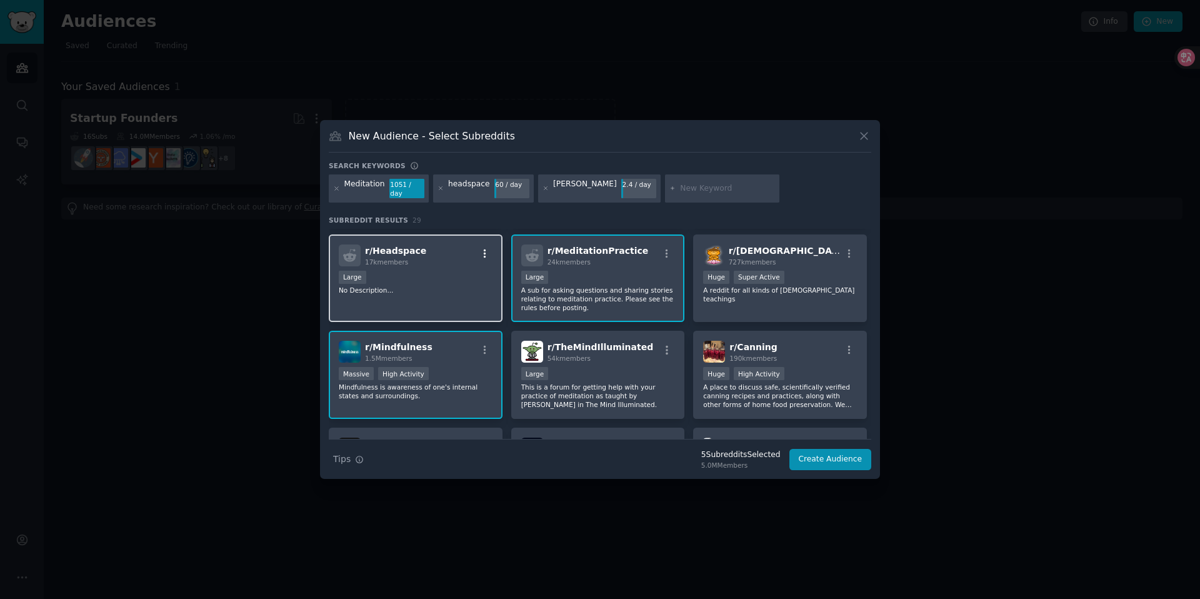
click at [484, 249] on icon "button" at bounding box center [485, 253] width 3 height 9
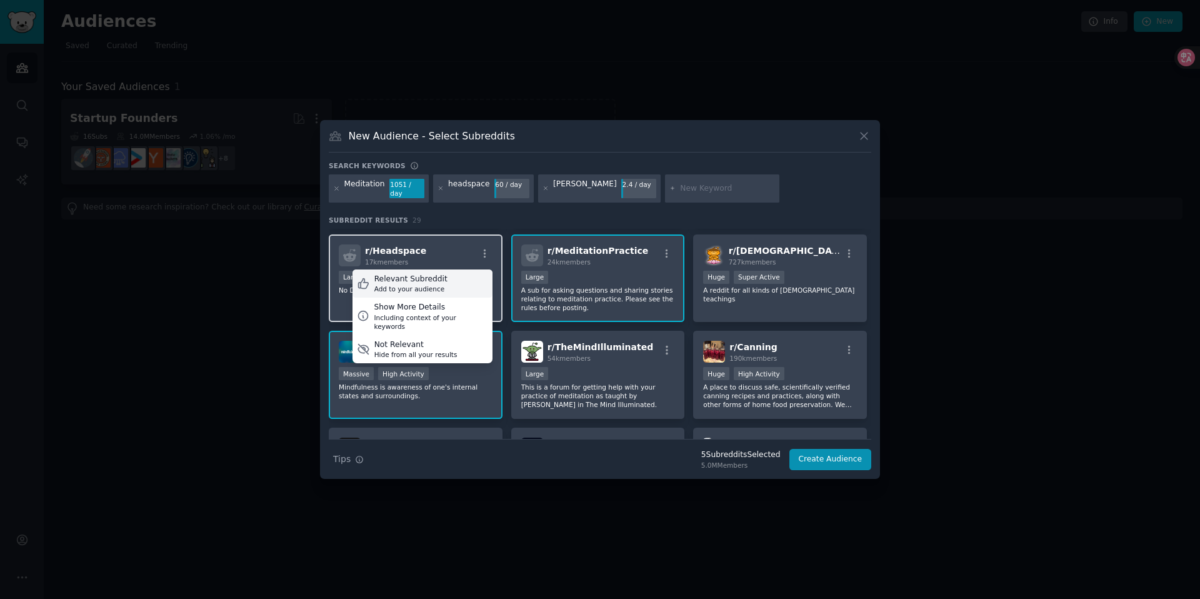
click at [476, 274] on div "Relevant Subreddit Add to your audience" at bounding box center [423, 283] width 140 height 29
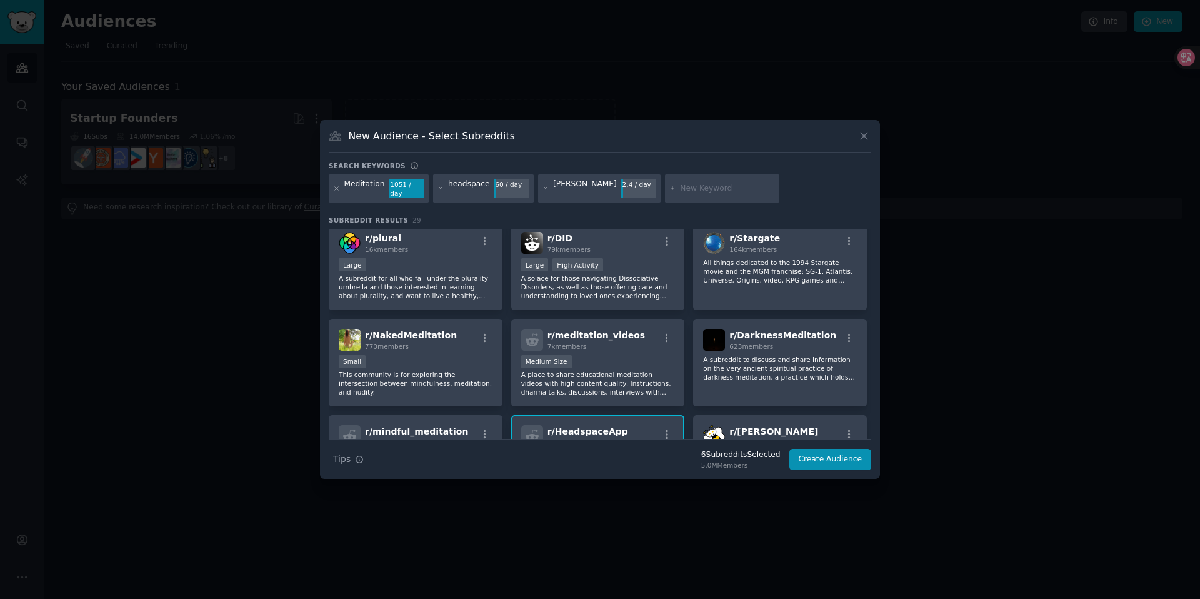
scroll to position [395, 0]
click at [834, 458] on button "Create Audience" at bounding box center [831, 459] width 83 height 21
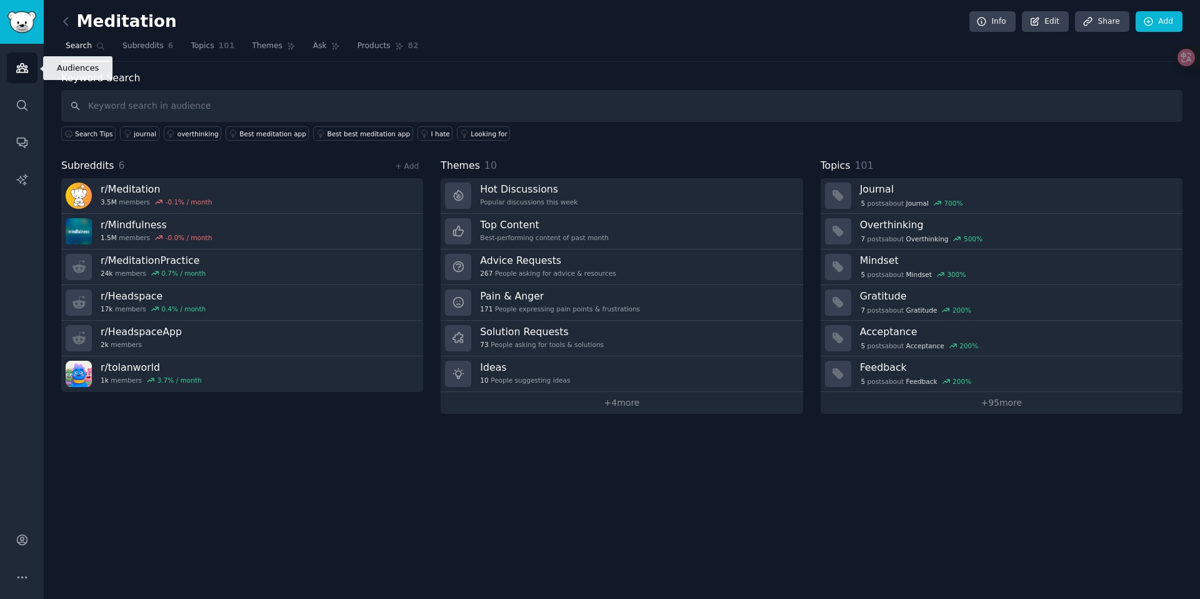
click at [29, 62] on link "Audiences" at bounding box center [22, 68] width 31 height 31
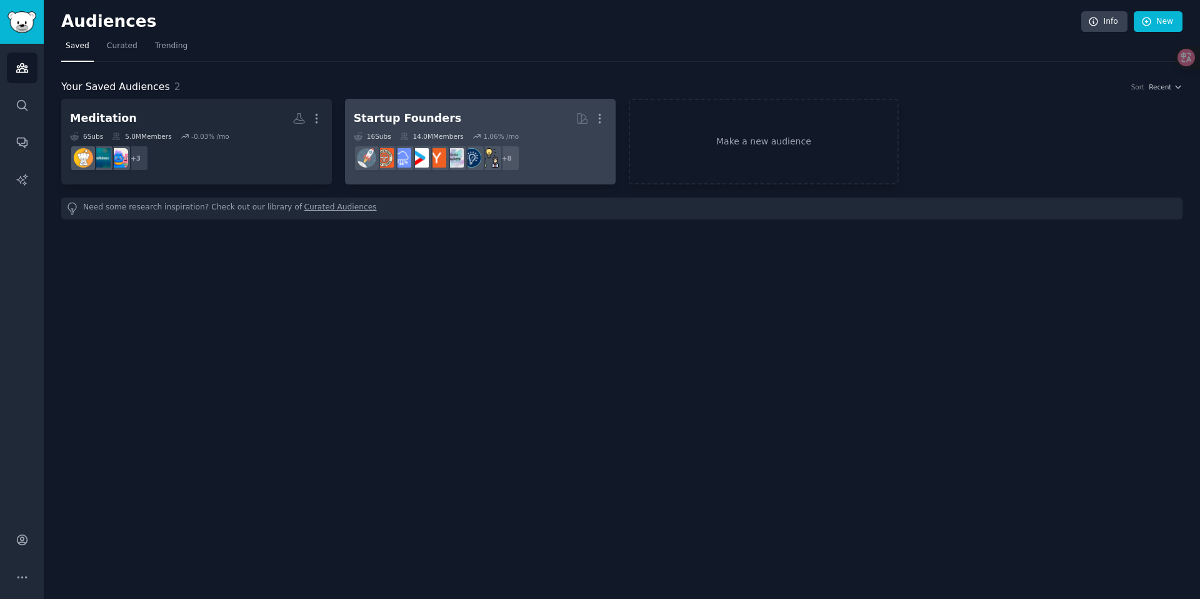
click at [413, 123] on div "Startup Founders" at bounding box center [408, 119] width 108 height 16
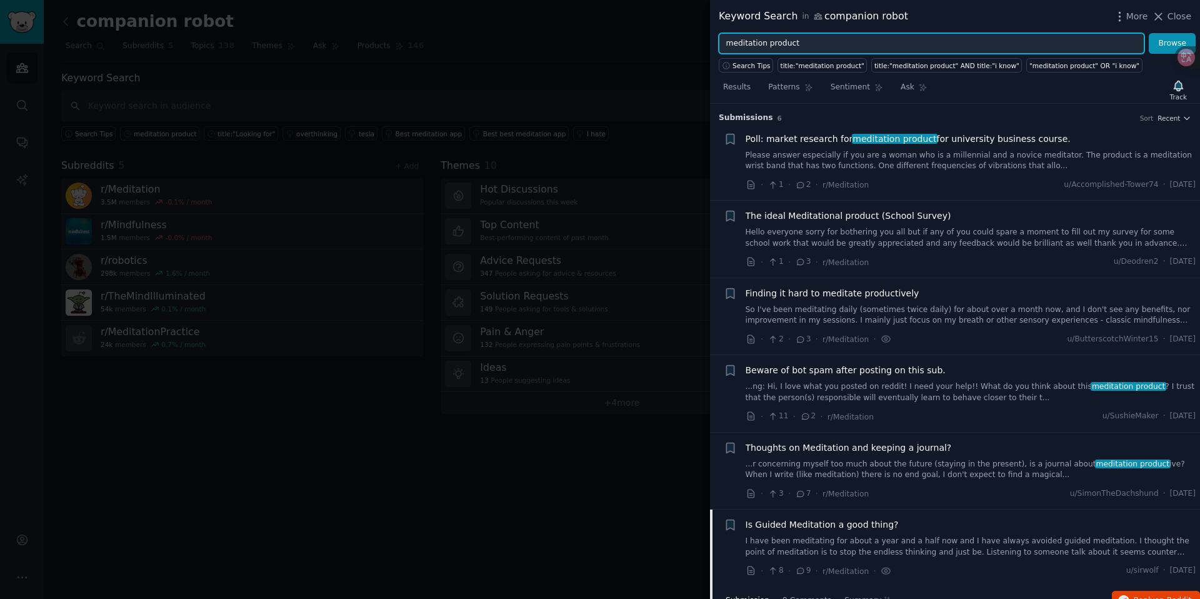
drag, startPoint x: 856, startPoint y: 43, endPoint x: 810, endPoint y: 51, distance: 46.5
click at [766, 43] on input "meditation product" at bounding box center [932, 43] width 426 height 21
type input "meditation"
